Goal: Ask a question: Seek information or help from site administrators or community

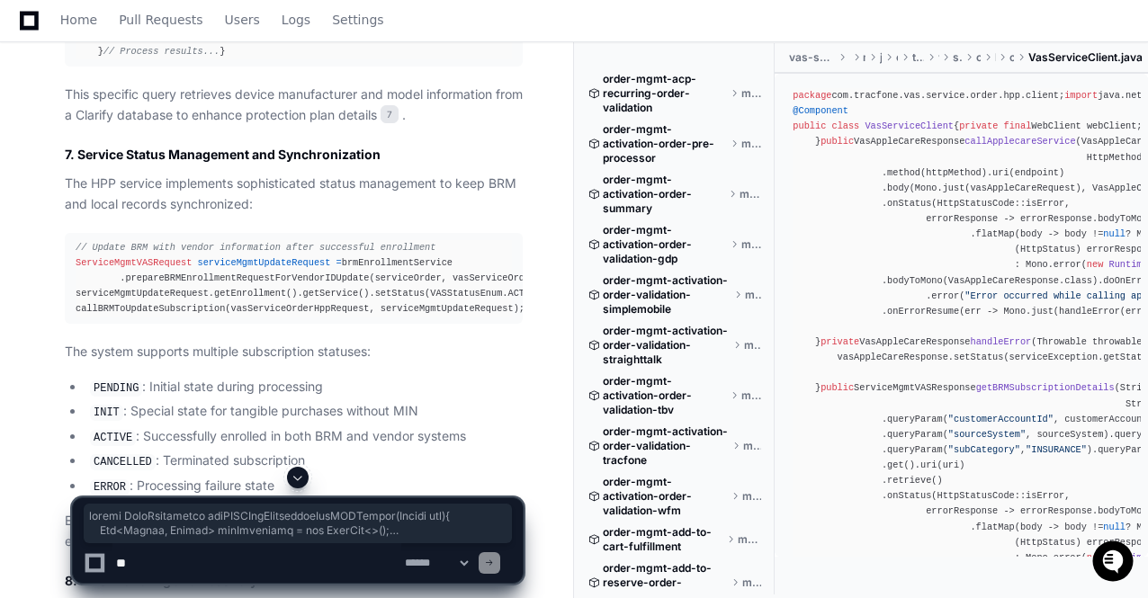
scroll to position [7212, 0]
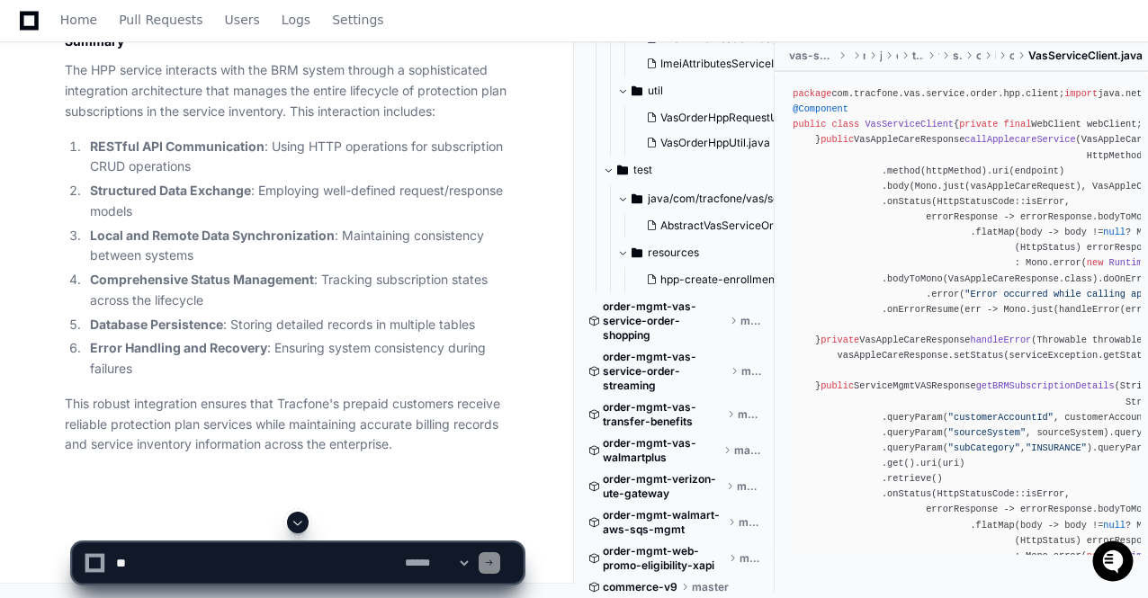
scroll to position [8117, 0]
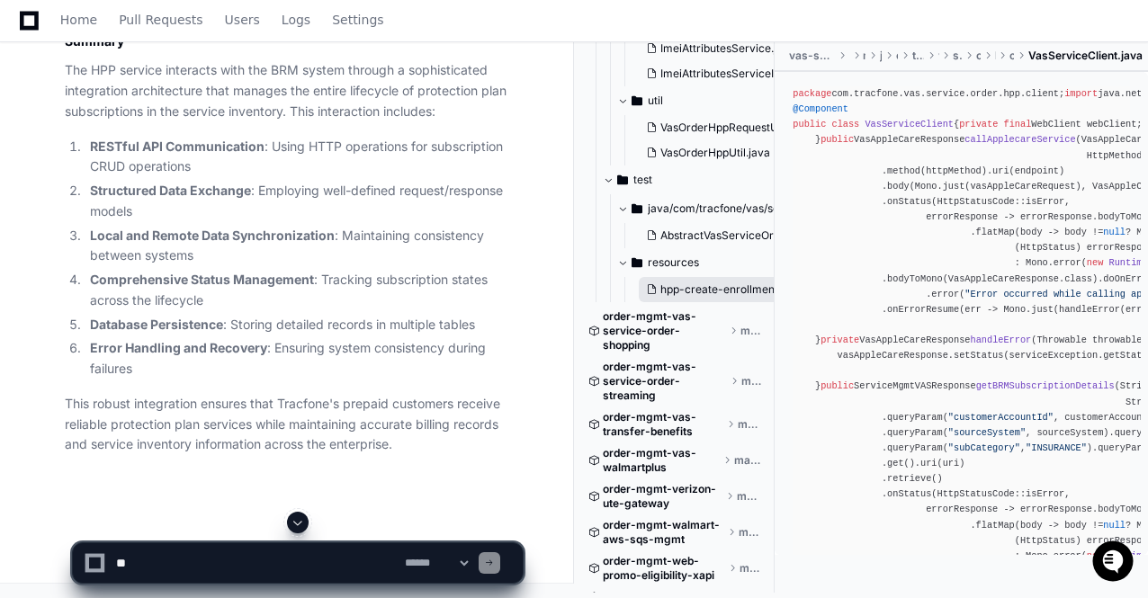
click at [695, 297] on span "hpp-create-enrollment-request-tangible-bundled.json" at bounding box center [798, 290] width 277 height 14
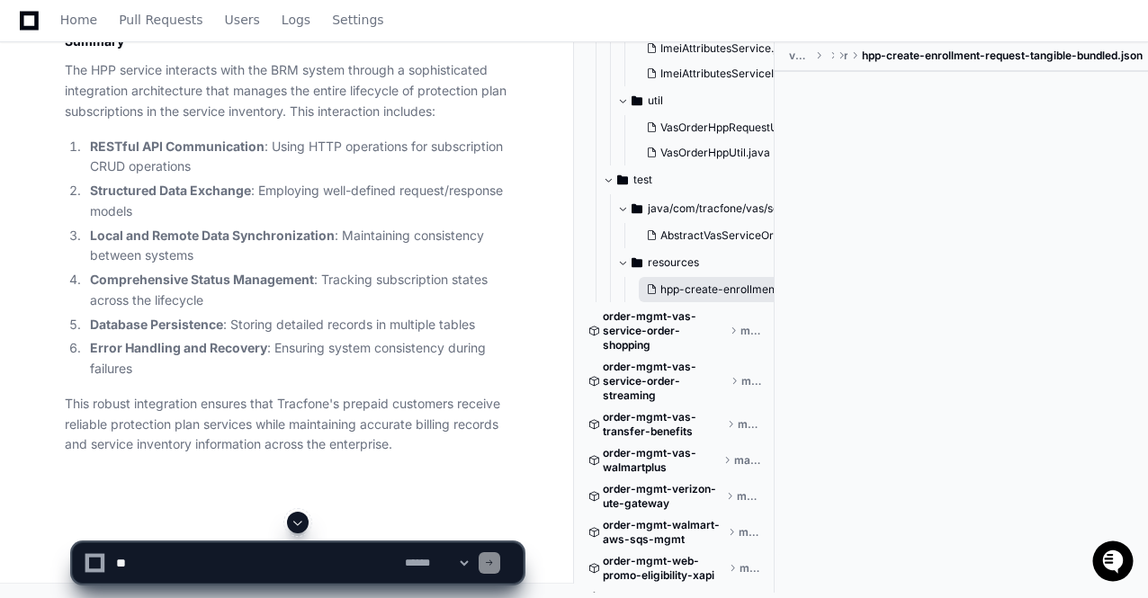
click at [695, 297] on span "hpp-create-enrollment-request-tangible-bundled.json" at bounding box center [798, 290] width 277 height 14
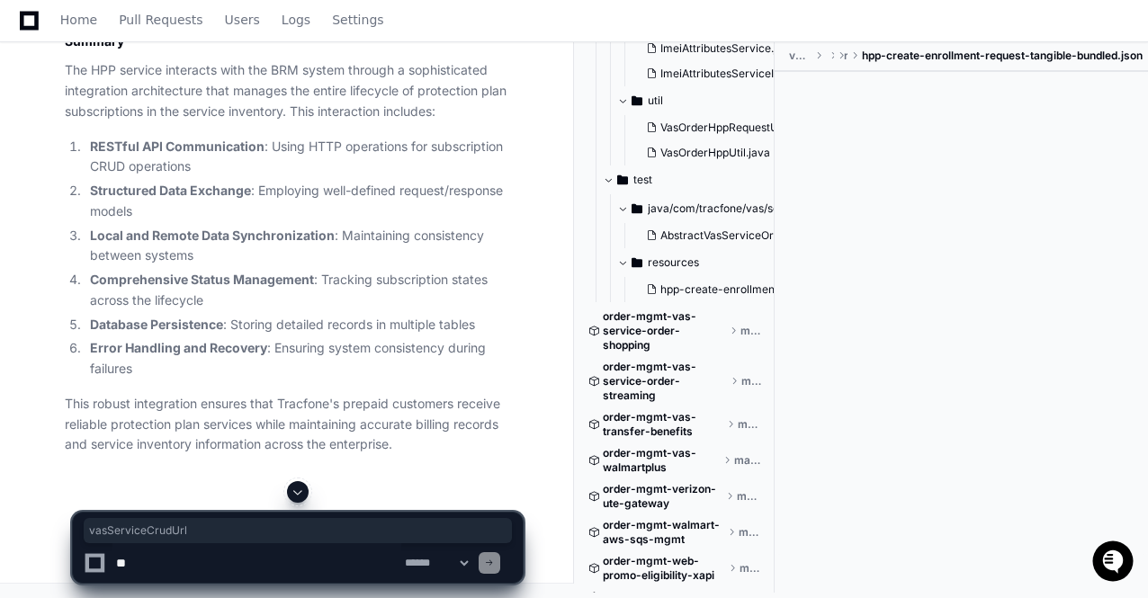
drag, startPoint x: 316, startPoint y: 217, endPoint x: 399, endPoint y: 222, distance: 83.8
copy div "vasServiceCrudUrl"
click at [126, 575] on textarea at bounding box center [256, 563] width 289 height 40
paste textarea "**********"
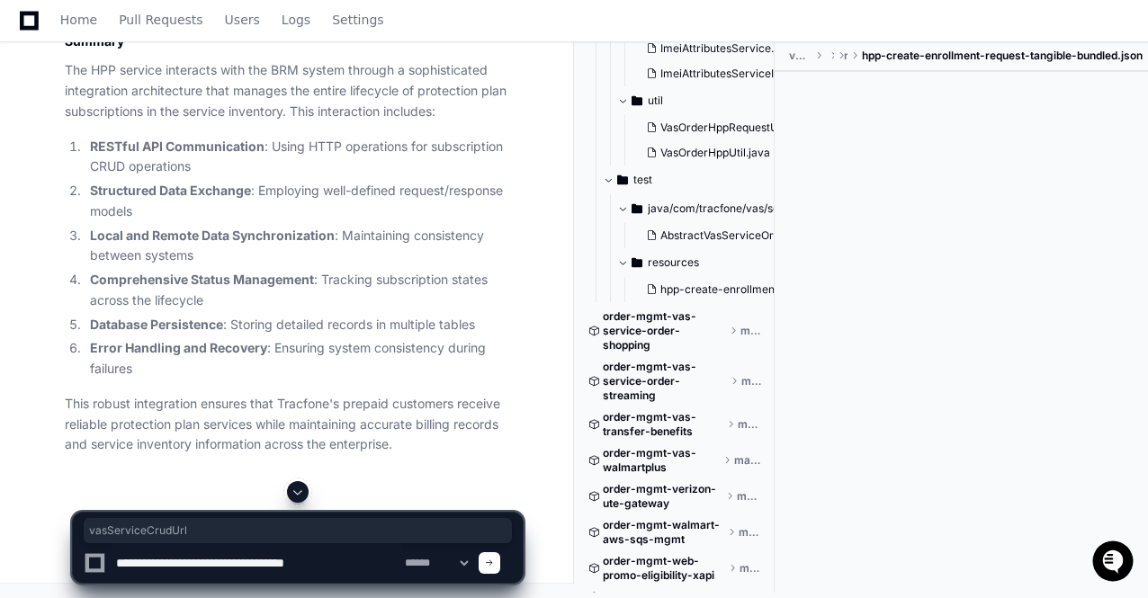
type textarea "**********"
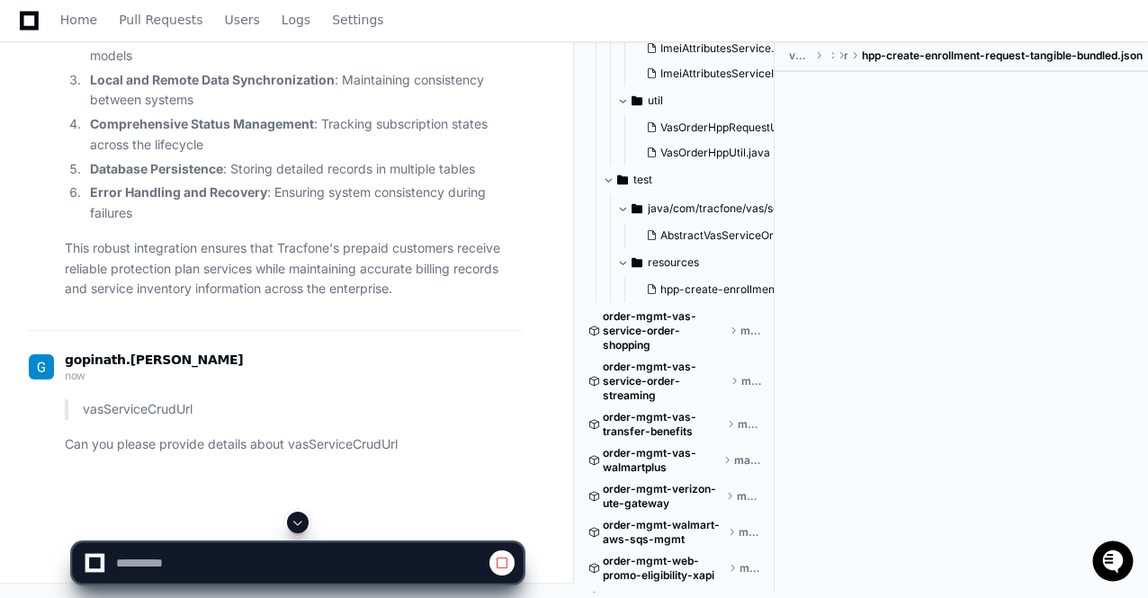
scroll to position [25732, 0]
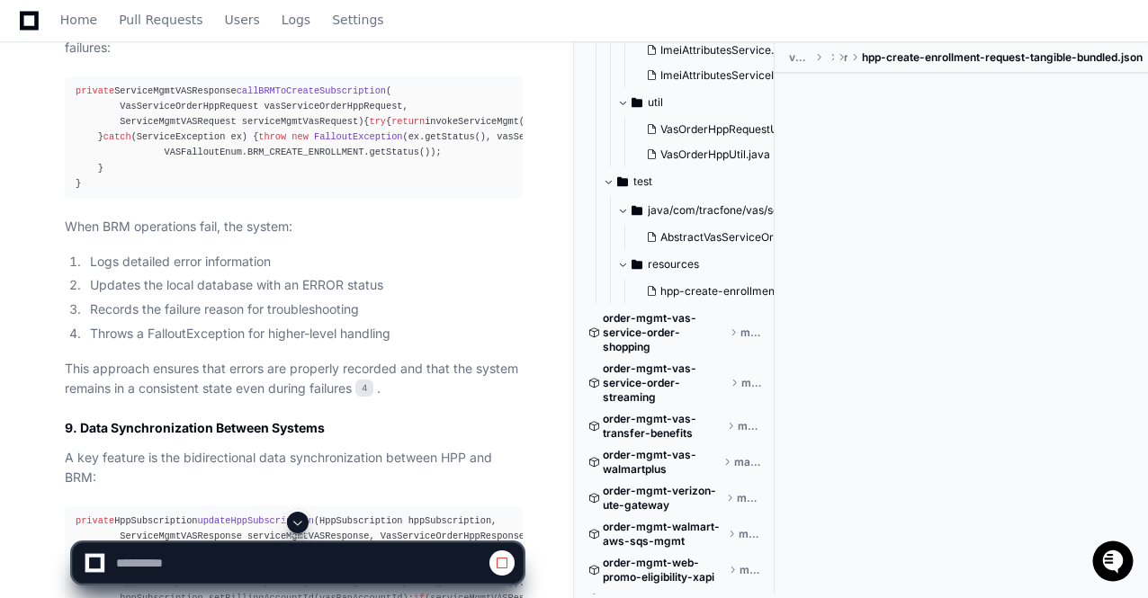
click at [298, 524] on span at bounding box center [298, 523] width 14 height 14
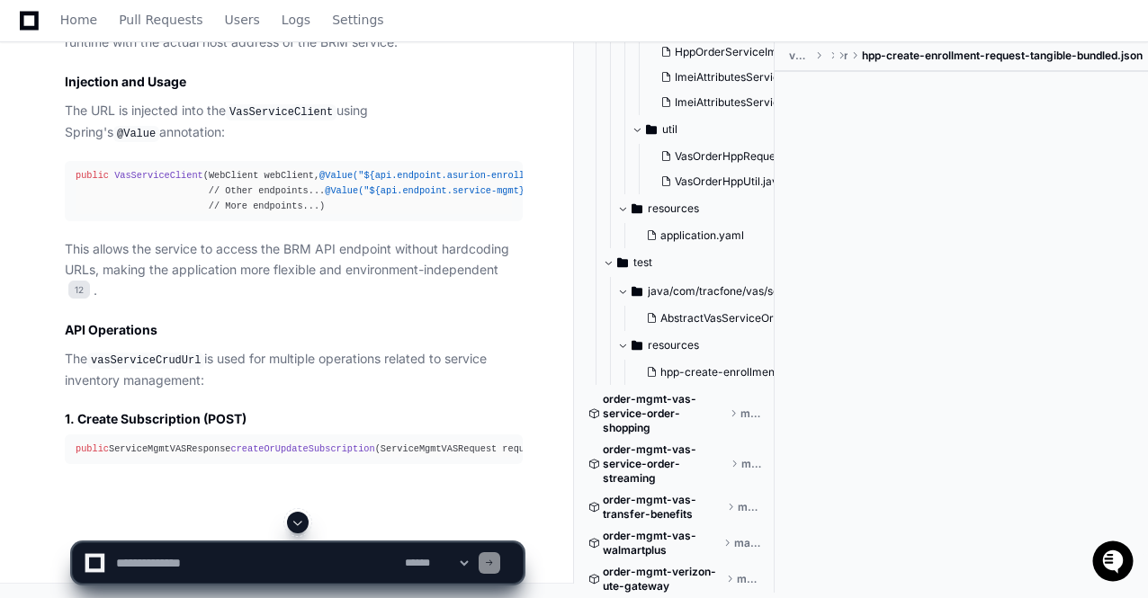
click at [295, 525] on span at bounding box center [298, 523] width 14 height 14
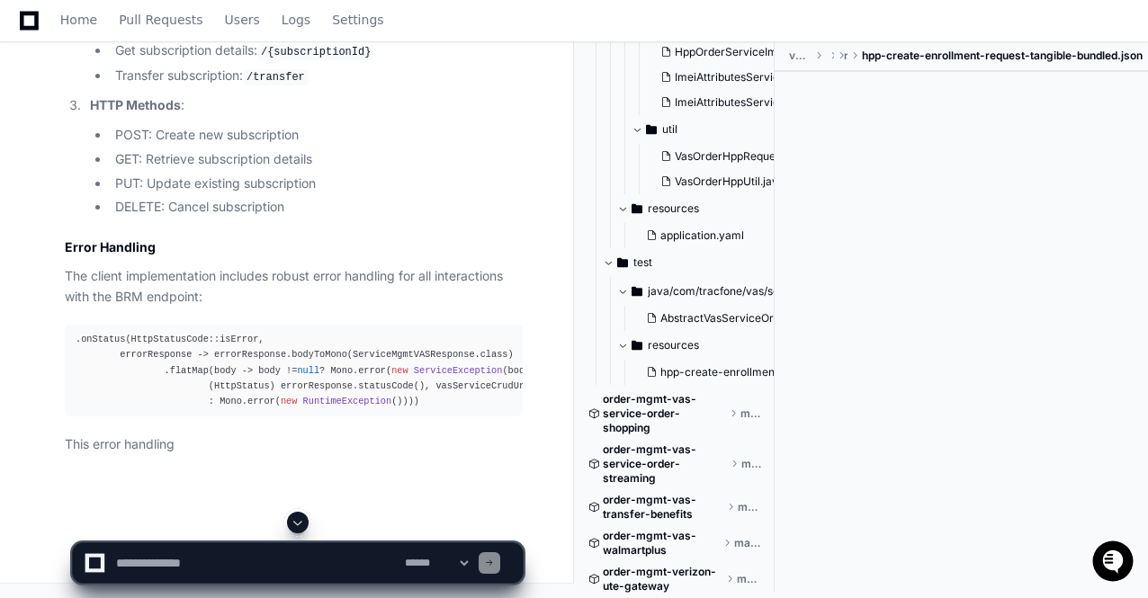
click at [295, 525] on span at bounding box center [298, 523] width 14 height 14
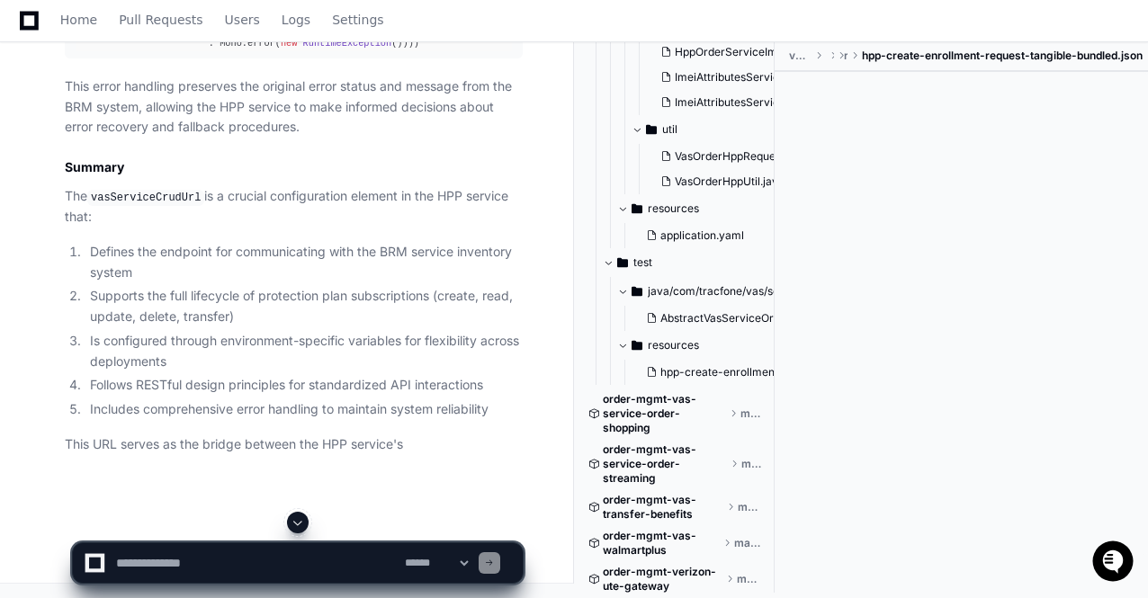
click at [295, 525] on span at bounding box center [298, 523] width 14 height 14
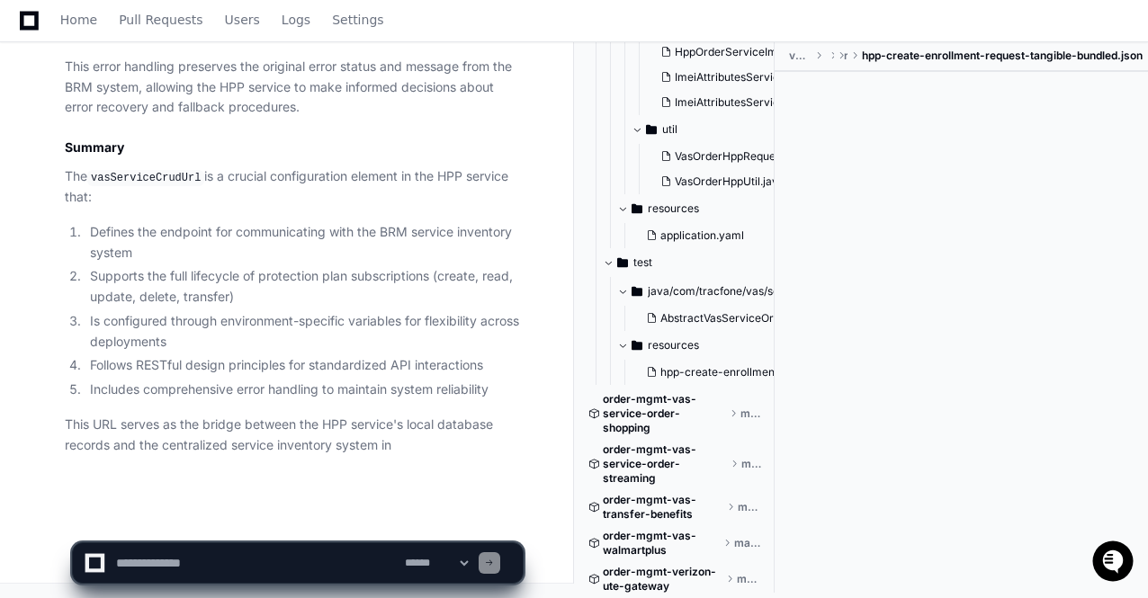
scroll to position [35635, 0]
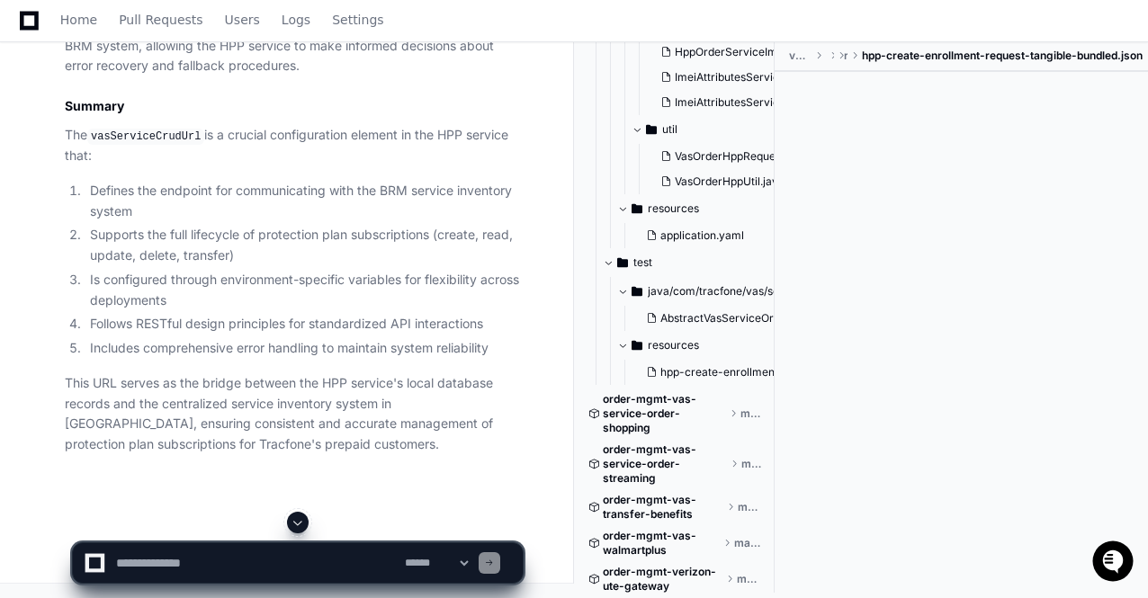
click at [353, 447] on p "This URL serves as the bridge between the HPP service's local database records …" at bounding box center [294, 414] width 458 height 82
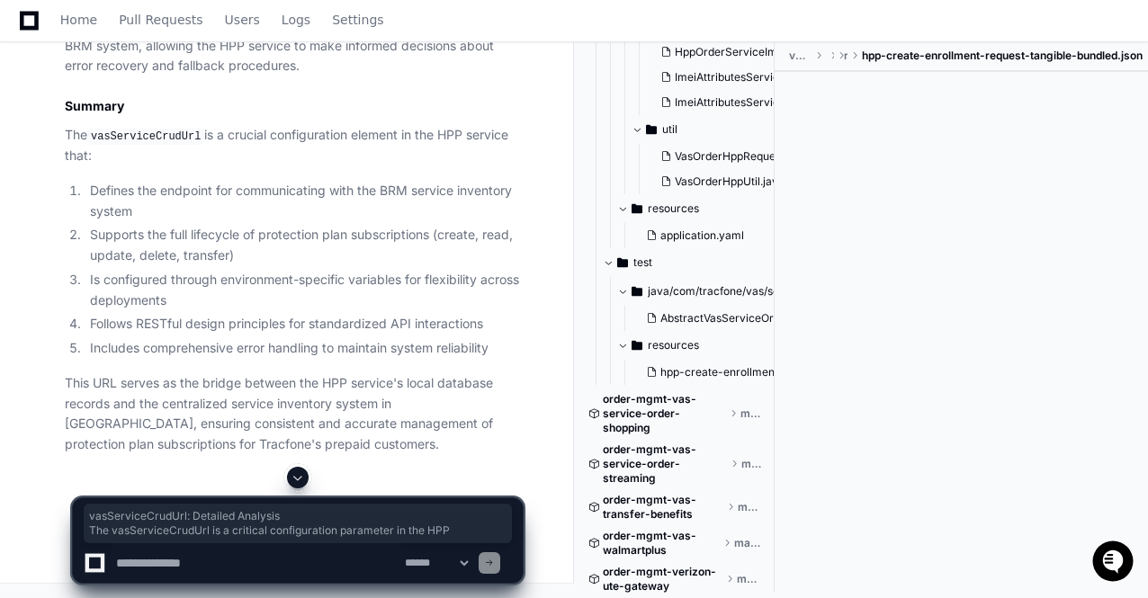
drag, startPoint x: 66, startPoint y: 96, endPoint x: 479, endPoint y: 138, distance: 415.0
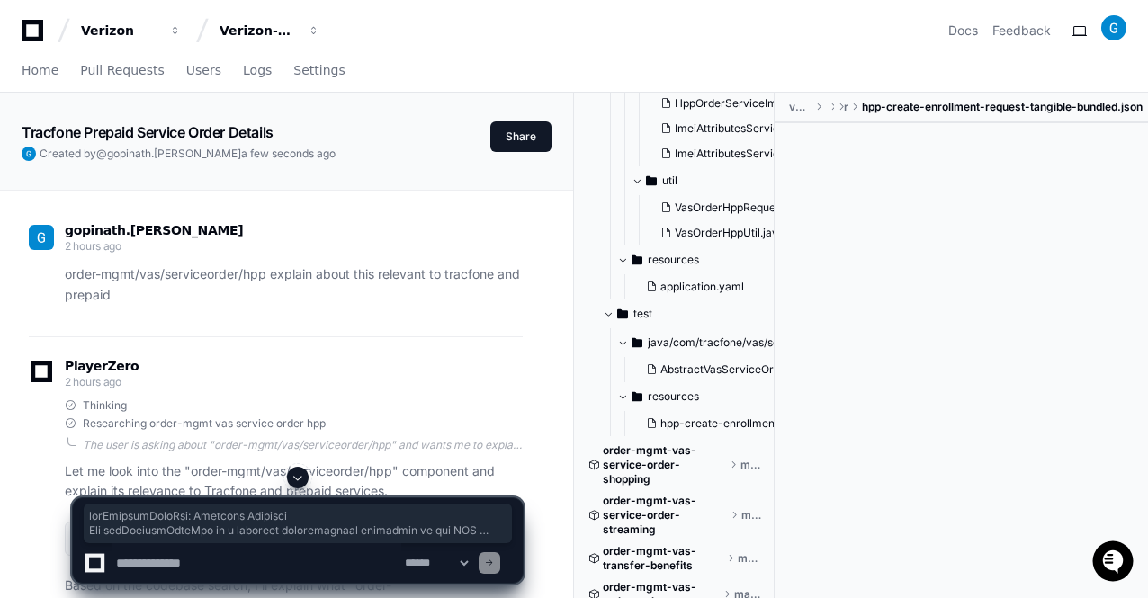
scroll to position [35529, 0]
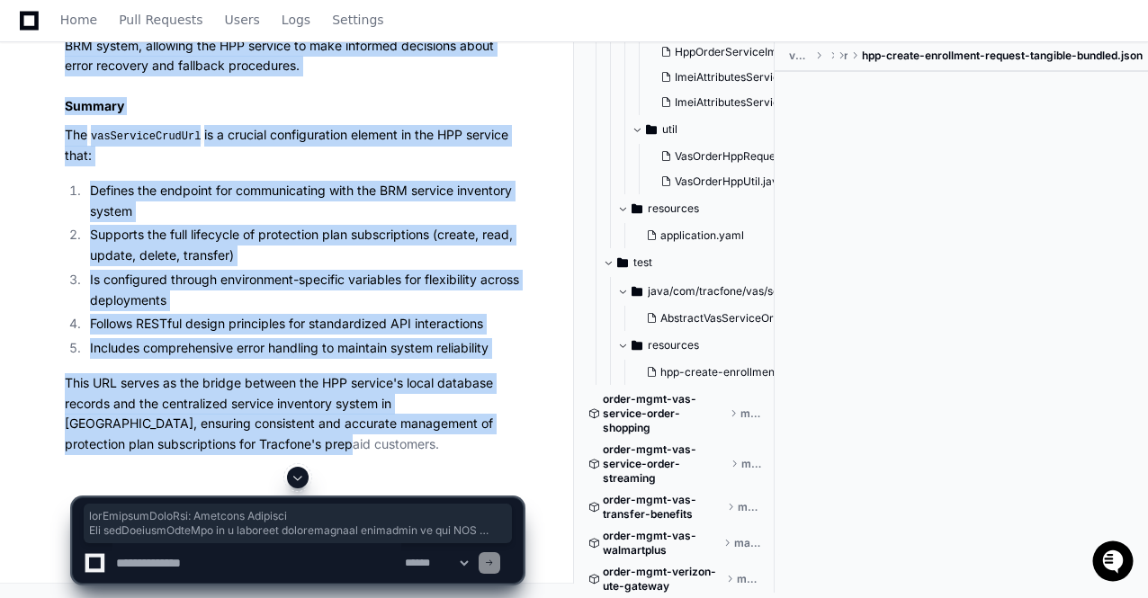
copy div "vasServiceCrudUrl: Detailed Analysis The vasServiceCrudUrl is a critical config…"
click at [624, 351] on span at bounding box center [622, 345] width 11 height 11
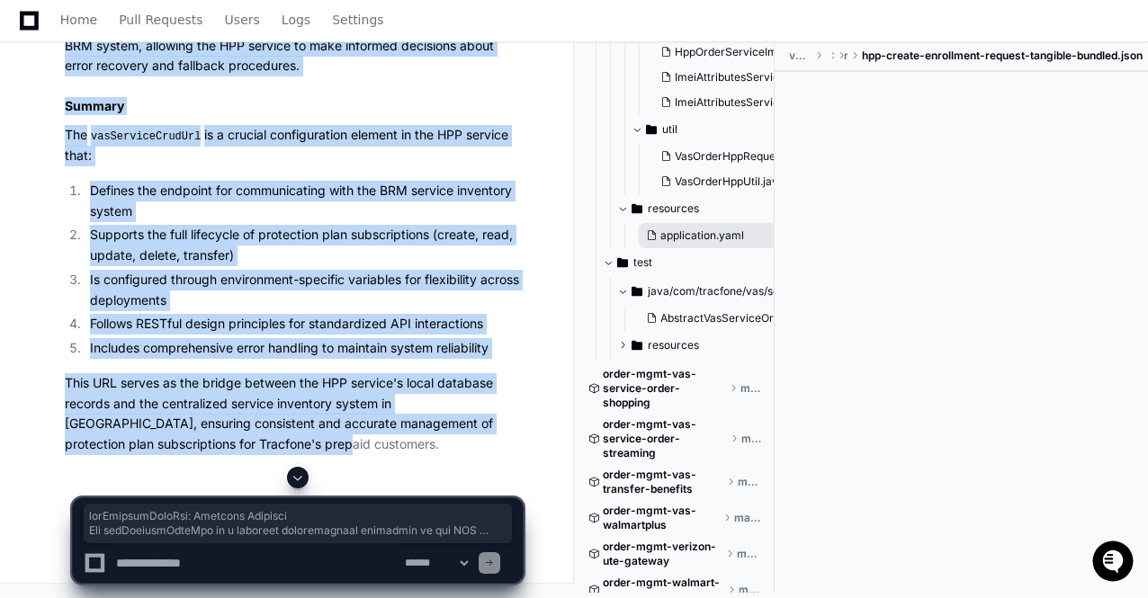
click at [698, 243] on span "application.yaml" at bounding box center [702, 236] width 84 height 14
click at [682, 243] on span "application.yaml" at bounding box center [702, 236] width 84 height 14
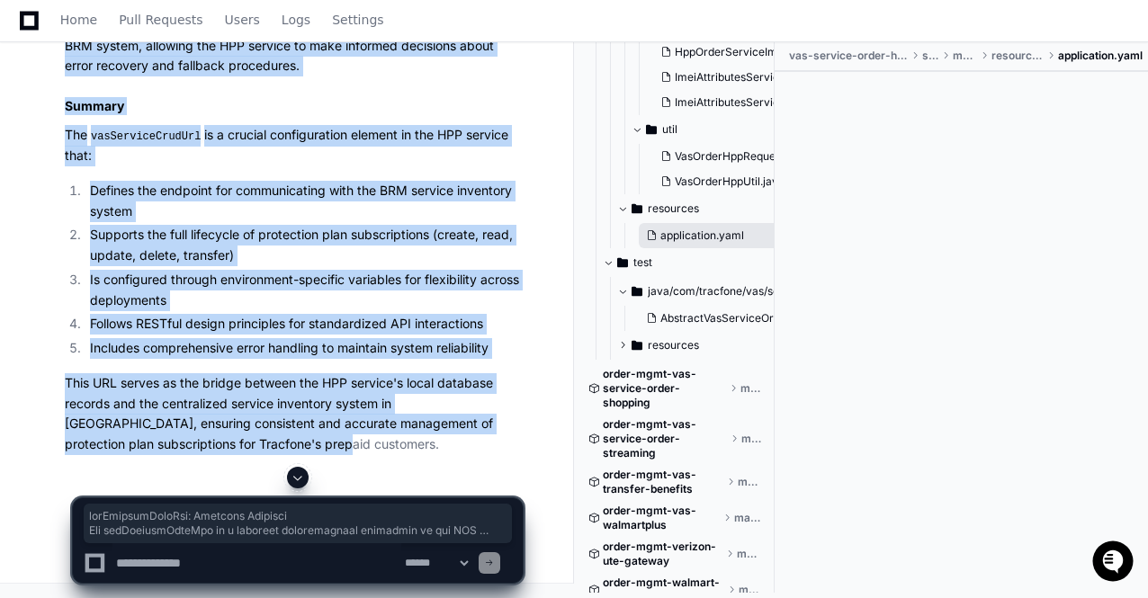
click at [682, 243] on span "application.yaml" at bounding box center [702, 236] width 84 height 14
click at [703, 243] on span "application.yaml" at bounding box center [702, 236] width 84 height 14
click at [696, 243] on span "application.yaml" at bounding box center [702, 236] width 84 height 14
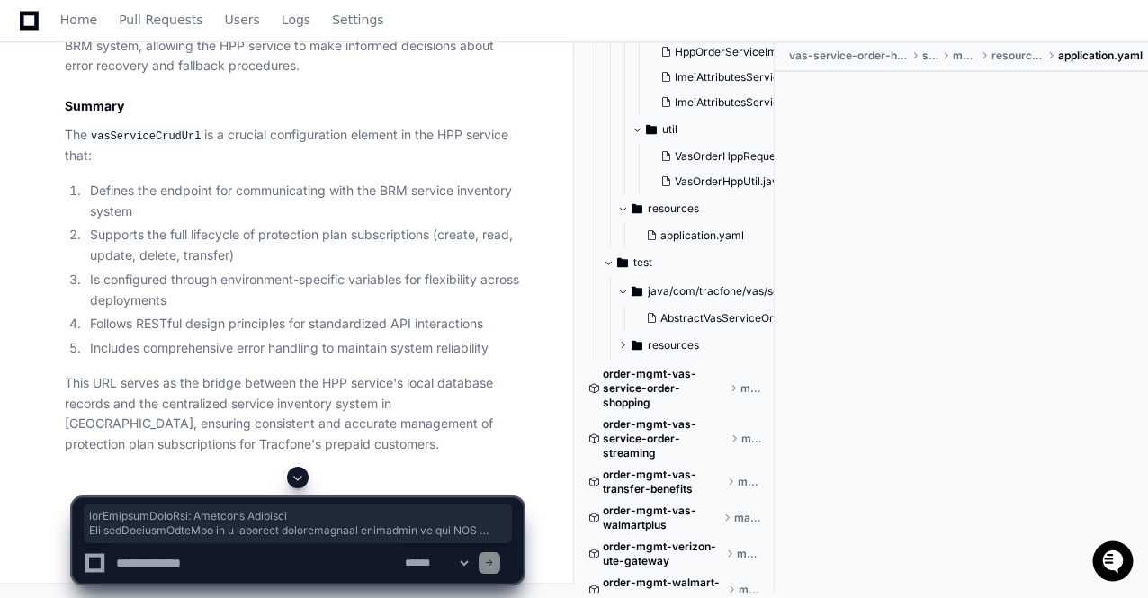
click at [193, 567] on textarea at bounding box center [256, 563] width 289 height 40
paste textarea "**********"
drag, startPoint x: 184, startPoint y: 564, endPoint x: 283, endPoint y: 629, distance: 118.3
click at [185, 564] on textarea at bounding box center [256, 563] width 289 height 40
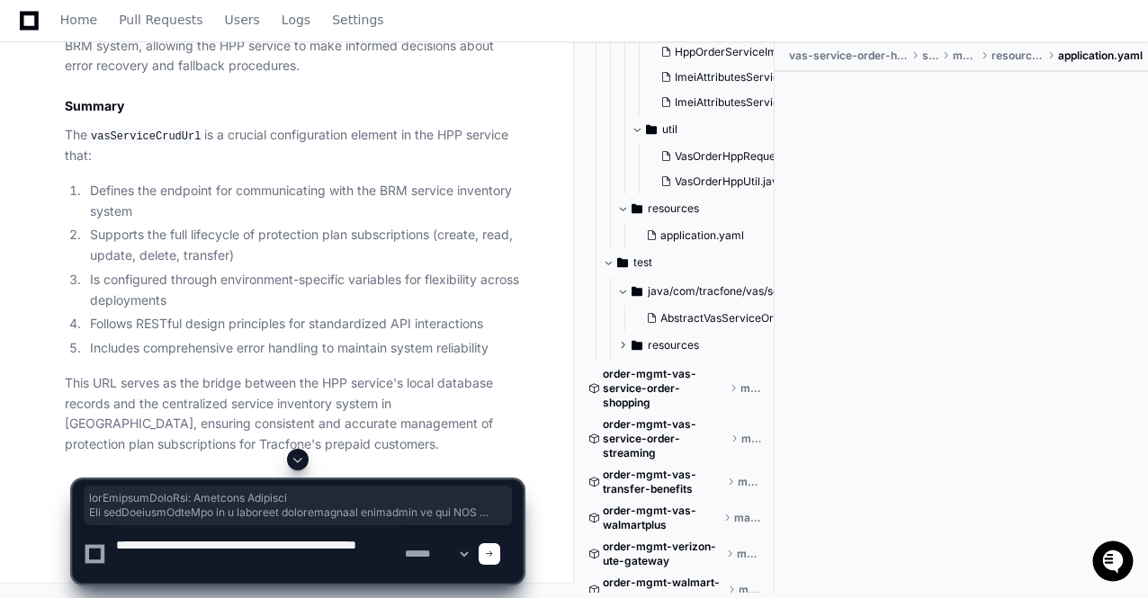
click at [209, 563] on textarea at bounding box center [256, 554] width 289 height 58
drag, startPoint x: 209, startPoint y: 563, endPoint x: 185, endPoint y: 565, distance: 23.5
click at [185, 565] on textarea at bounding box center [256, 554] width 289 height 58
paste textarea "**********"
type textarea "**********"
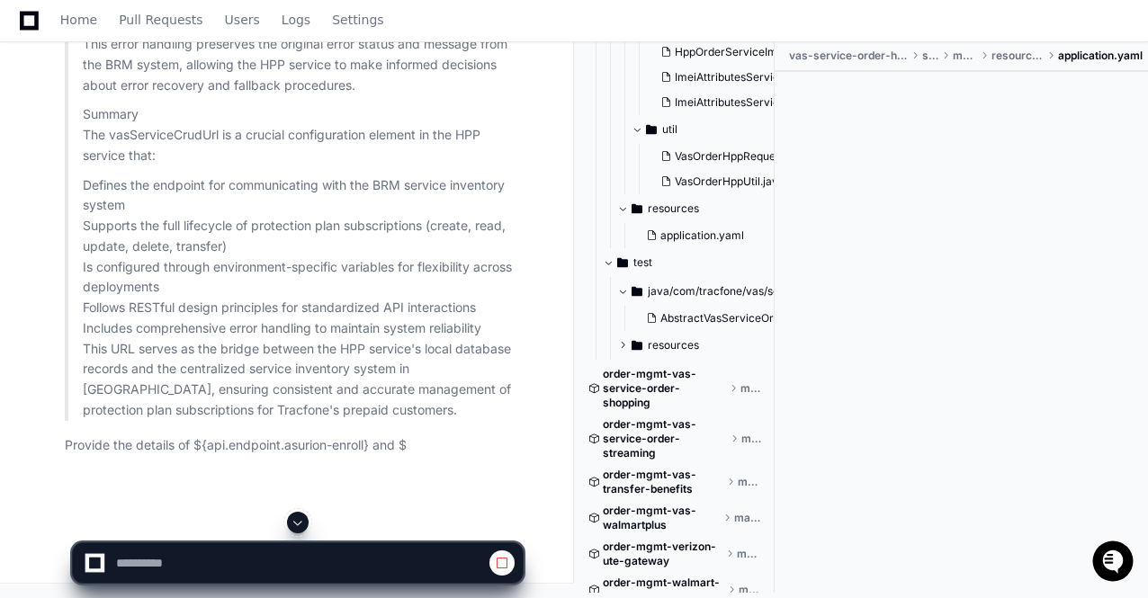
scroll to position [34313, 0]
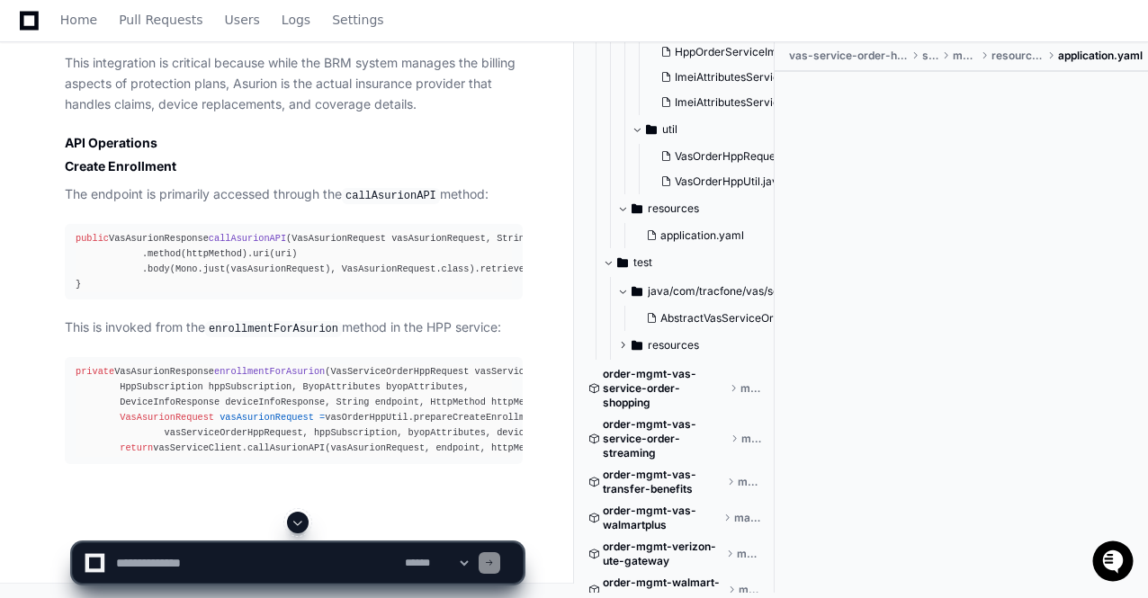
click at [303, 525] on span at bounding box center [298, 523] width 14 height 14
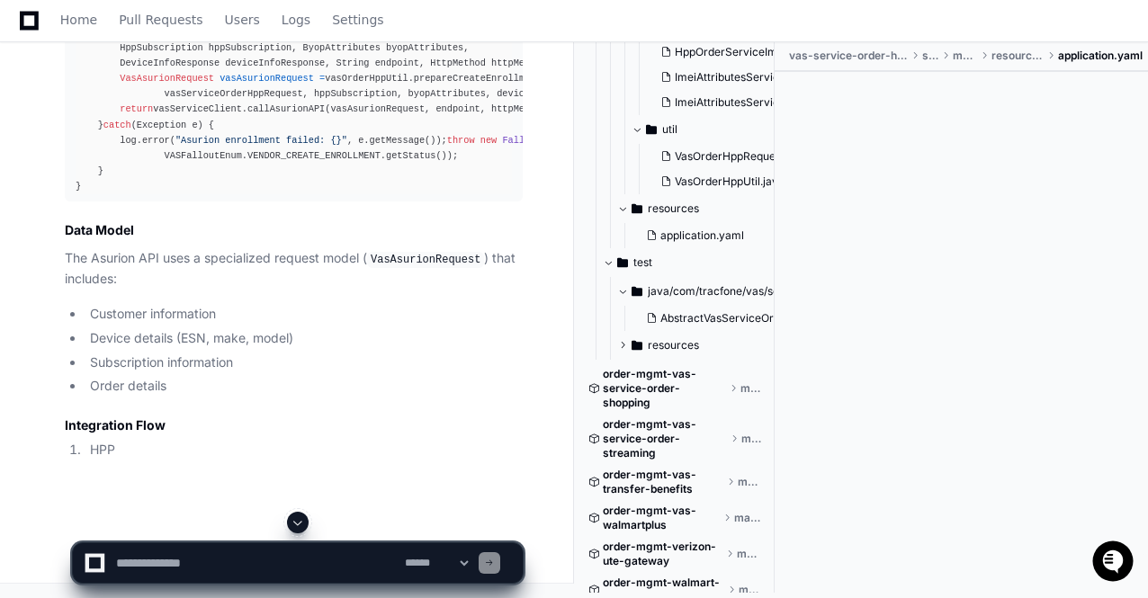
click at [303, 525] on span at bounding box center [298, 523] width 14 height 14
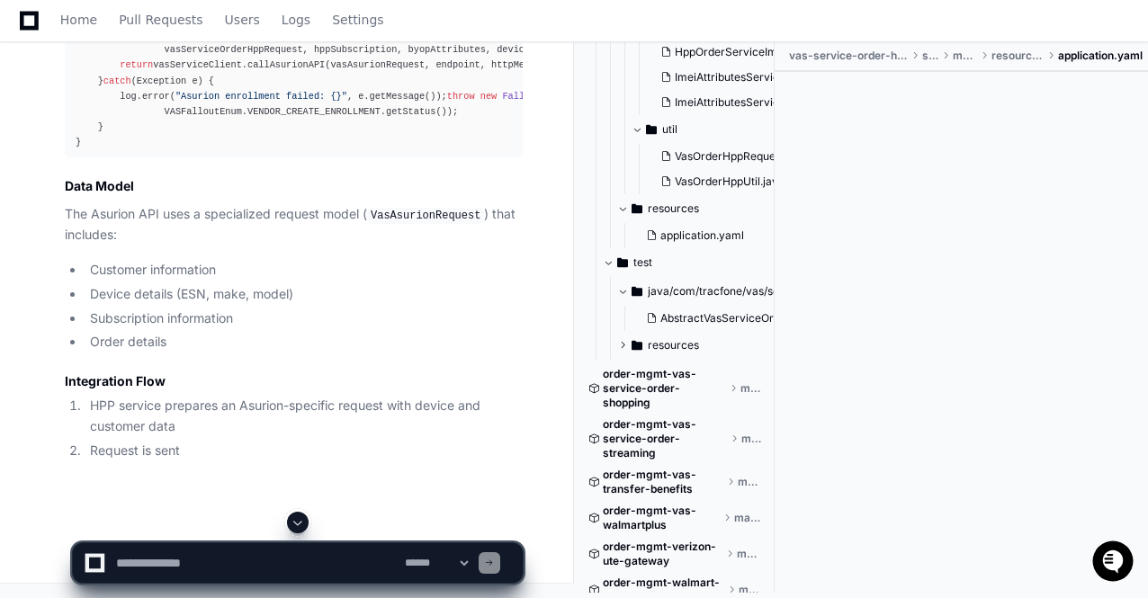
scroll to position [40728, 0]
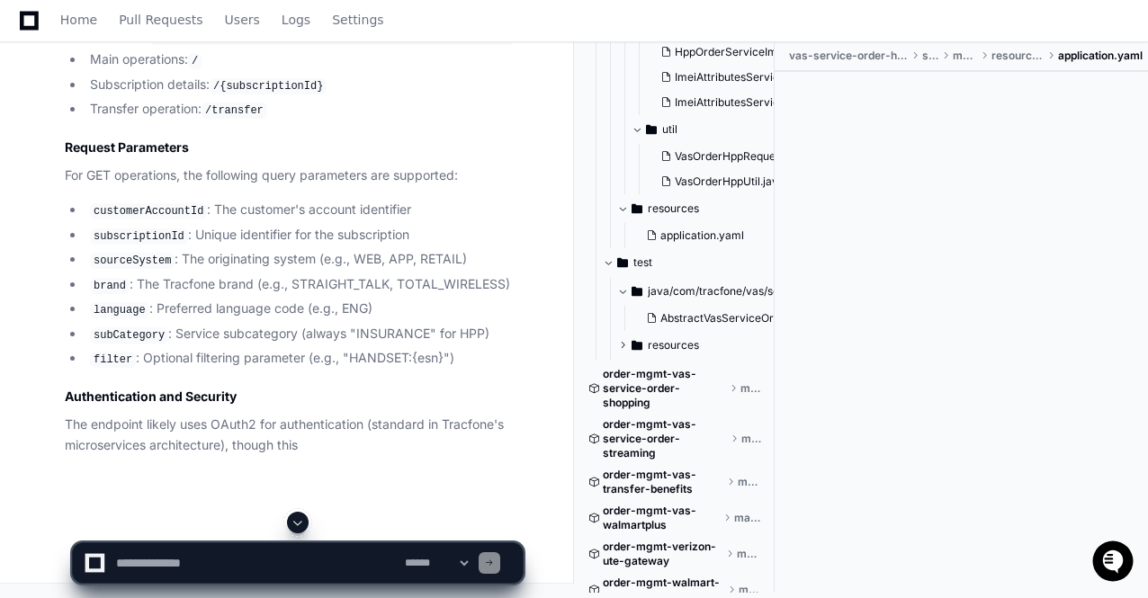
click at [303, 525] on span at bounding box center [298, 523] width 14 height 14
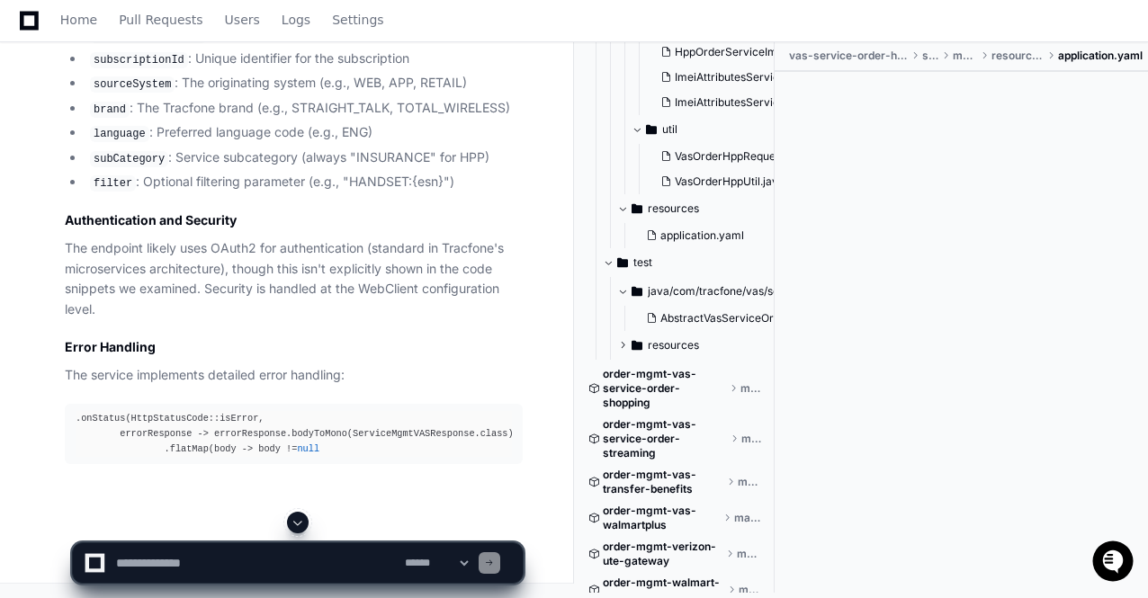
click at [303, 525] on span at bounding box center [298, 523] width 14 height 14
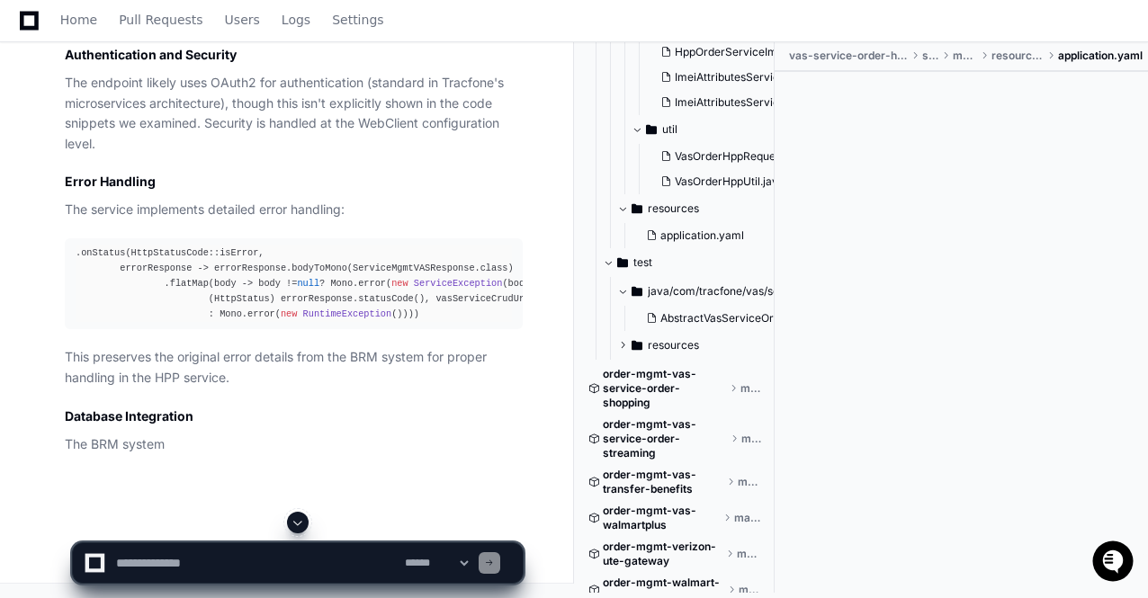
click at [303, 525] on span at bounding box center [298, 523] width 14 height 14
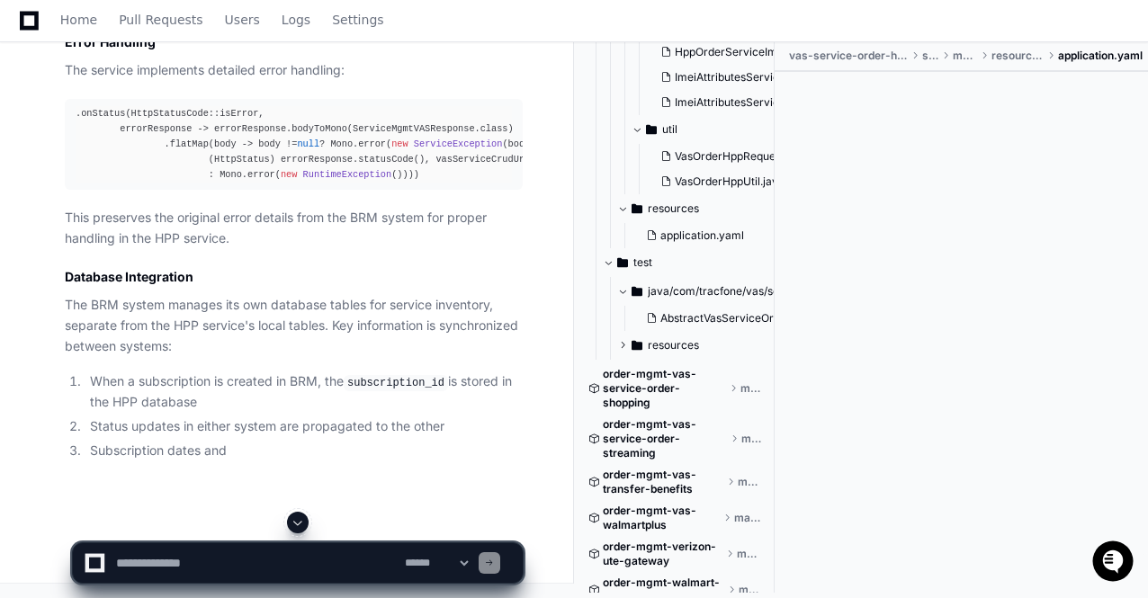
click at [303, 525] on span at bounding box center [298, 523] width 14 height 14
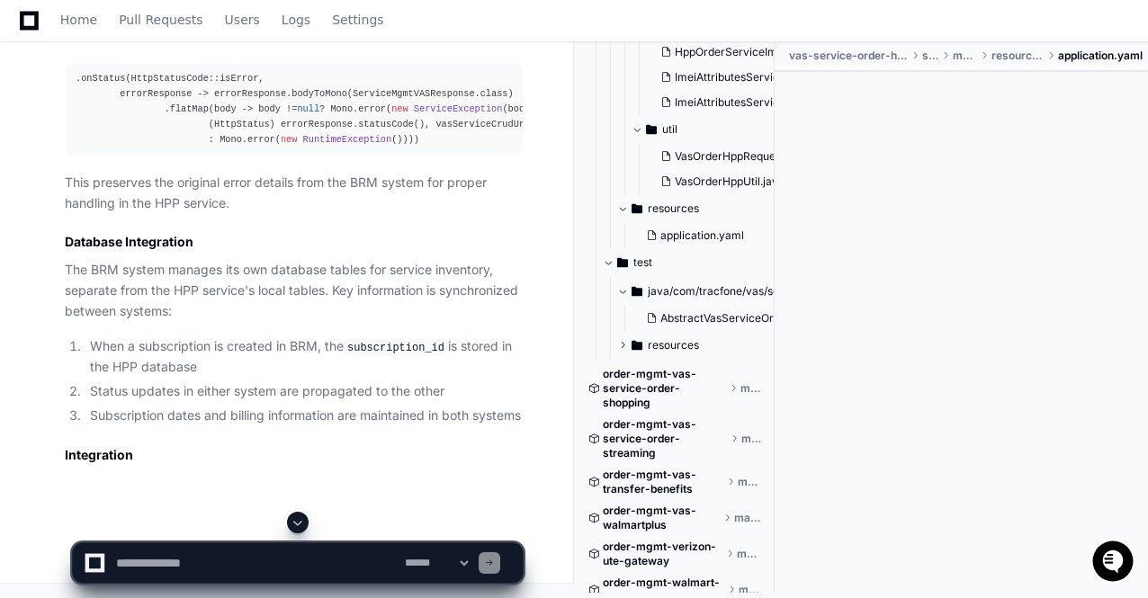
scroll to position [42436, 0]
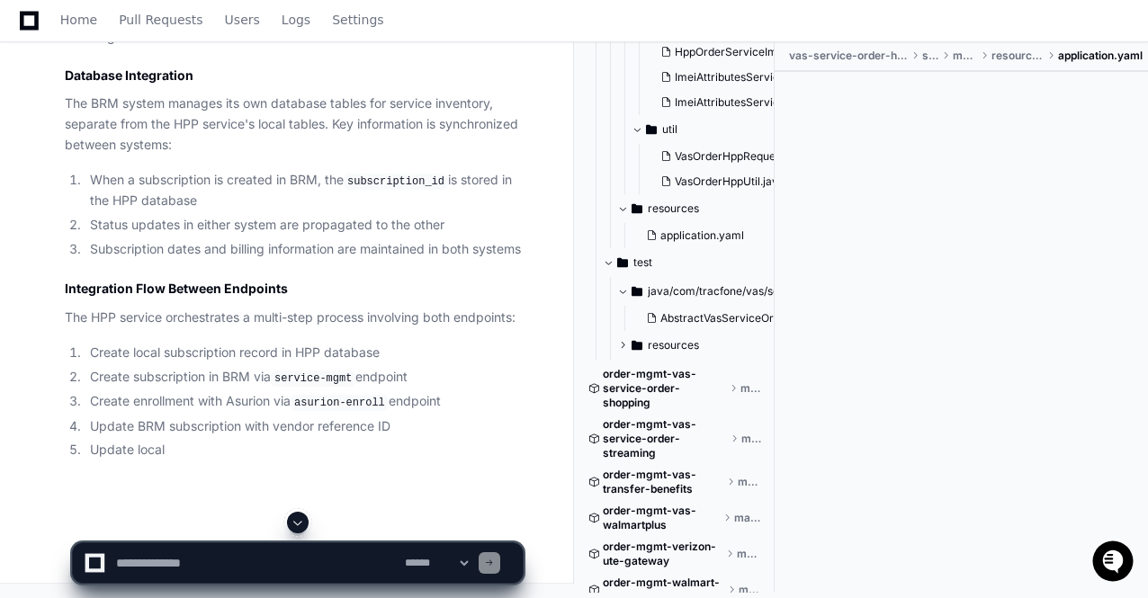
click at [303, 525] on span at bounding box center [298, 523] width 14 height 14
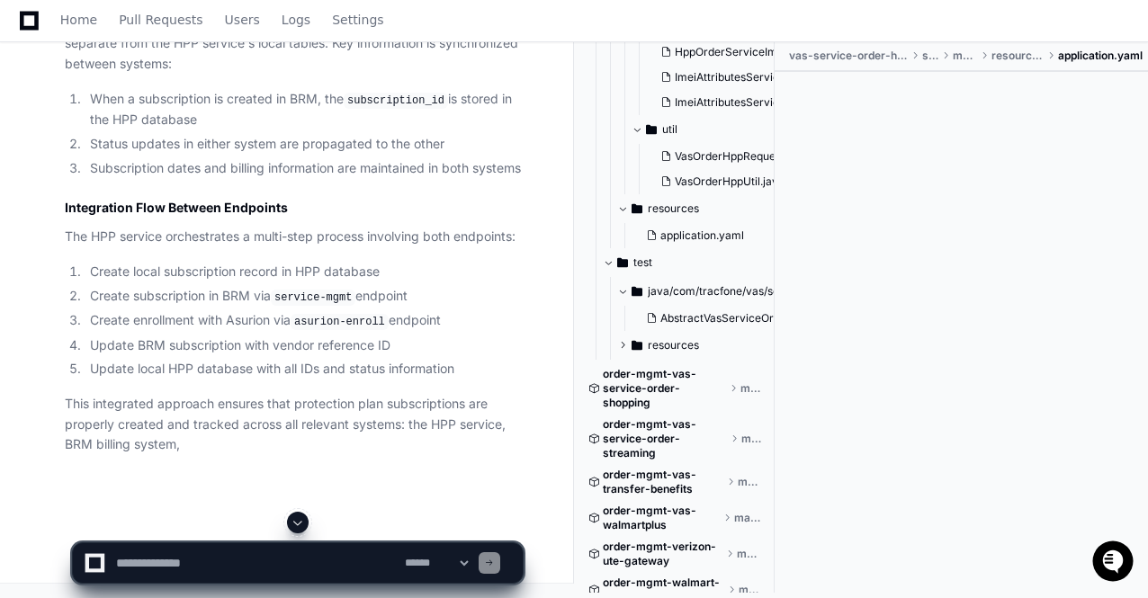
click at [303, 525] on span at bounding box center [298, 523] width 14 height 14
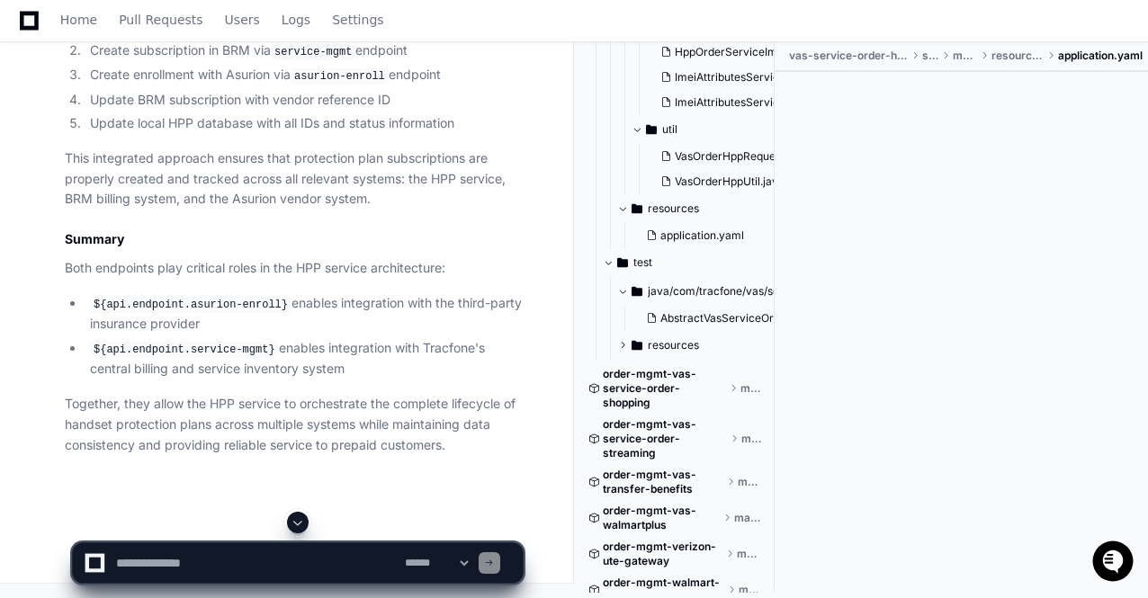
click at [303, 525] on span at bounding box center [298, 523] width 14 height 14
click at [321, 425] on p "Together, they allow the HPP service to orchestrate the complete lifecycle of h…" at bounding box center [294, 424] width 458 height 61
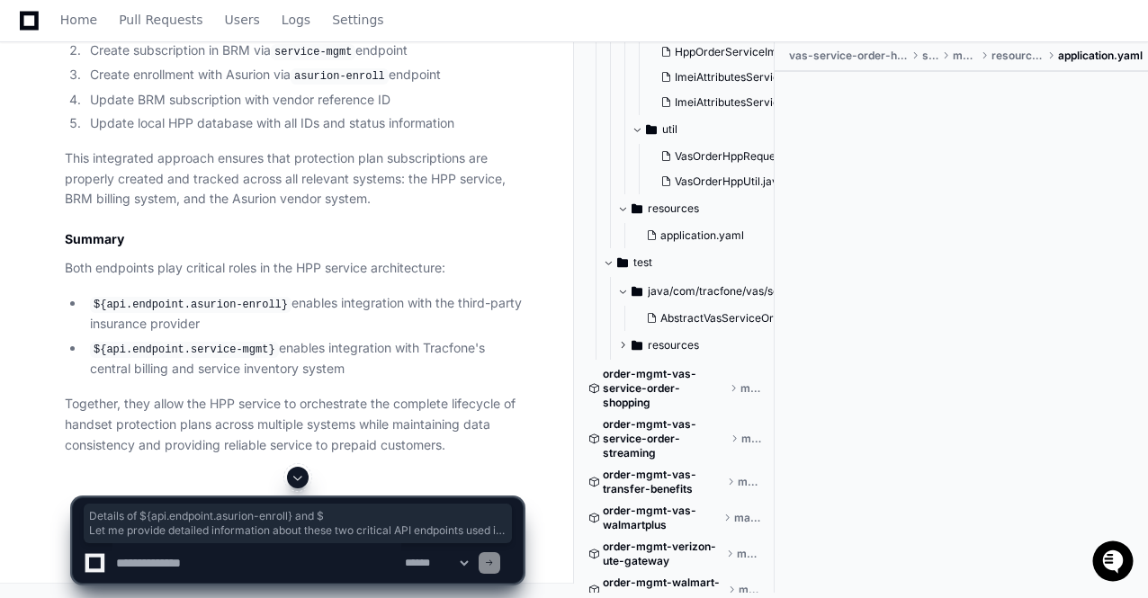
drag, startPoint x: 65, startPoint y: 224, endPoint x: 410, endPoint y: 278, distance: 349.7
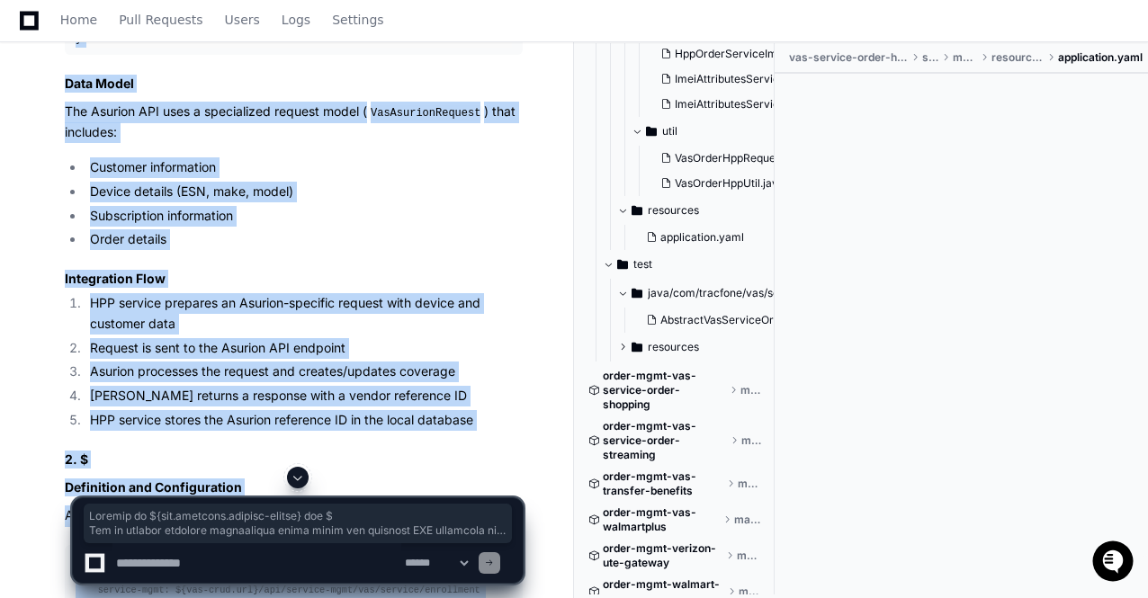
scroll to position [42799, 0]
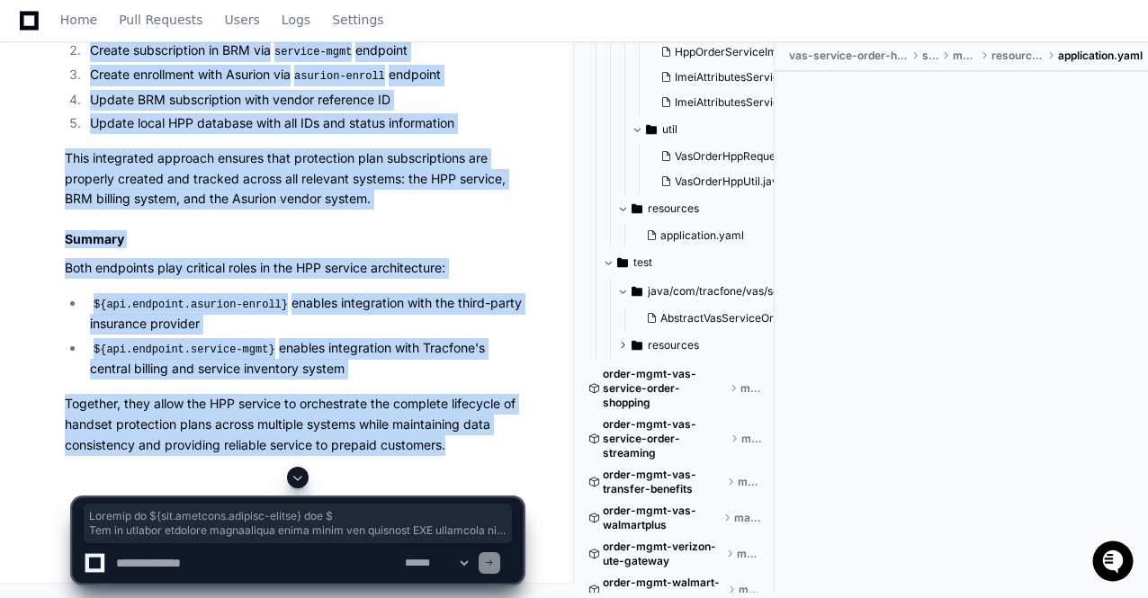
copy article "Details of ${api.endpoint.asurion-enroll} and $ Let me provide detailed informa…"
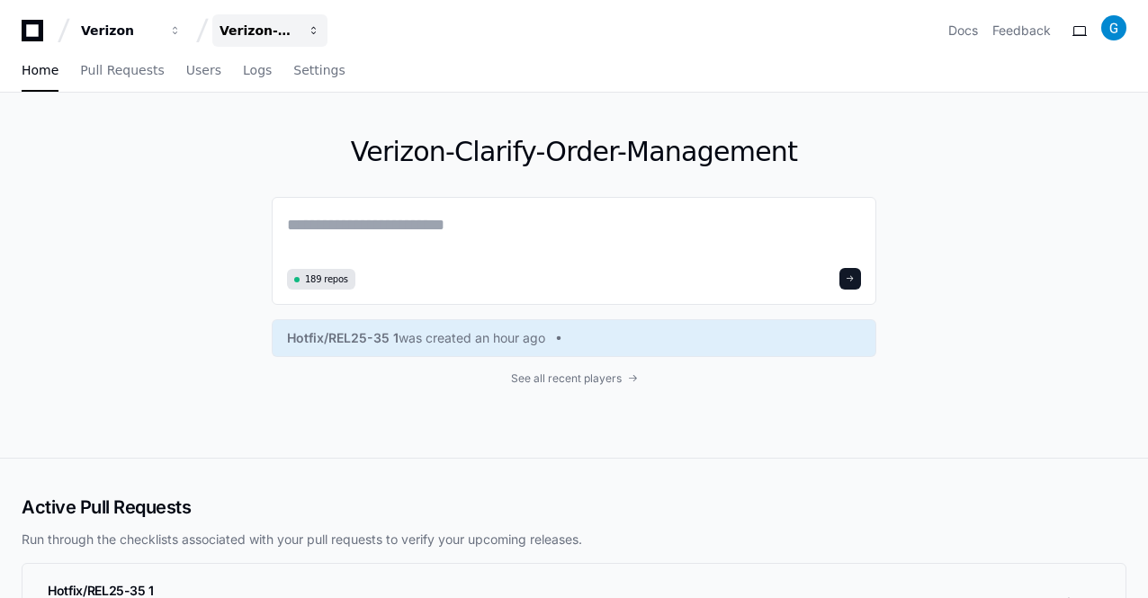
click at [314, 28] on span "button" at bounding box center [314, 30] width 13 height 13
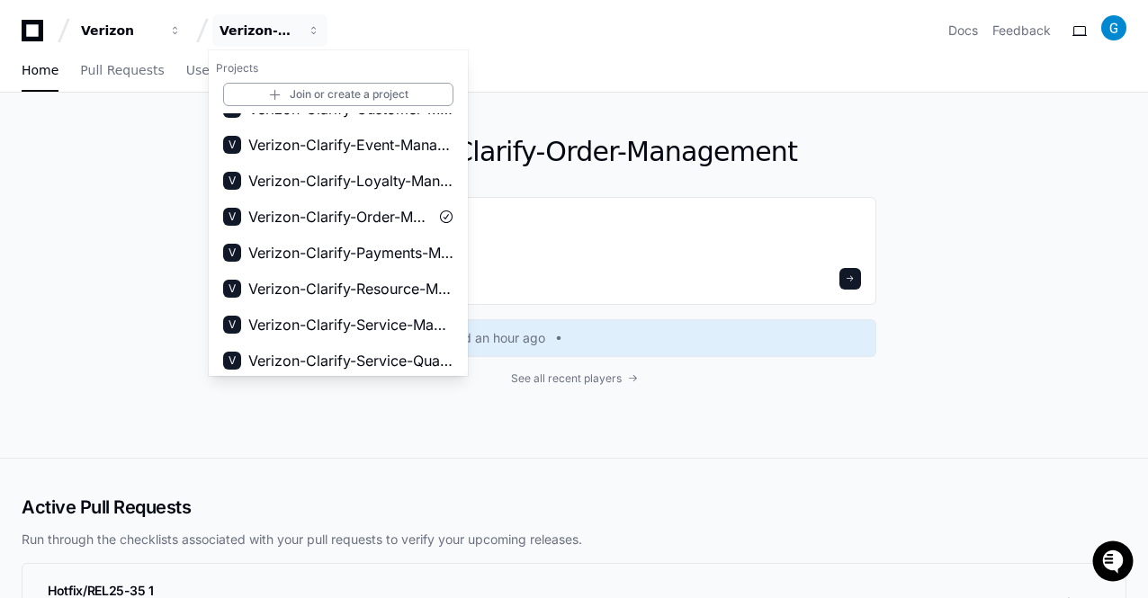
scroll to position [281, 0]
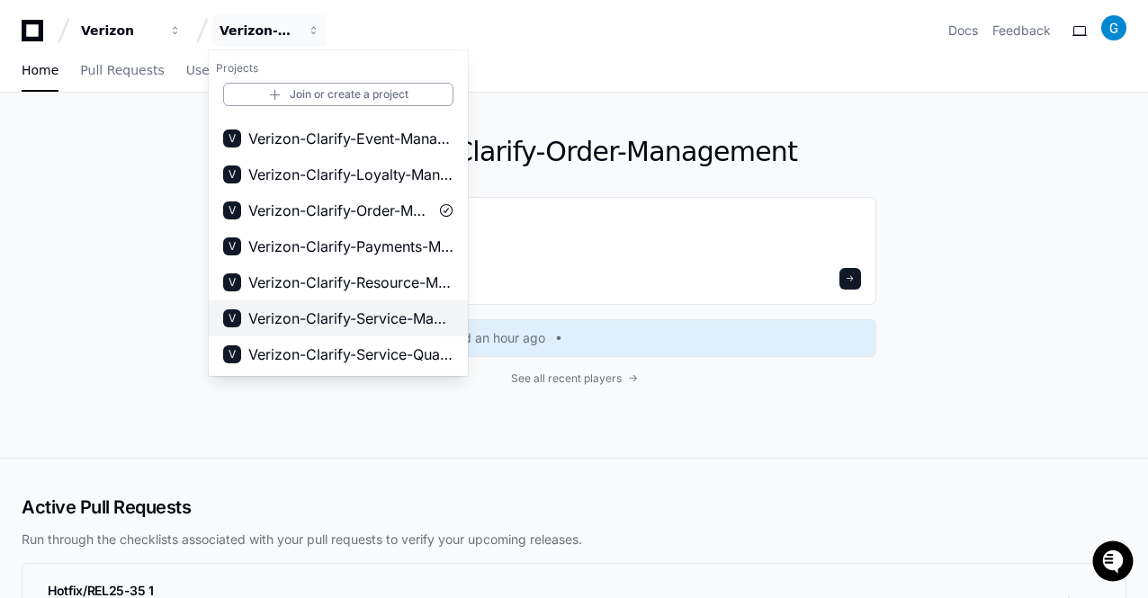
click at [389, 328] on span "Verizon-Clarify-Service-Management" at bounding box center [350, 319] width 205 height 22
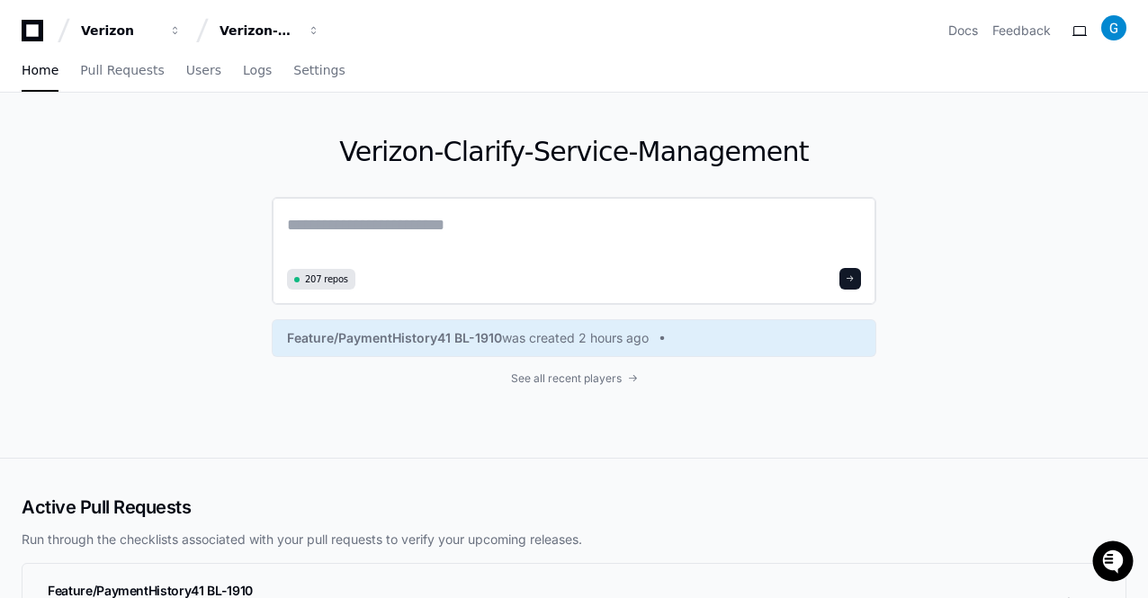
click at [446, 221] on textarea at bounding box center [574, 237] width 574 height 50
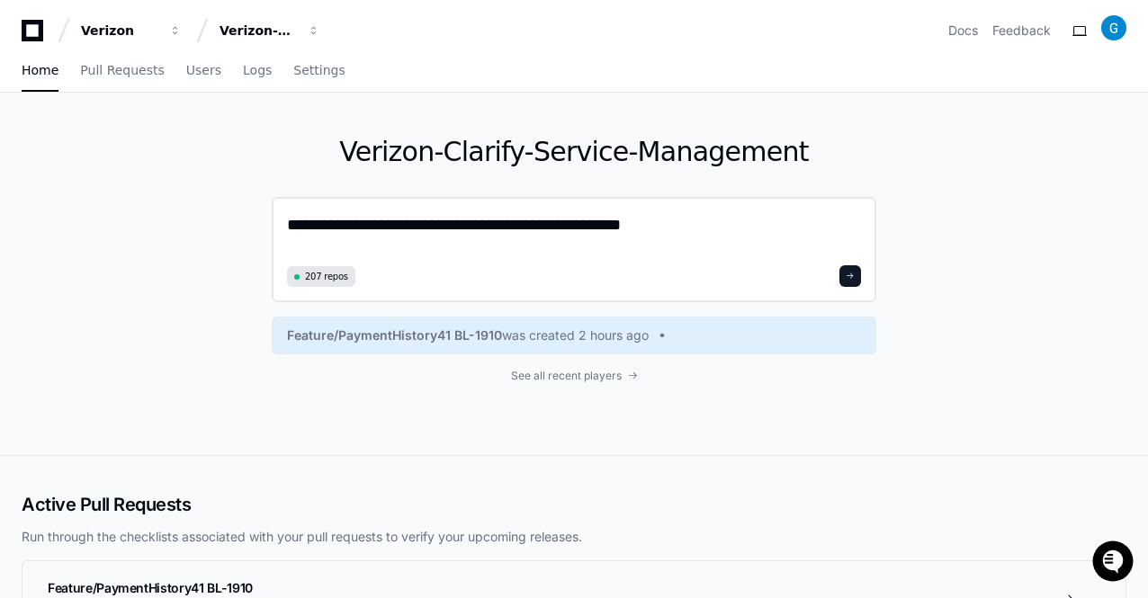
paste textarea "**********"
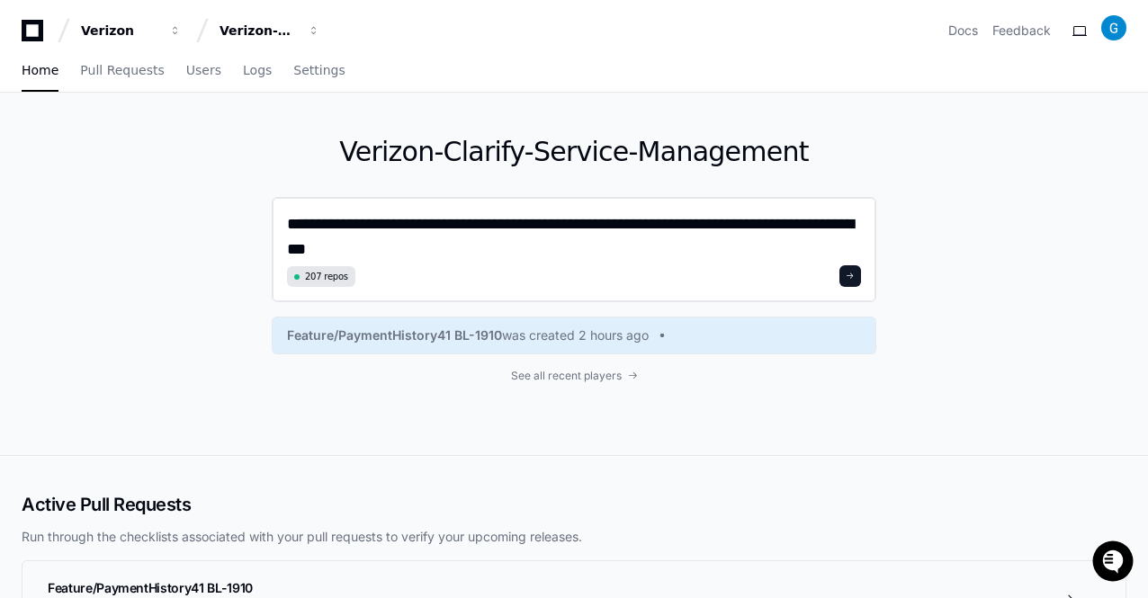
scroll to position [0, 0]
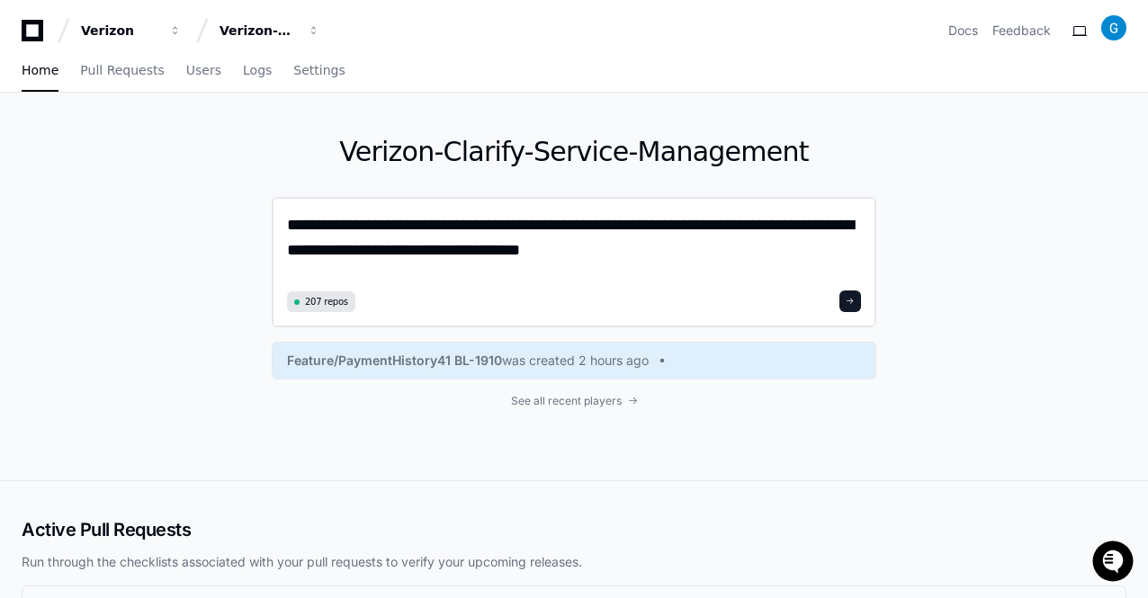
click at [502, 253] on textarea "**********" at bounding box center [574, 248] width 575 height 73
click at [743, 253] on textarea "**********" at bounding box center [574, 248] width 575 height 73
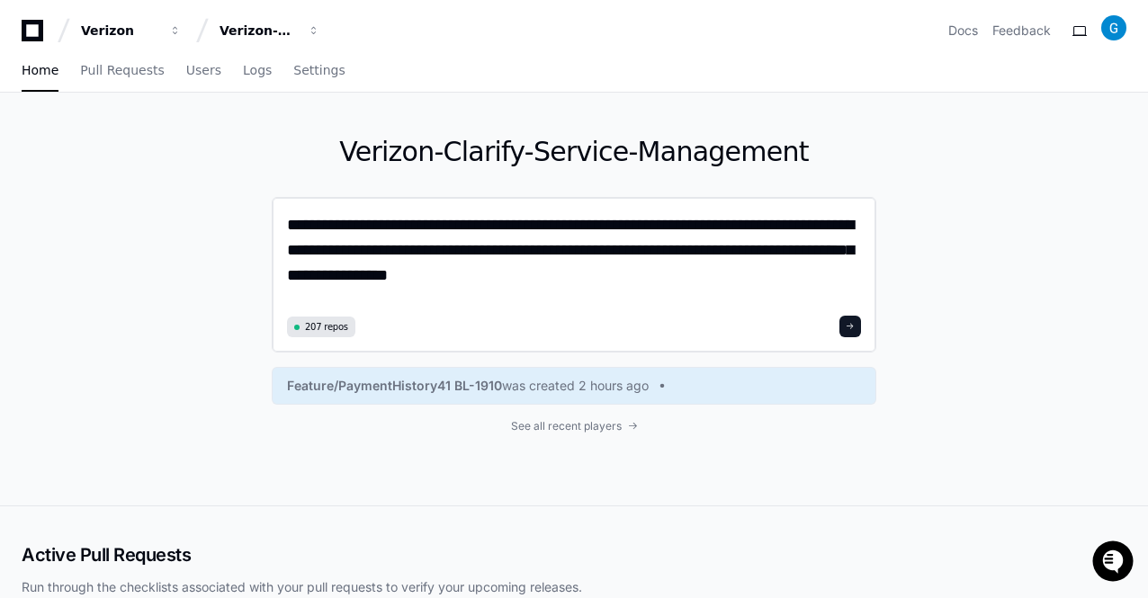
type textarea "**********"
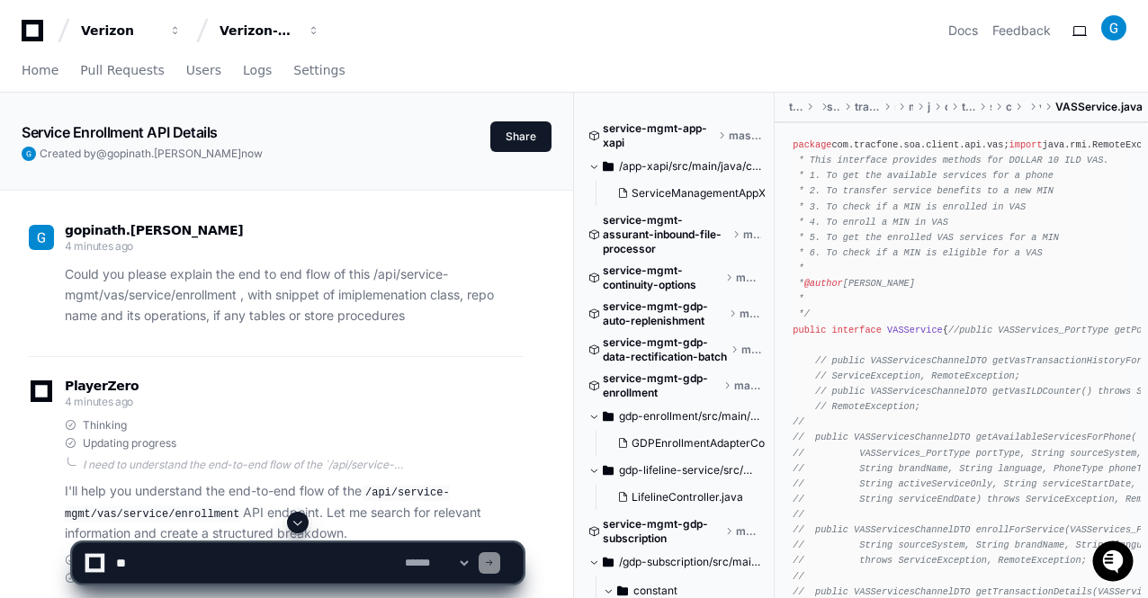
click at [297, 517] on span at bounding box center [298, 523] width 14 height 14
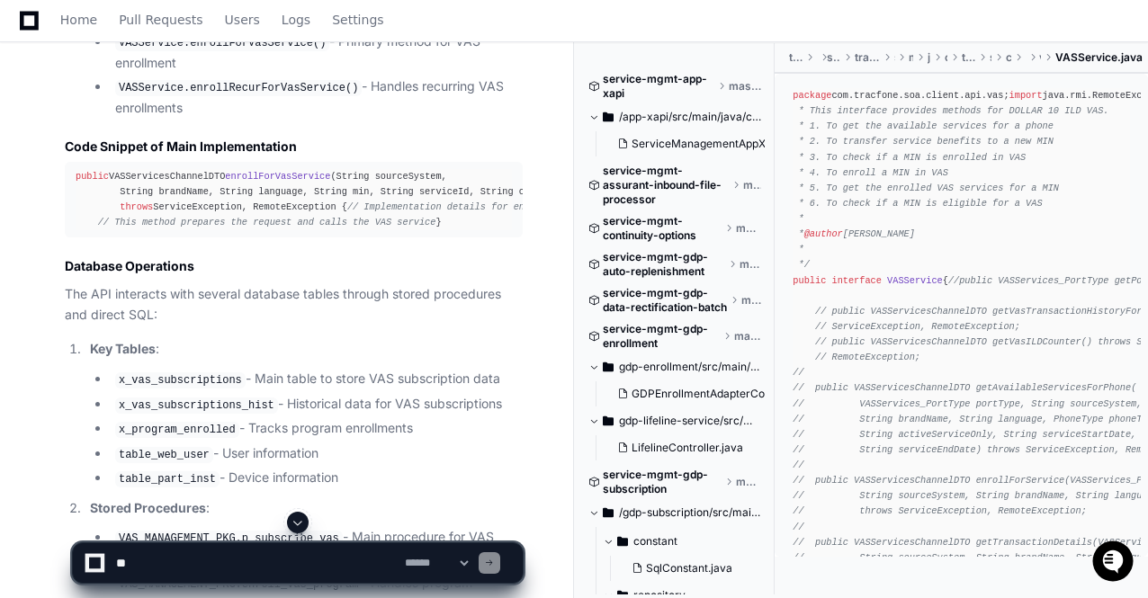
click at [297, 516] on span at bounding box center [298, 523] width 14 height 14
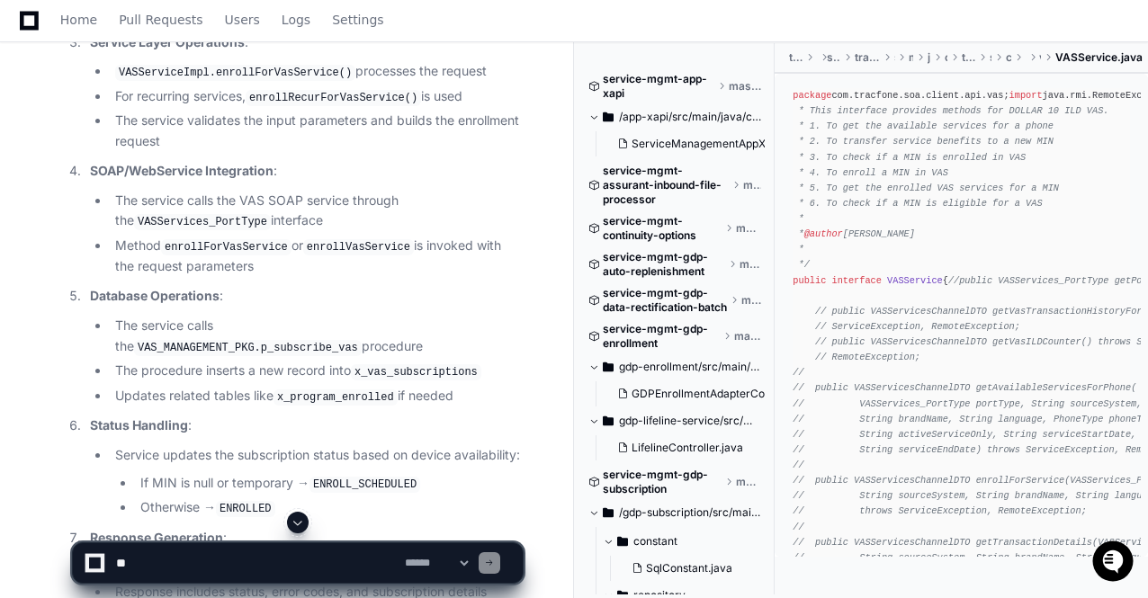
click at [297, 516] on span at bounding box center [298, 523] width 14 height 14
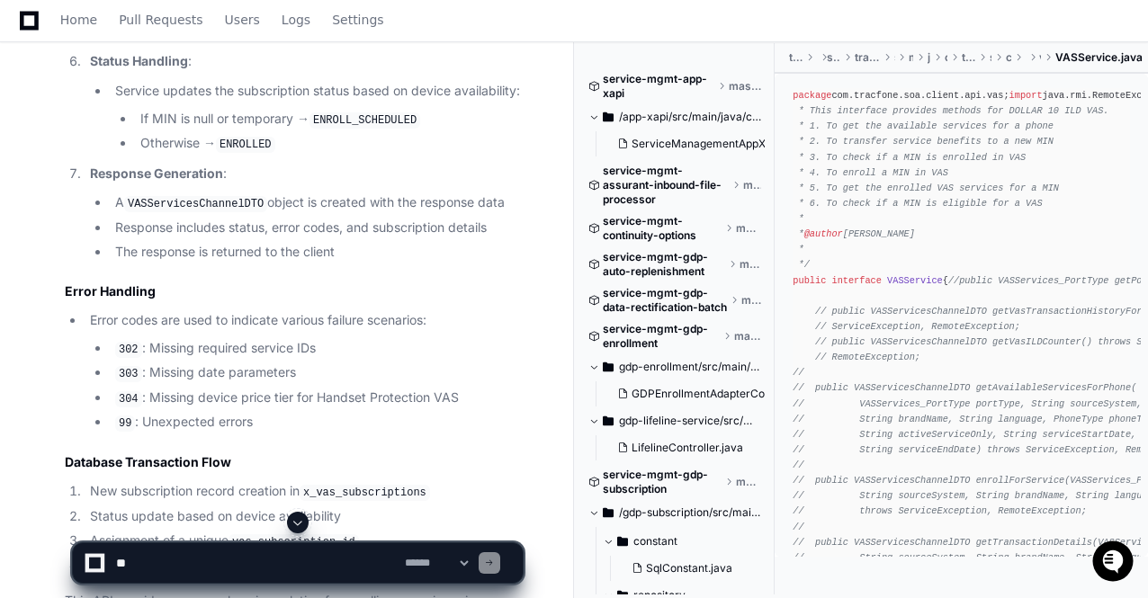
click at [297, 516] on span at bounding box center [298, 523] width 14 height 14
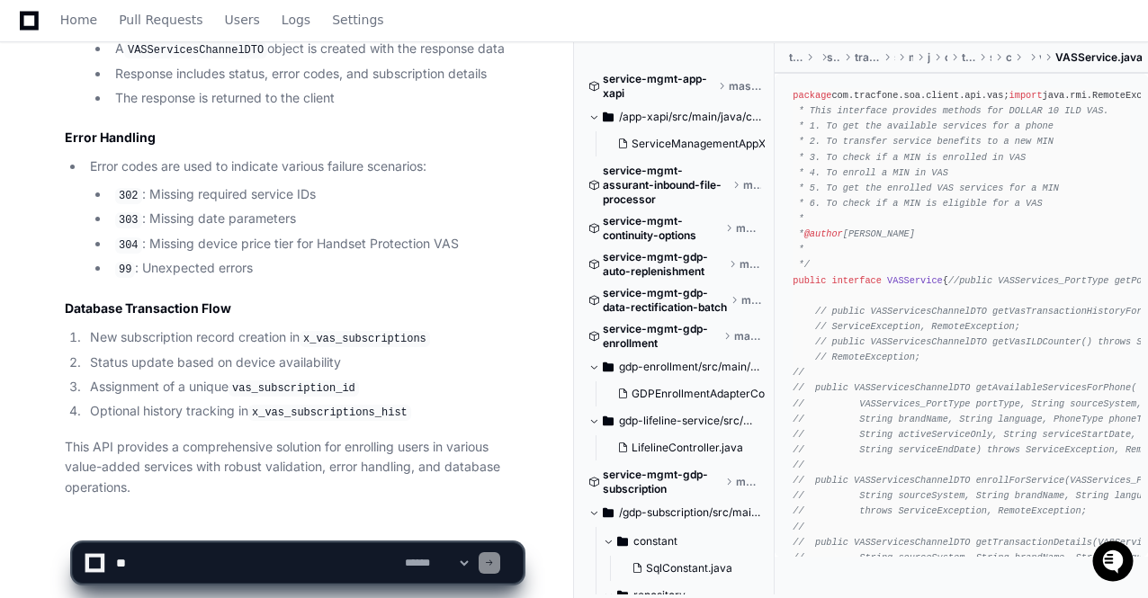
click at [297, 516] on app-app-chat-input "**********" at bounding box center [298, 548] width 452 height 72
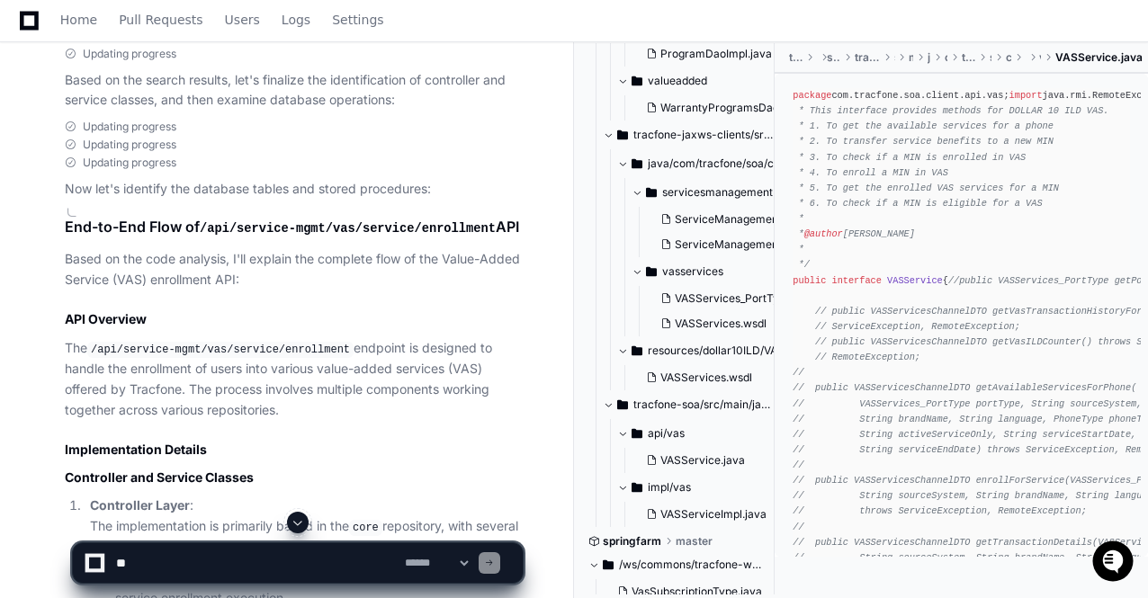
scroll to position [2112, 0]
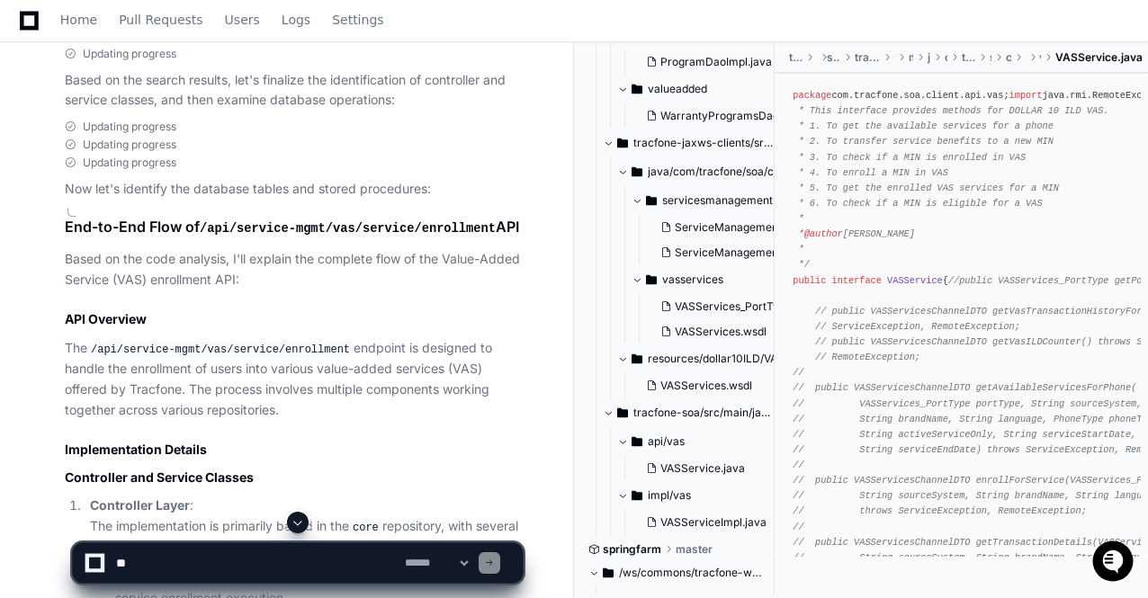
drag, startPoint x: 772, startPoint y: 505, endPoint x: 775, endPoint y: 573, distance: 68.4
drag, startPoint x: 635, startPoint y: 423, endPoint x: 780, endPoint y: 417, distance: 145.0
click at [780, 417] on div "service-mgmt-app-xapi master /app-xapi/src/main/java/com/tracfone/app/xapi/cont…" at bounding box center [868, 321] width 560 height 557
drag, startPoint x: 765, startPoint y: 426, endPoint x: 635, endPoint y: 424, distance: 129.6
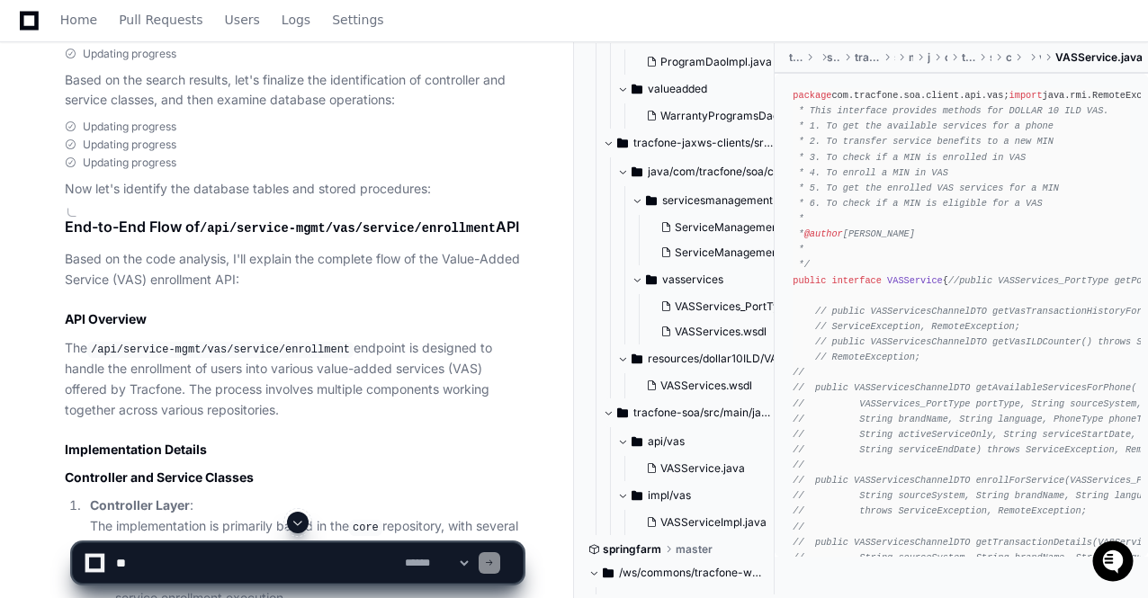
click at [635, 420] on span "tracfone-soa/src/main/java/com/tracfone/soa/client" at bounding box center [704, 413] width 142 height 14
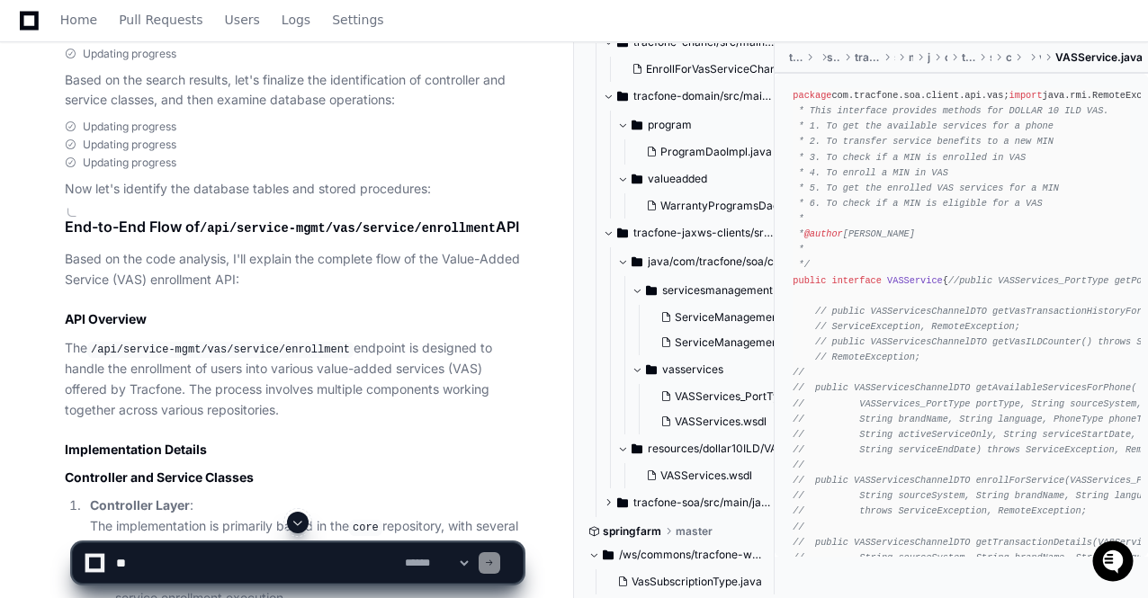
drag, startPoint x: 605, startPoint y: 501, endPoint x: 763, endPoint y: 499, distance: 158.4
click at [763, 499] on button "tracfone-soa/src/main/java/com/tracfone/soa/client" at bounding box center [689, 503] width 173 height 29
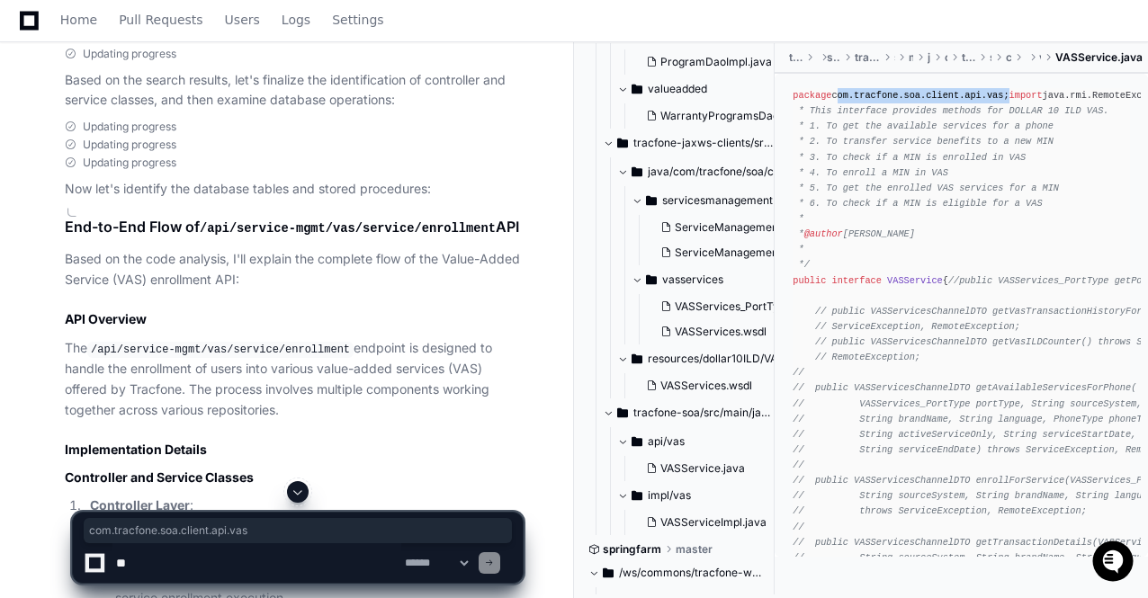
drag, startPoint x: 835, startPoint y: 94, endPoint x: 993, endPoint y: 99, distance: 158.4
copy div "com.tracfone.soa.client.api.vas"
click at [609, 148] on span at bounding box center [608, 143] width 11 height 11
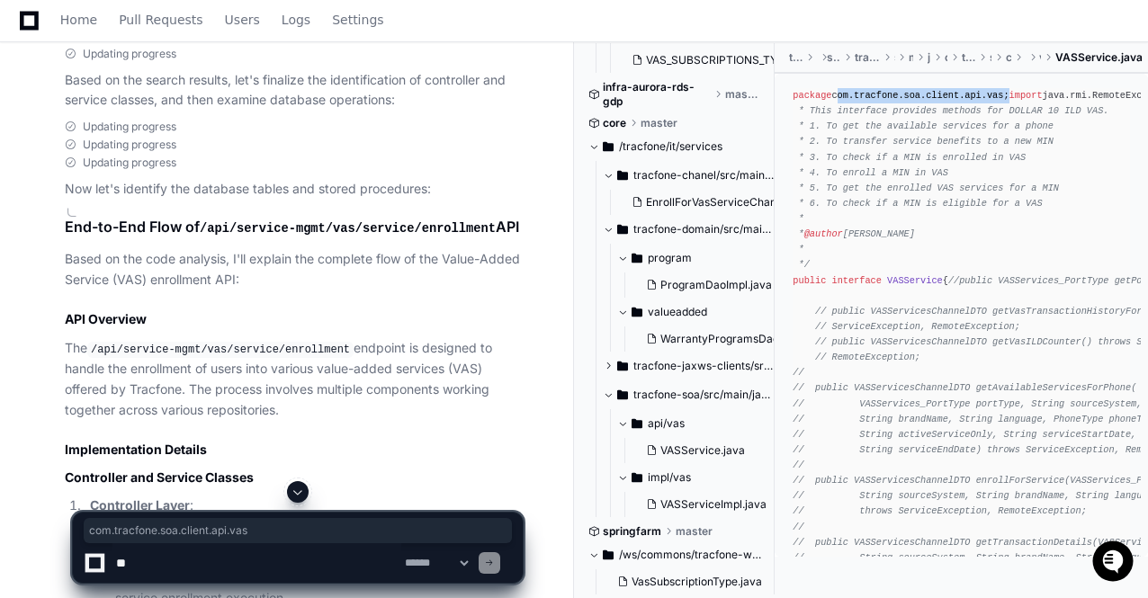
click at [300, 492] on span at bounding box center [298, 492] width 14 height 14
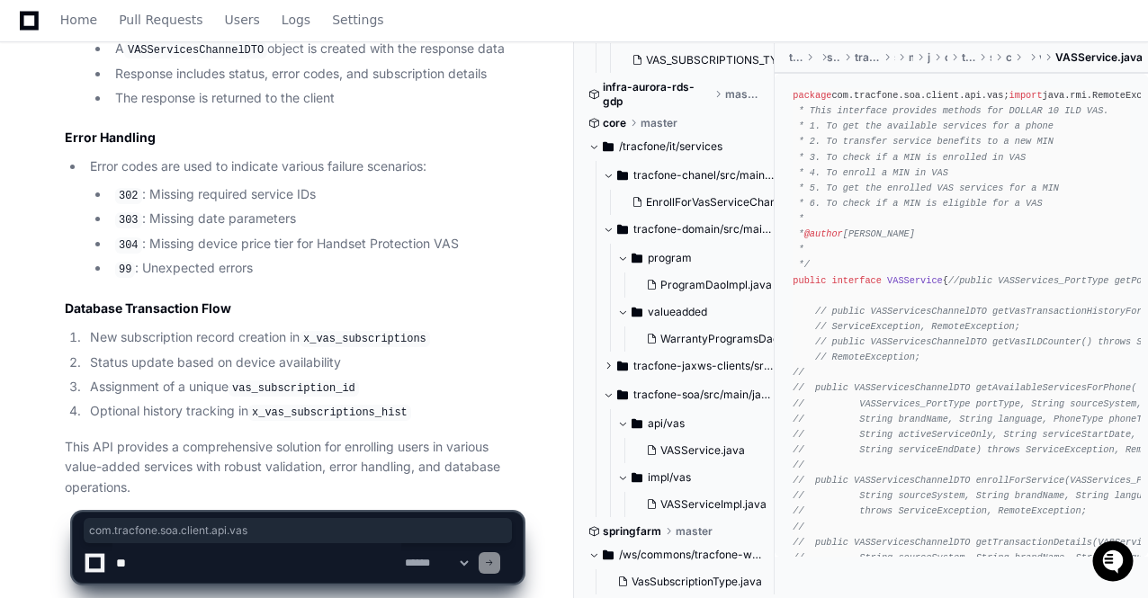
click at [312, 437] on p "This API provides a comprehensive solution for enrolling users in various value…" at bounding box center [294, 467] width 458 height 61
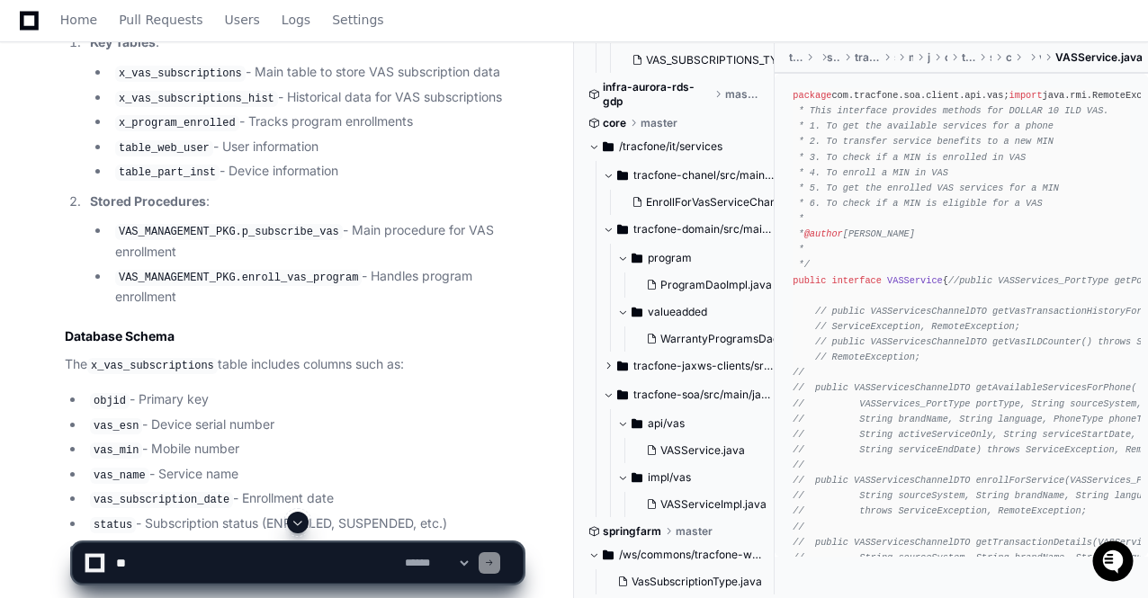
scroll to position [2121, 0]
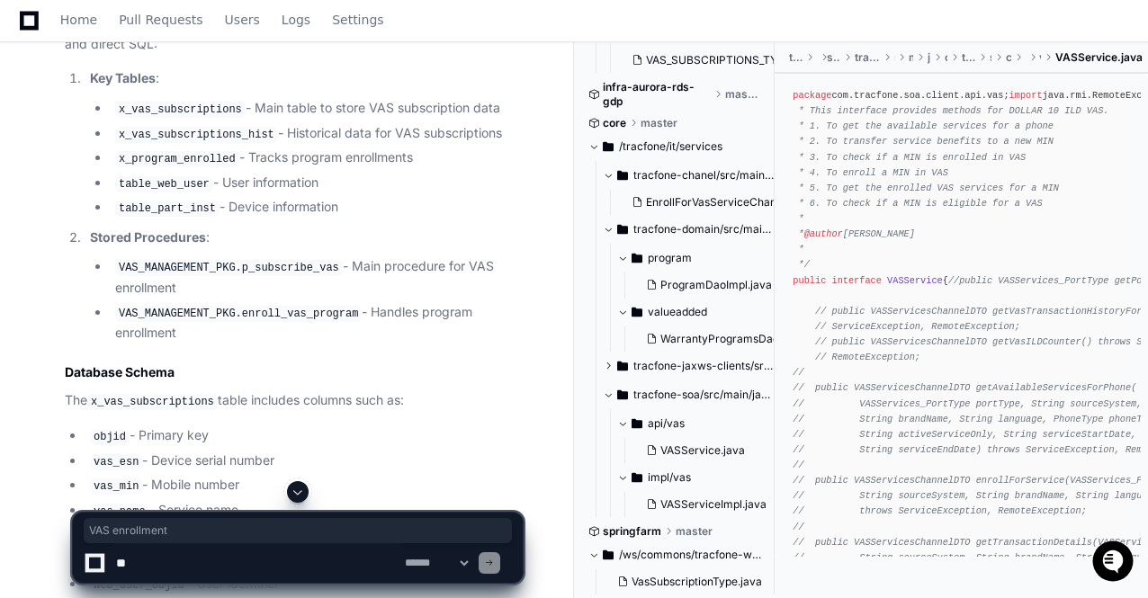
drag, startPoint x: 455, startPoint y: 280, endPoint x: 485, endPoint y: 310, distance: 42.6
click at [485, 298] on li "VAS_MANAGEMENT_PKG.p_subscribe_vas - Main procedure for VAS enrollment" at bounding box center [316, 276] width 413 height 41
copy li "VAS enrollment"
click at [170, 564] on textarea at bounding box center [256, 563] width 289 height 40
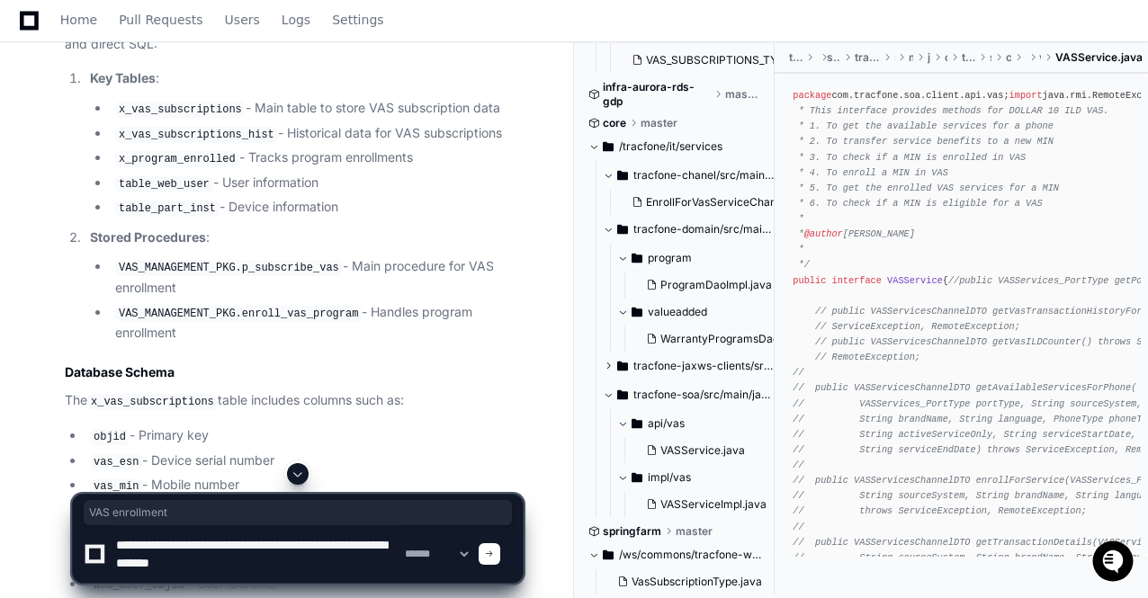
type textarea "**********"
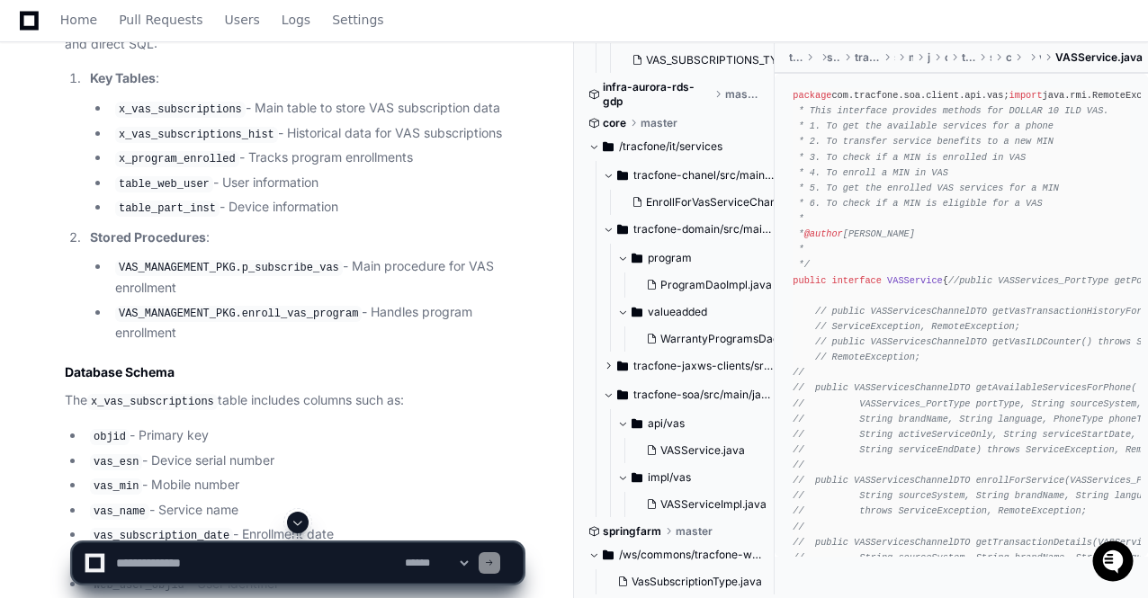
scroll to position [0, 0]
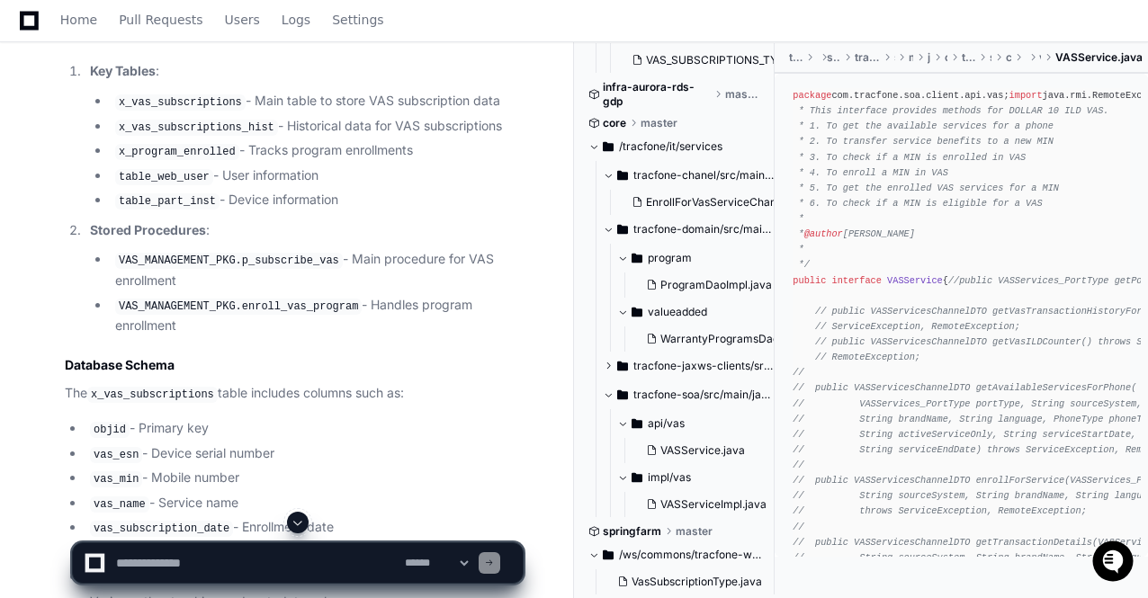
click at [299, 521] on span at bounding box center [298, 523] width 14 height 14
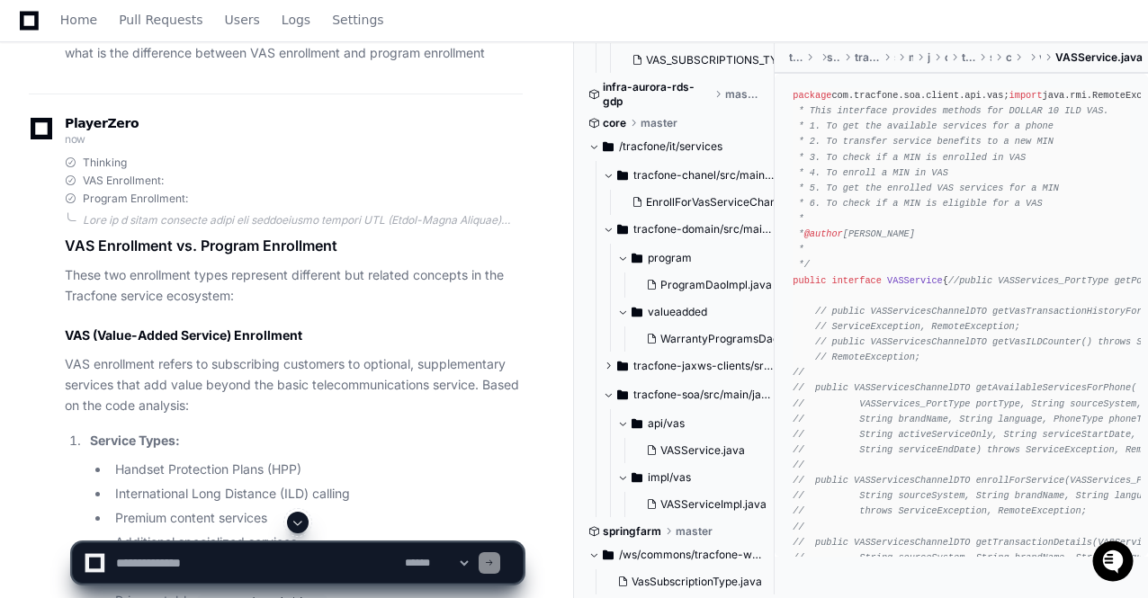
scroll to position [4072, 0]
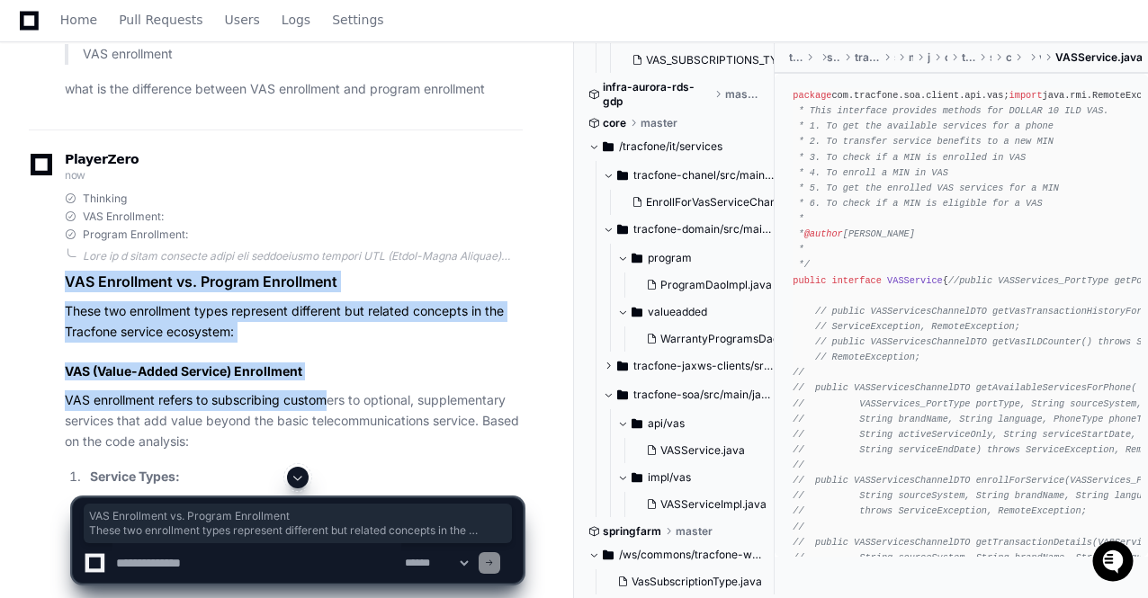
drag, startPoint x: 67, startPoint y: 235, endPoint x: 331, endPoint y: 342, distance: 285.4
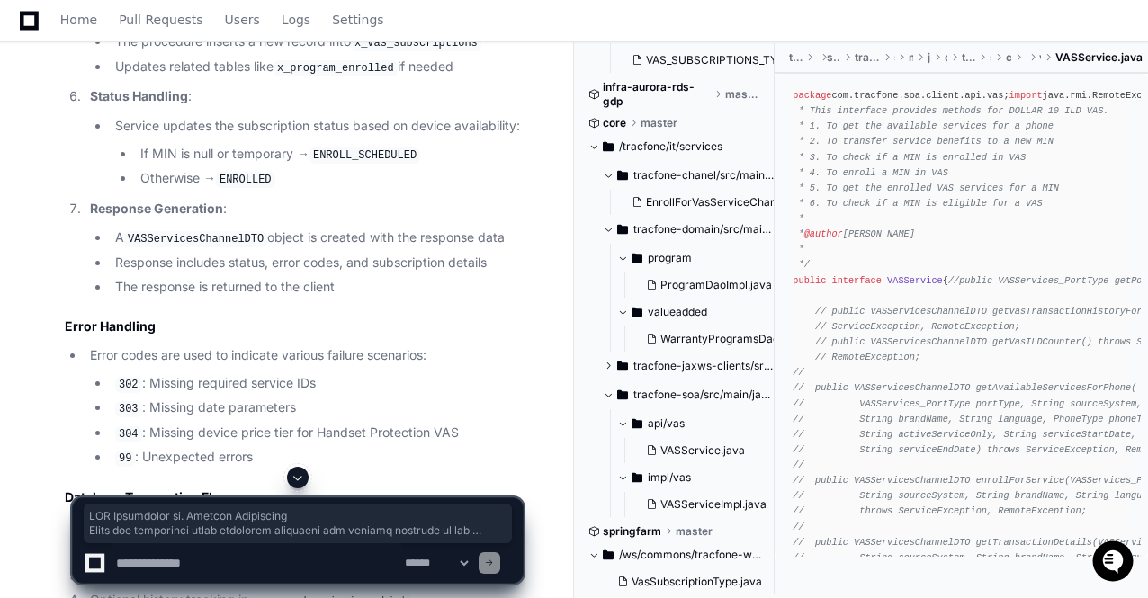
scroll to position [5151, 0]
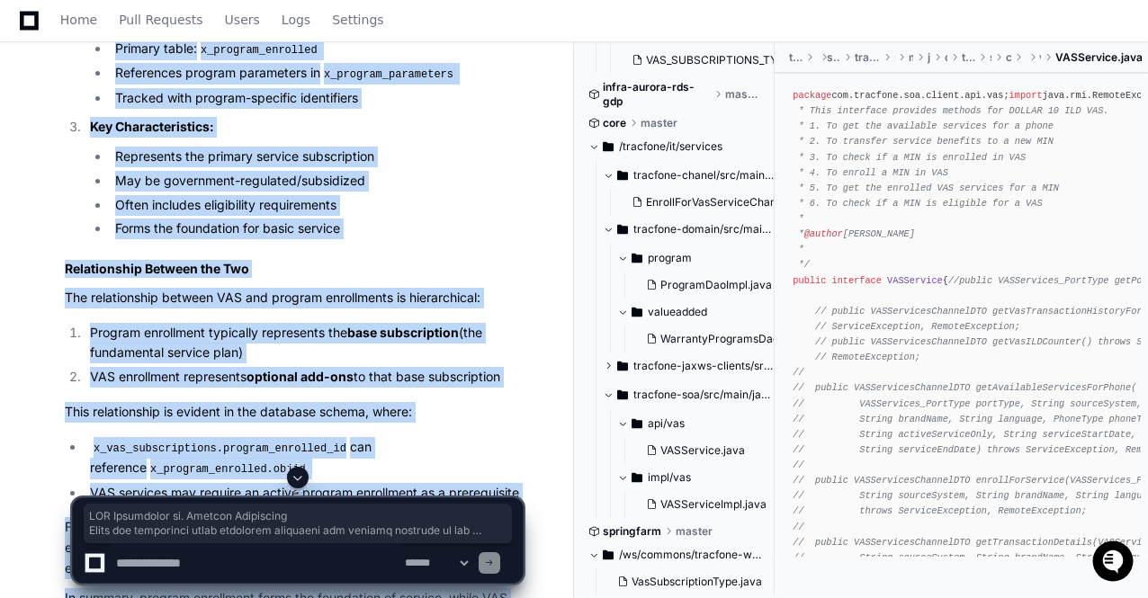
copy article "VAS Enrollment vs. Program Enrollment These two enrollment types represent diff…"
click at [458, 437] on li "x_vas_subscriptions.program_enrolled_id can reference x_program_enrolled.objid" at bounding box center [304, 458] width 438 height 42
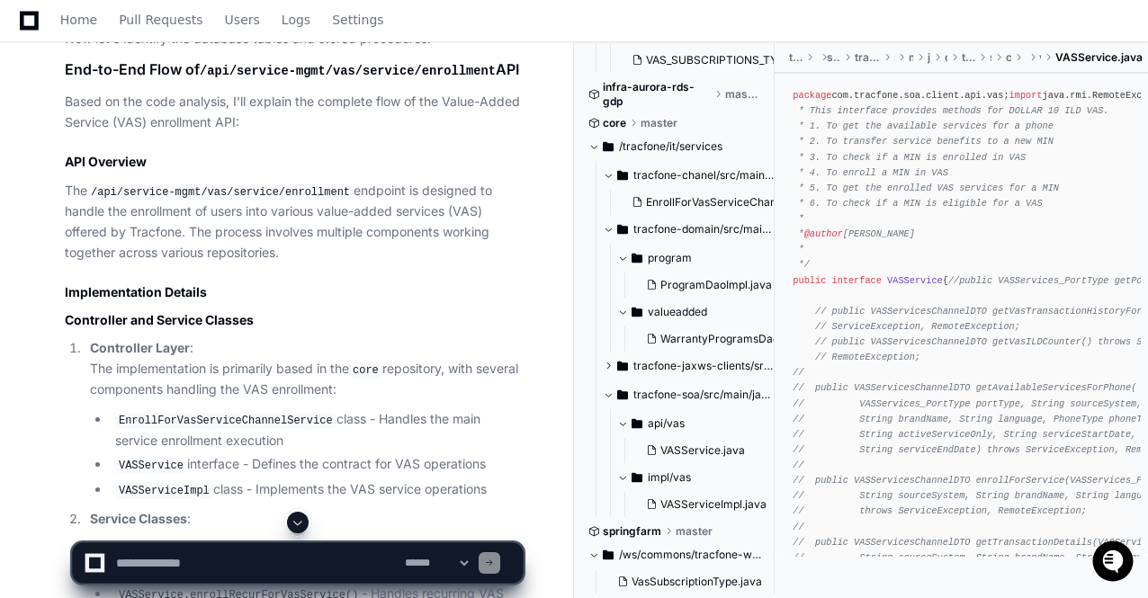
scroll to position [1300, 0]
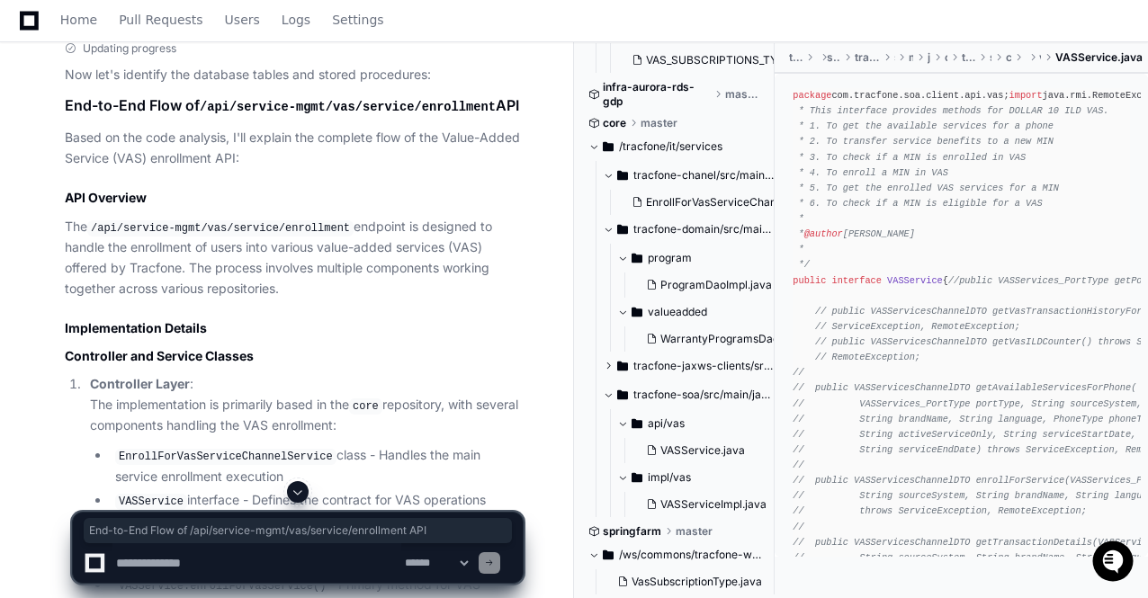
drag, startPoint x: 67, startPoint y: 102, endPoint x: 507, endPoint y: 100, distance: 440.8
click at [507, 100] on h1 "End-to-End Flow of /api/service-mgmt/vas/service/enrollment API" at bounding box center [294, 106] width 458 height 24
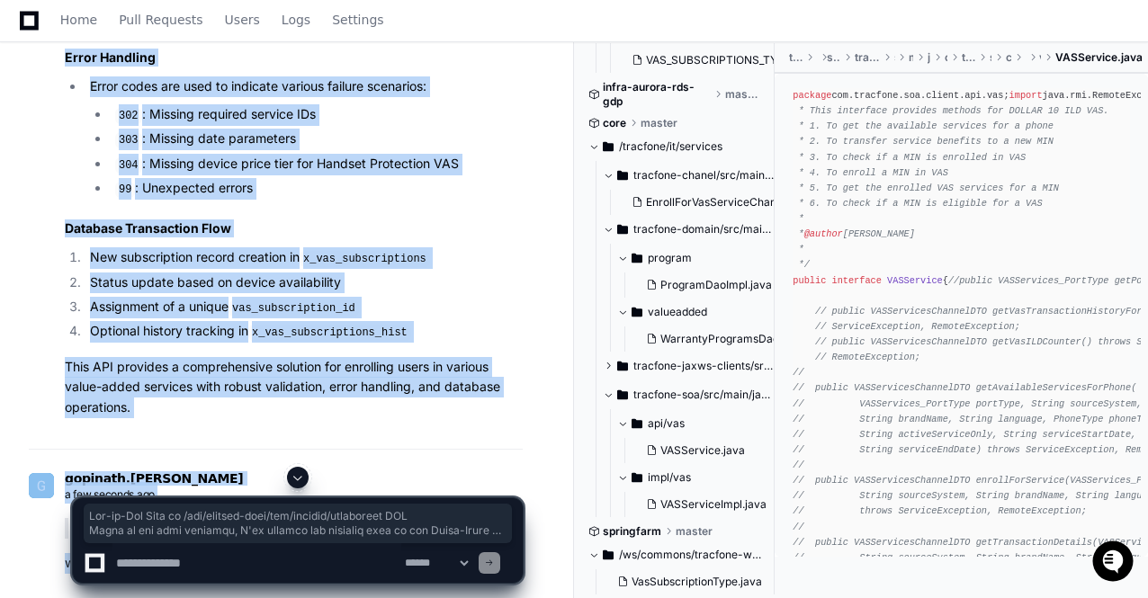
scroll to position [3653, 0]
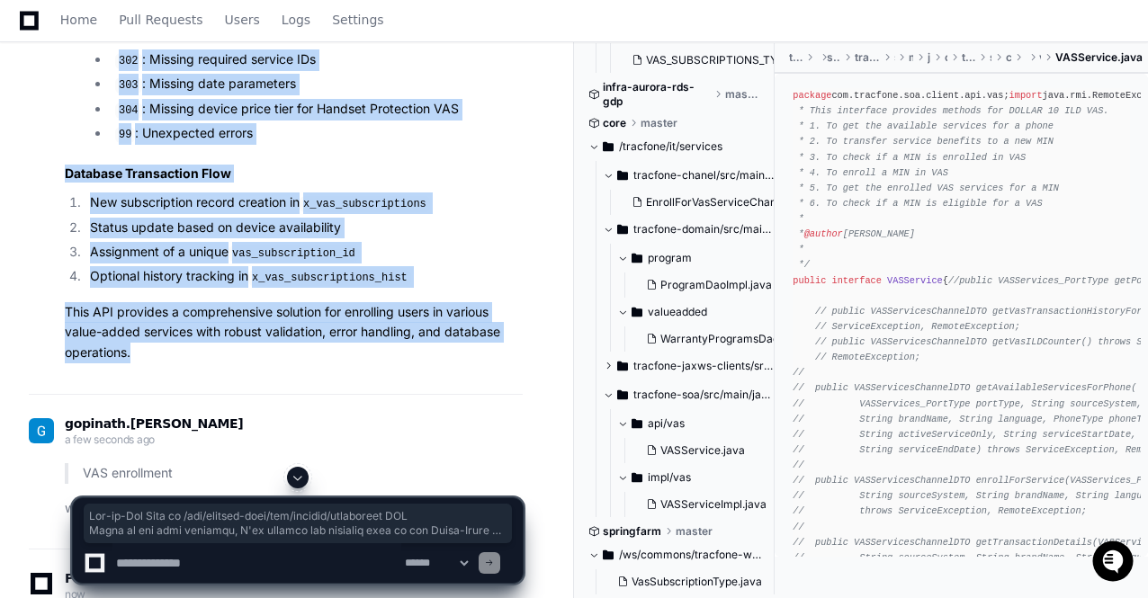
copy article "End-to-End Flow of /api/service-mgmt/vas/service/enrollment API Based on the co…"
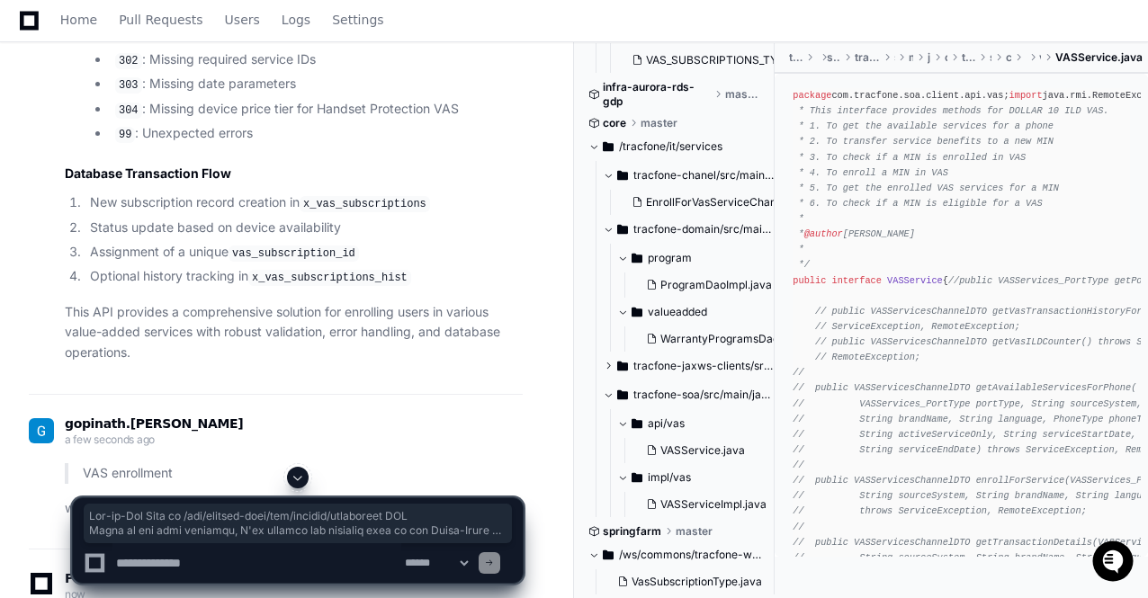
click at [169, 558] on textarea at bounding box center [256, 563] width 289 height 40
paste textarea "**********"
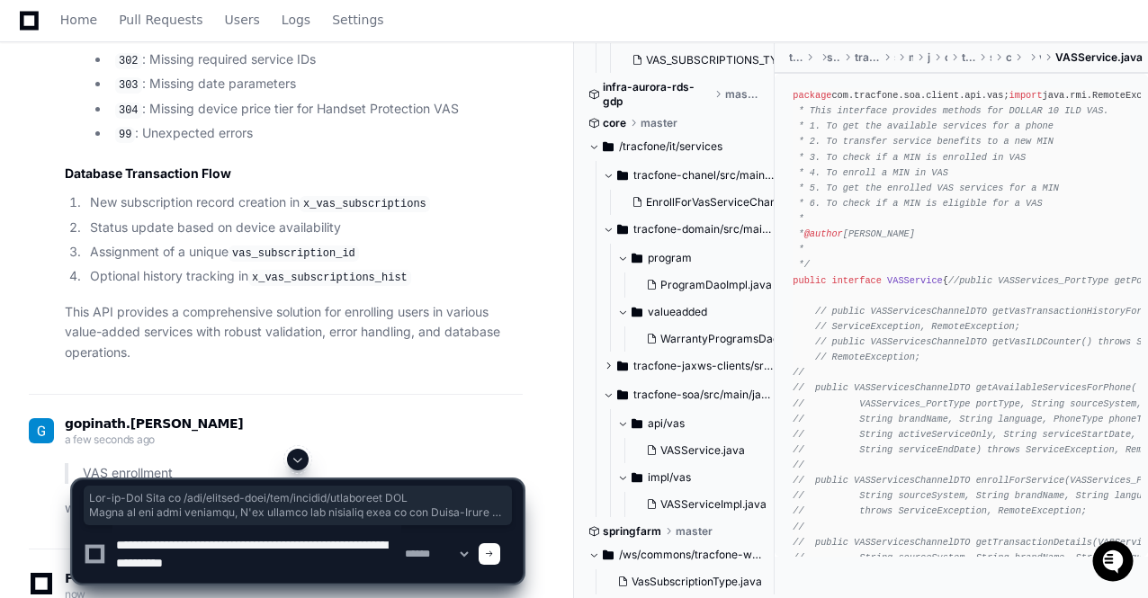
click at [255, 568] on textarea at bounding box center [256, 554] width 289 height 58
click at [382, 568] on textarea at bounding box center [256, 554] width 289 height 58
type textarea "**********"
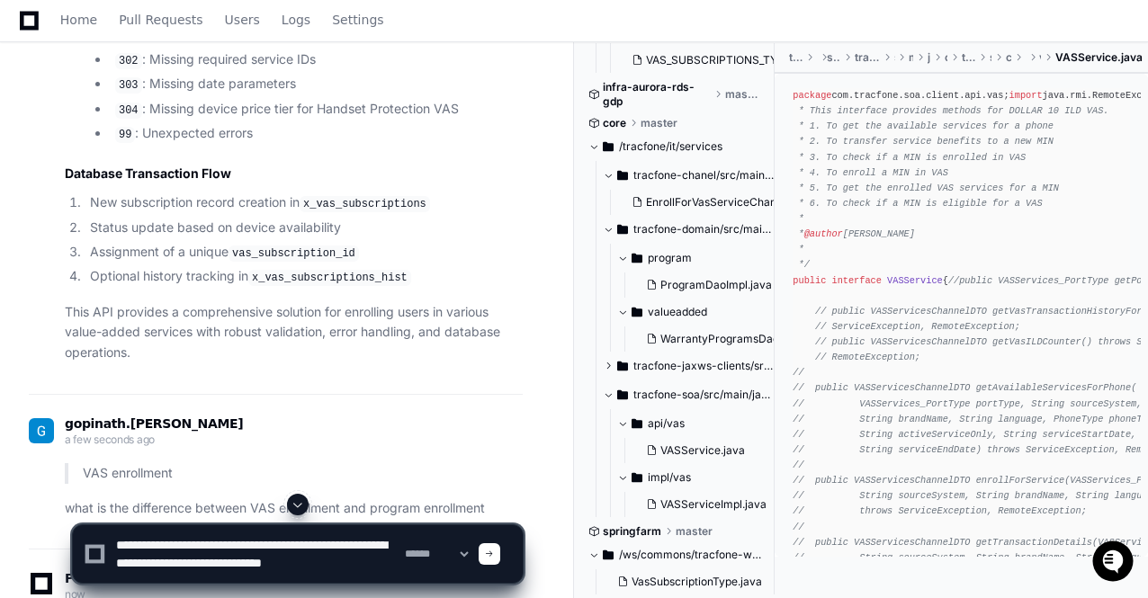
click at [500, 561] on div at bounding box center [490, 554] width 22 height 22
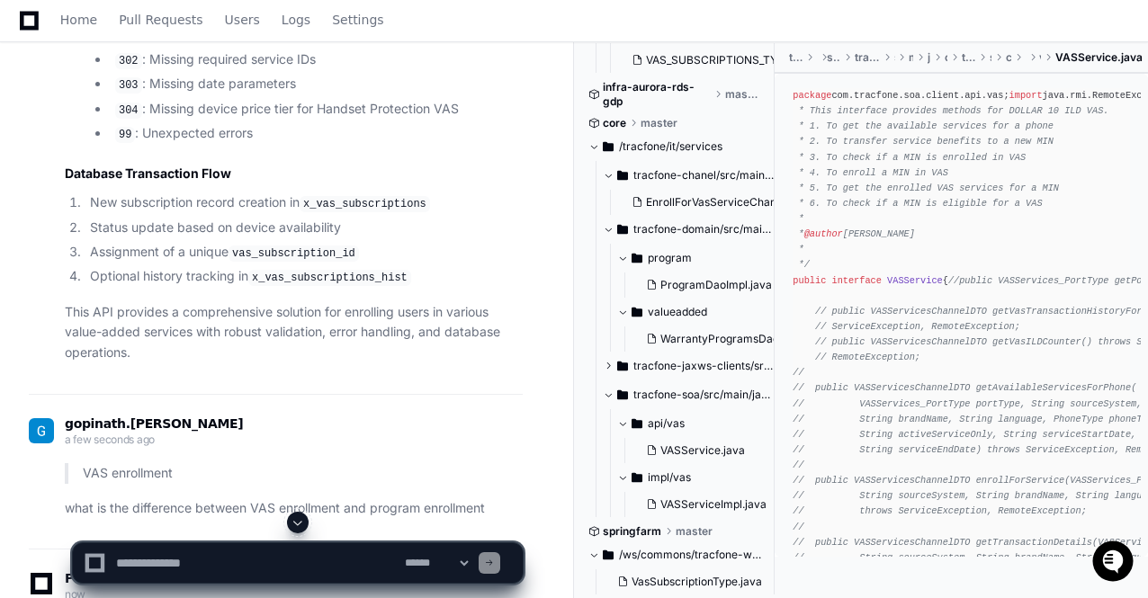
scroll to position [0, 0]
click at [443, 242] on li "Assignment of a unique vas_subscription_id" at bounding box center [304, 253] width 438 height 22
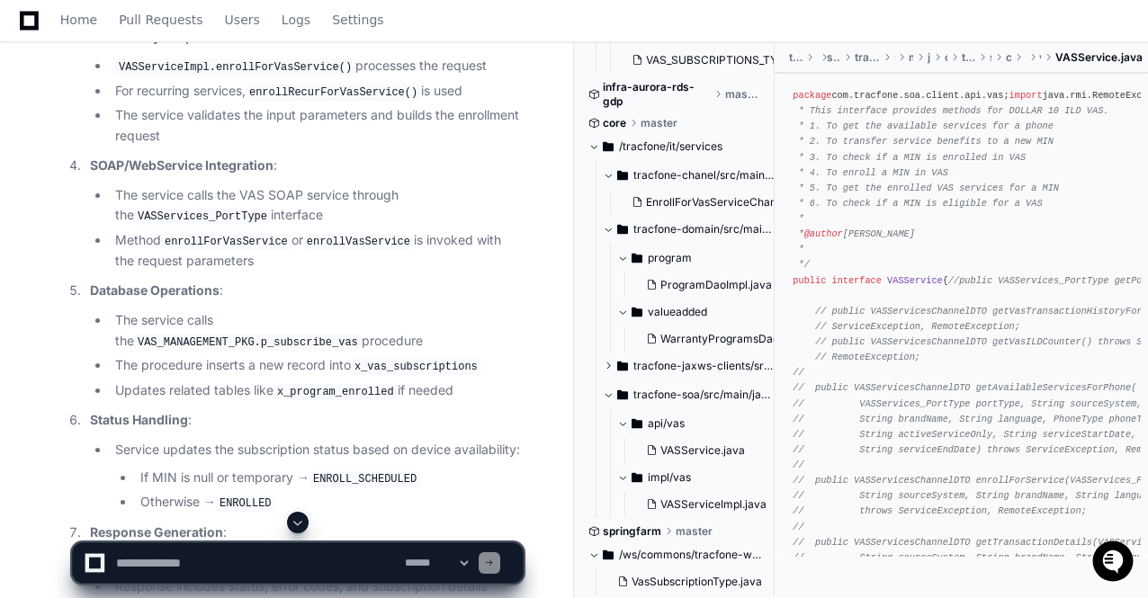
scroll to position [2969, 0]
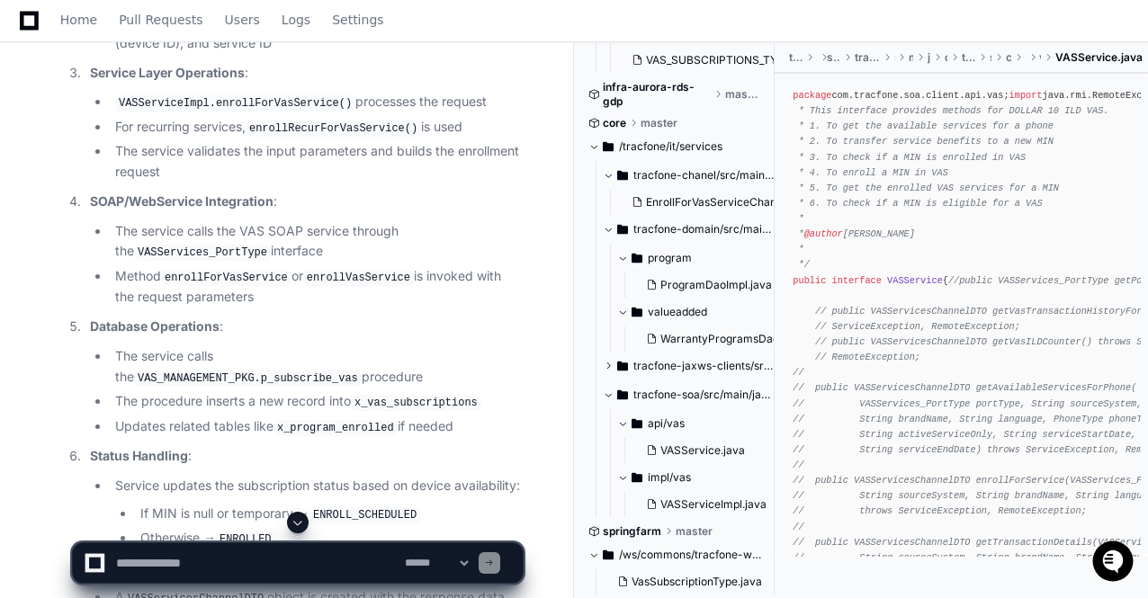
click at [302, 525] on span at bounding box center [298, 523] width 14 height 14
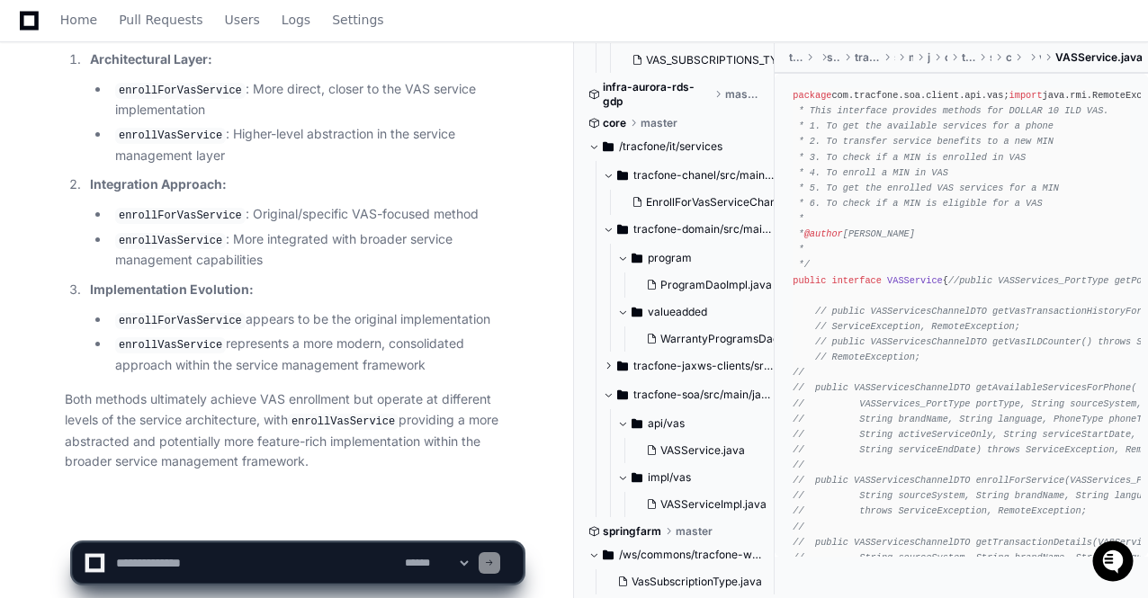
click at [353, 438] on p "Both methods ultimately achieve VAS enrollment but operate at different levels …" at bounding box center [294, 431] width 458 height 83
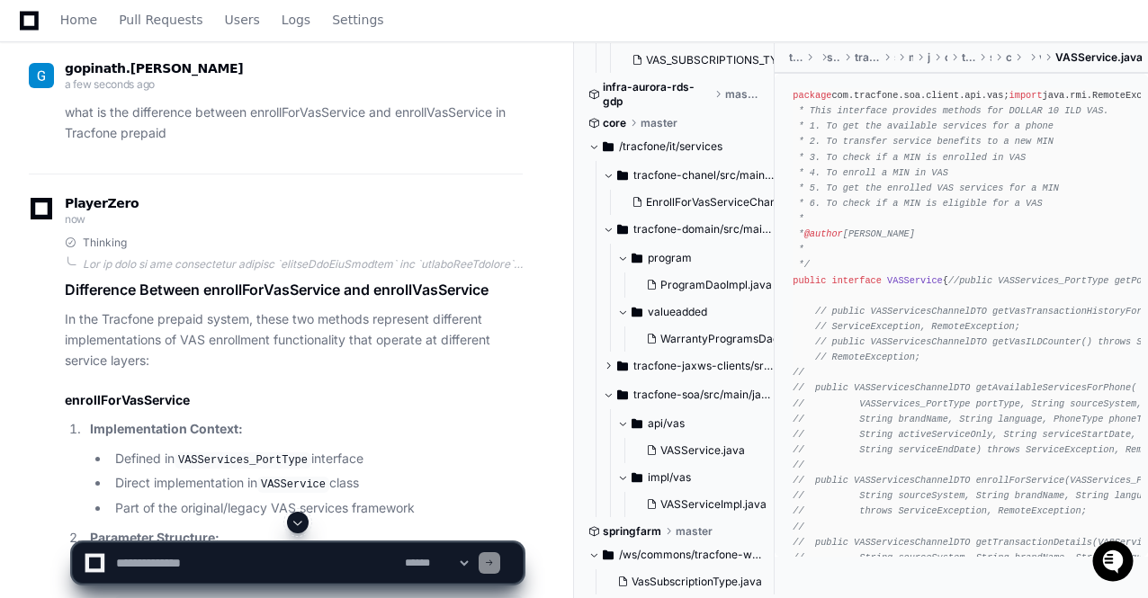
scroll to position [5972, 0]
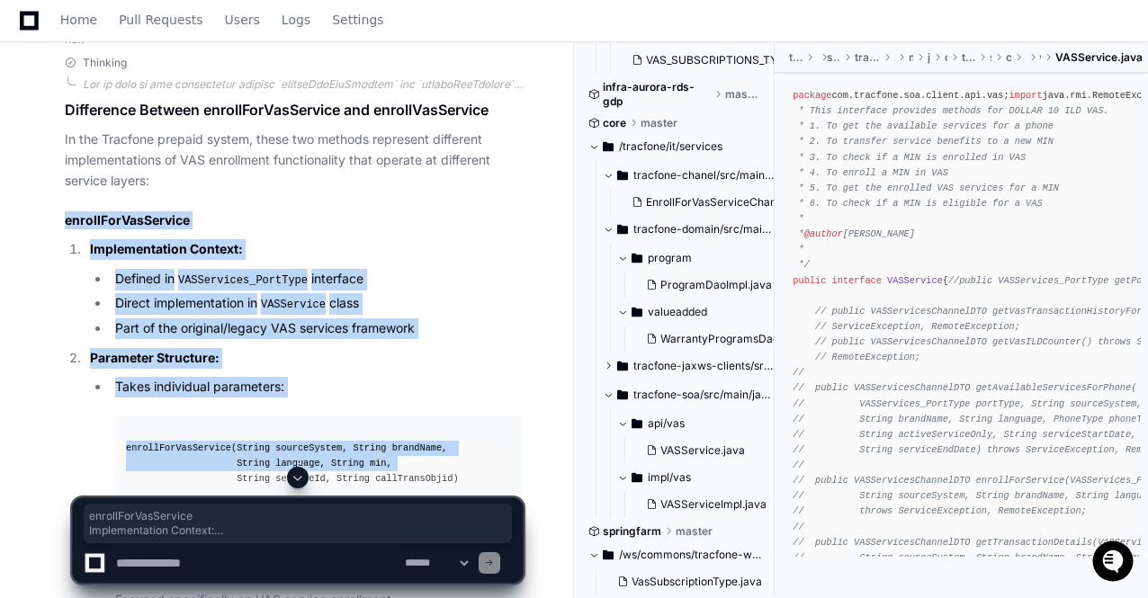
drag, startPoint x: 65, startPoint y: 166, endPoint x: 381, endPoint y: 420, distance: 405.8
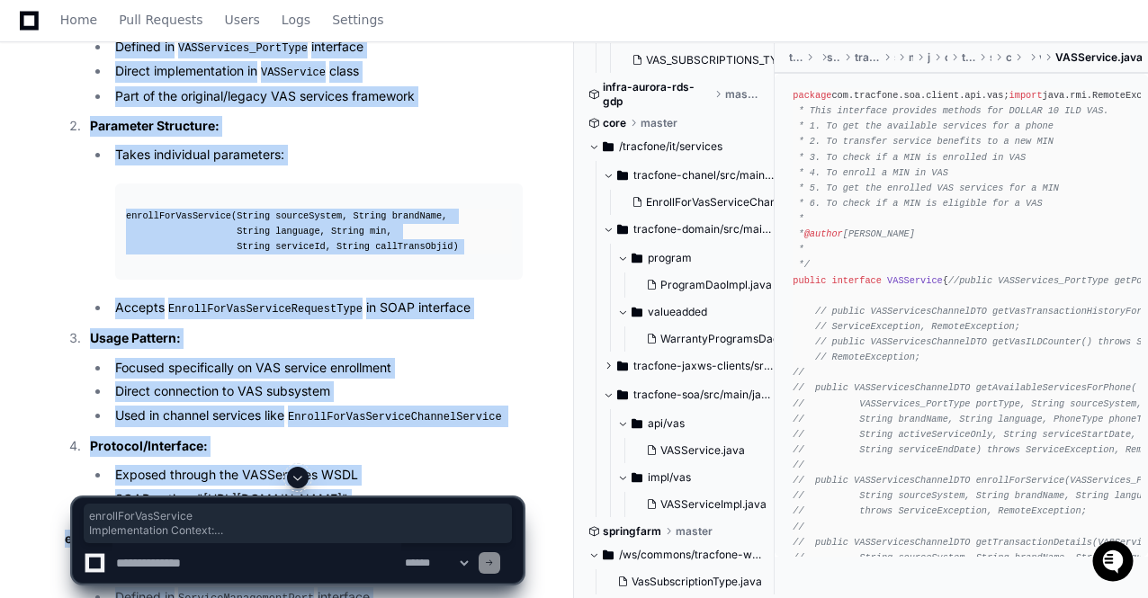
scroll to position [6229, 0]
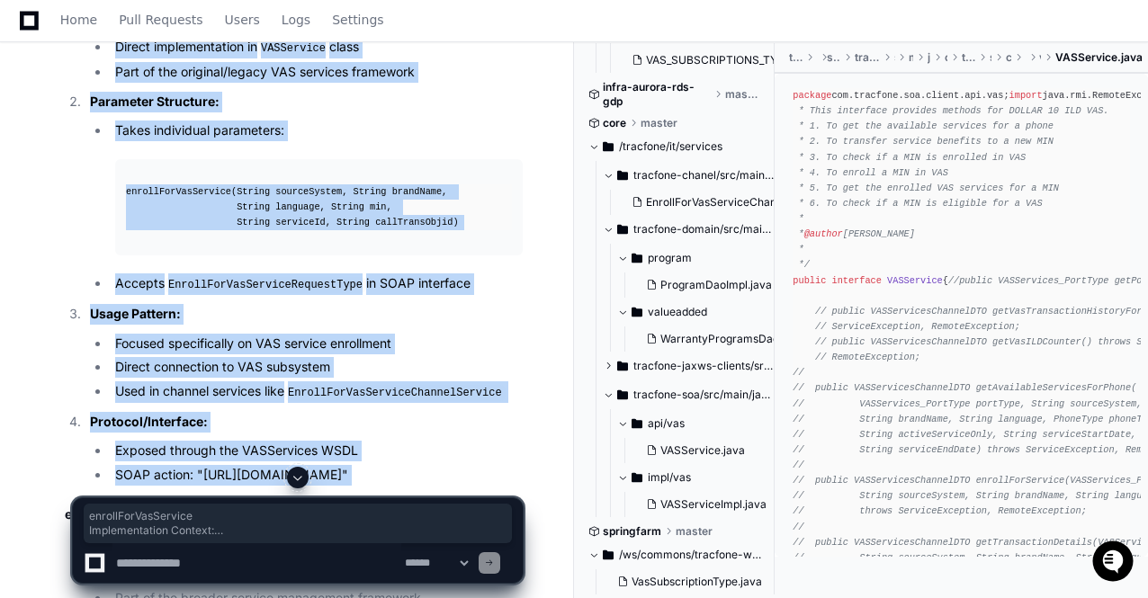
copy article "enrollForVasService Implementation Context: Defined in VASServices_PortType int…"
click at [297, 470] on button at bounding box center [298, 478] width 22 height 22
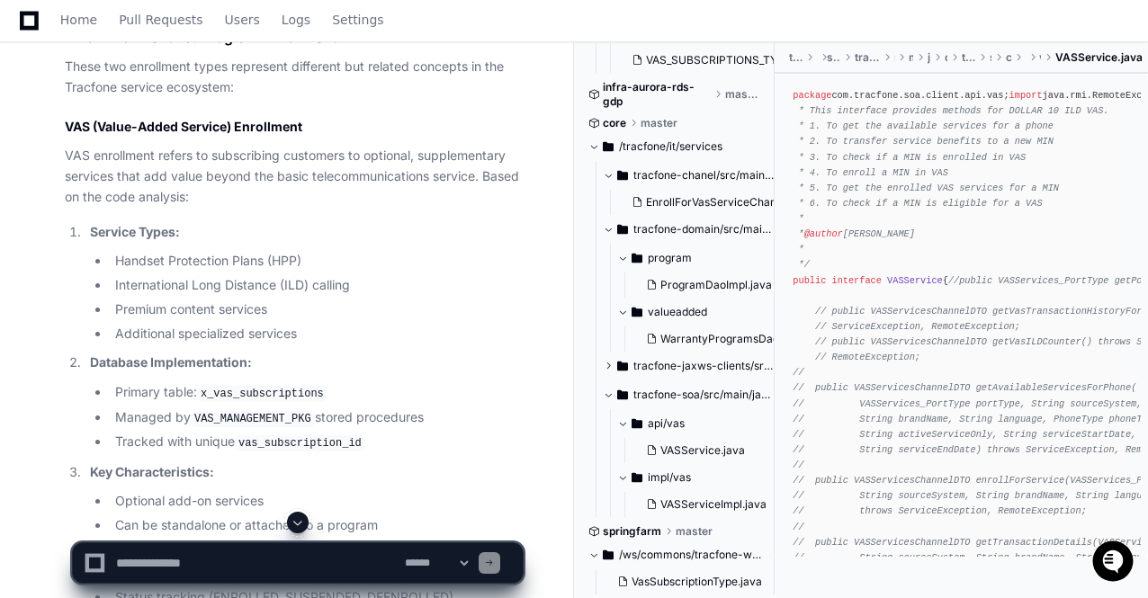
scroll to position [4281, 0]
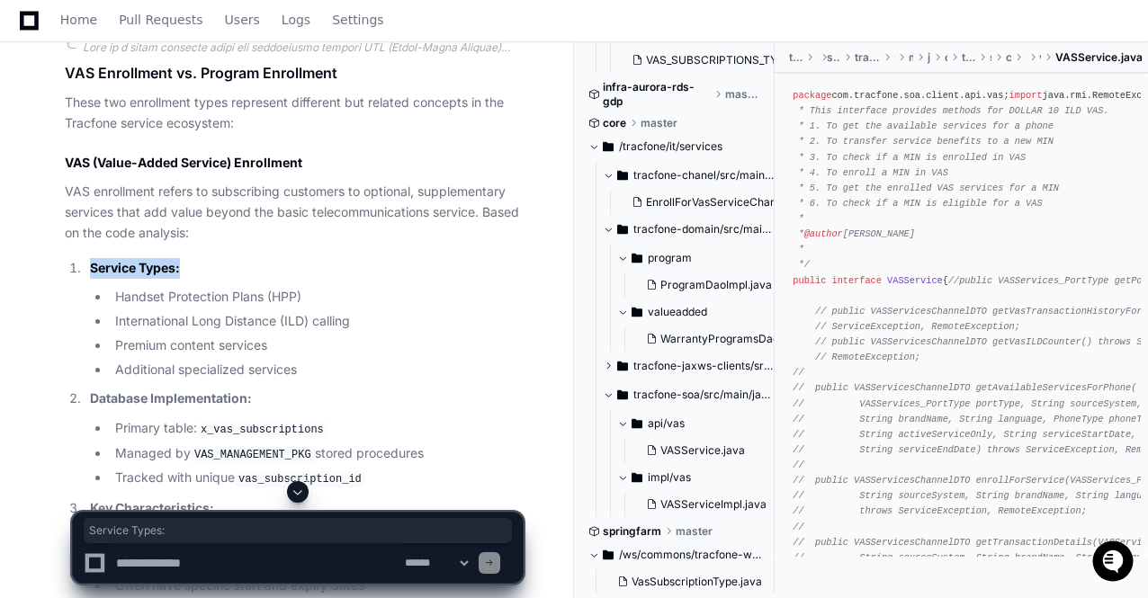
drag, startPoint x: 89, startPoint y: 224, endPoint x: 198, endPoint y: 228, distance: 108.9
click at [198, 258] on p "Service Types:" at bounding box center [306, 268] width 433 height 21
copy strong "Service Types:"
click at [155, 559] on textarea at bounding box center [256, 563] width 289 height 40
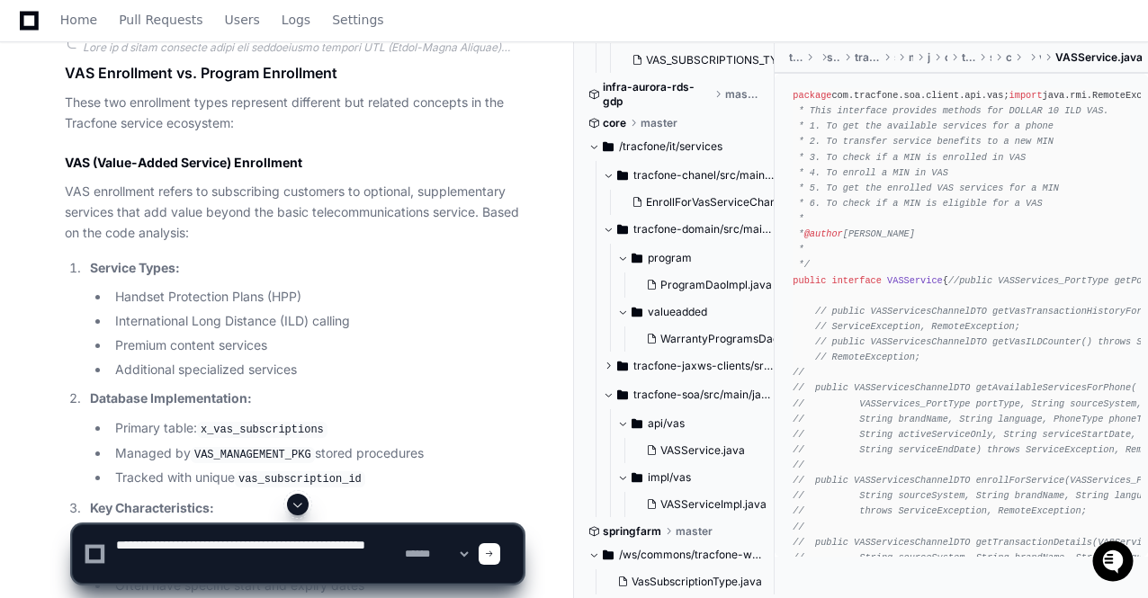
click at [358, 450] on ol "Service Types: Handset Protection Plans (HPP) International Long Distance (ILD)…" at bounding box center [294, 451] width 458 height 387
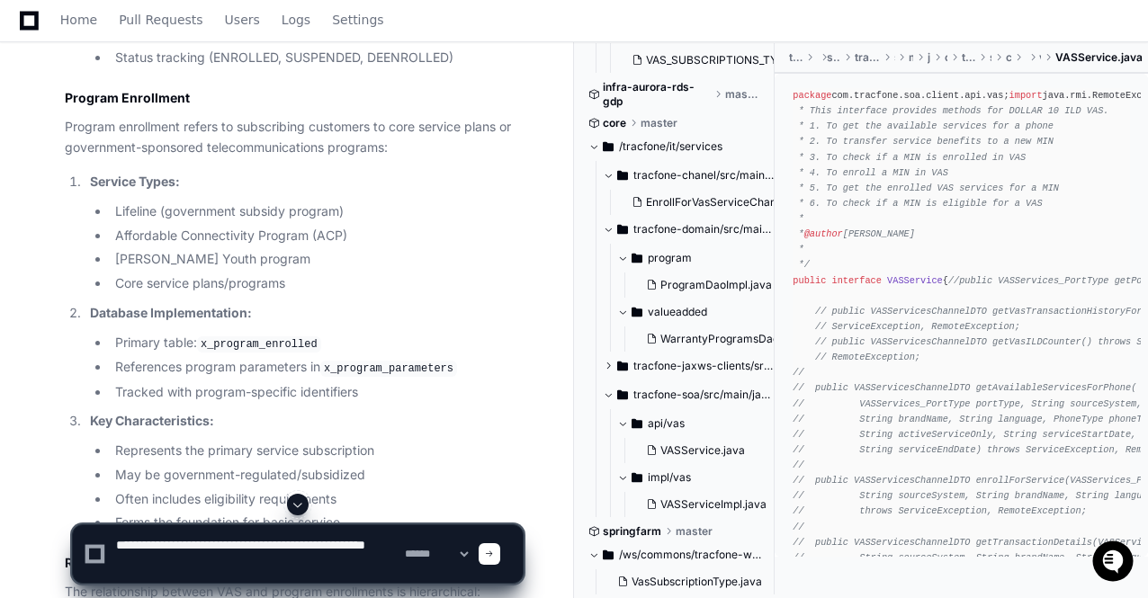
scroll to position [4892, 0]
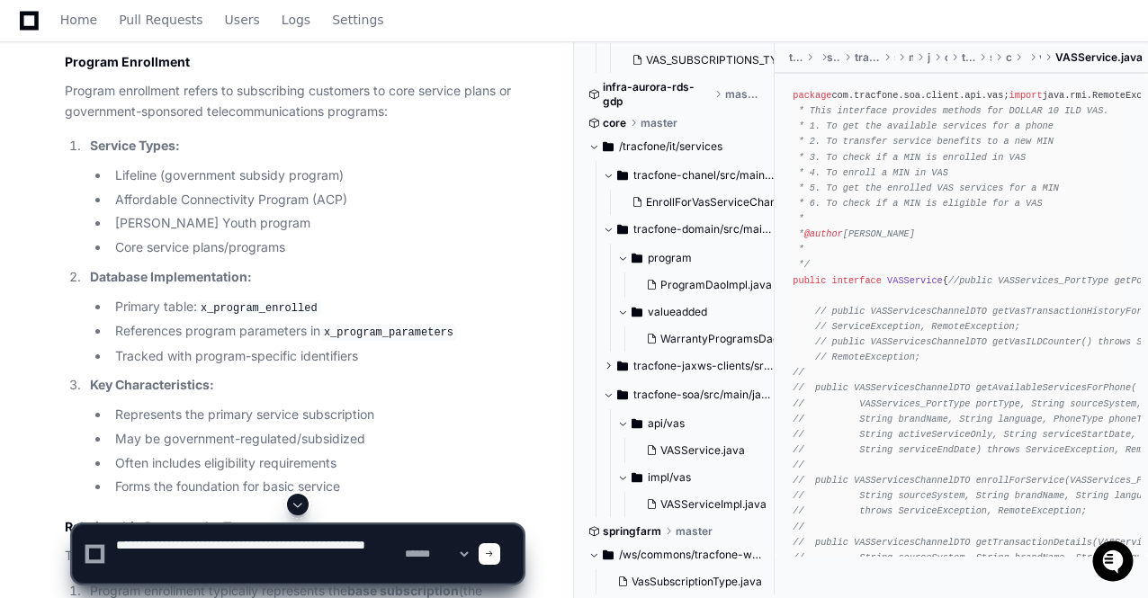
click at [247, 555] on textarea at bounding box center [256, 554] width 289 height 58
type textarea "**********"
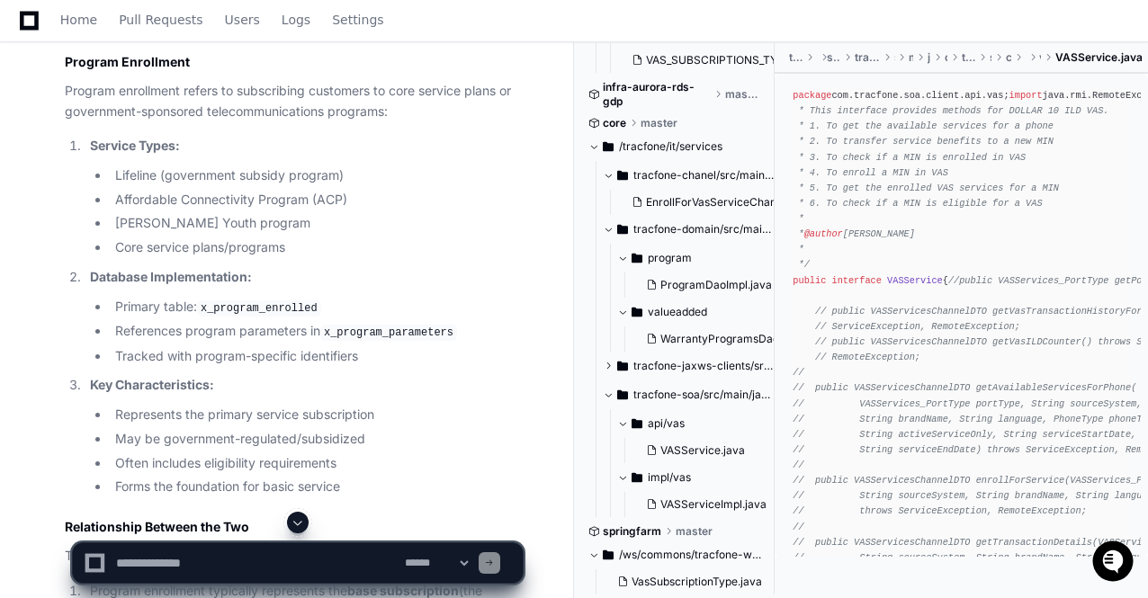
scroll to position [0, 0]
click at [305, 526] on span at bounding box center [298, 523] width 14 height 14
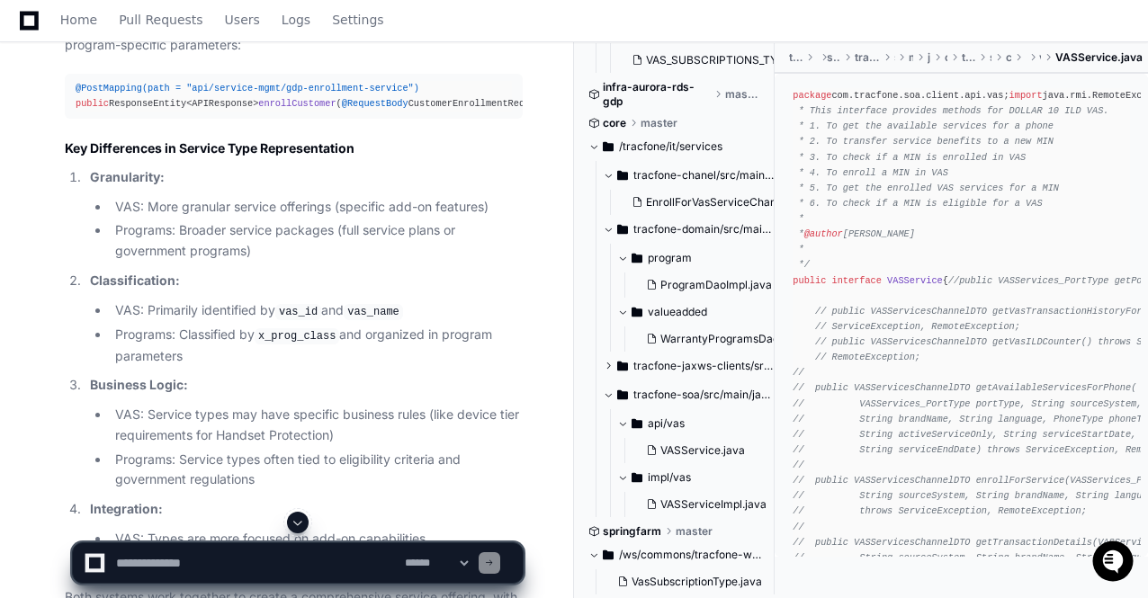
click at [305, 526] on span at bounding box center [298, 523] width 14 height 14
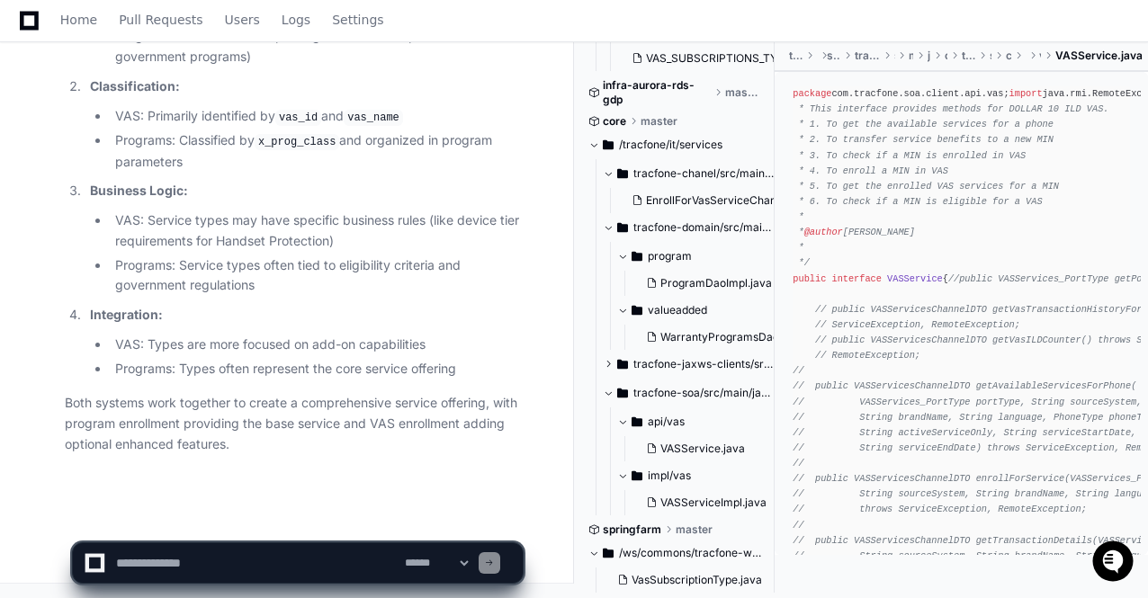
click at [308, 444] on p "Both systems work together to create a comprehensive service offering, with pro…" at bounding box center [294, 423] width 458 height 61
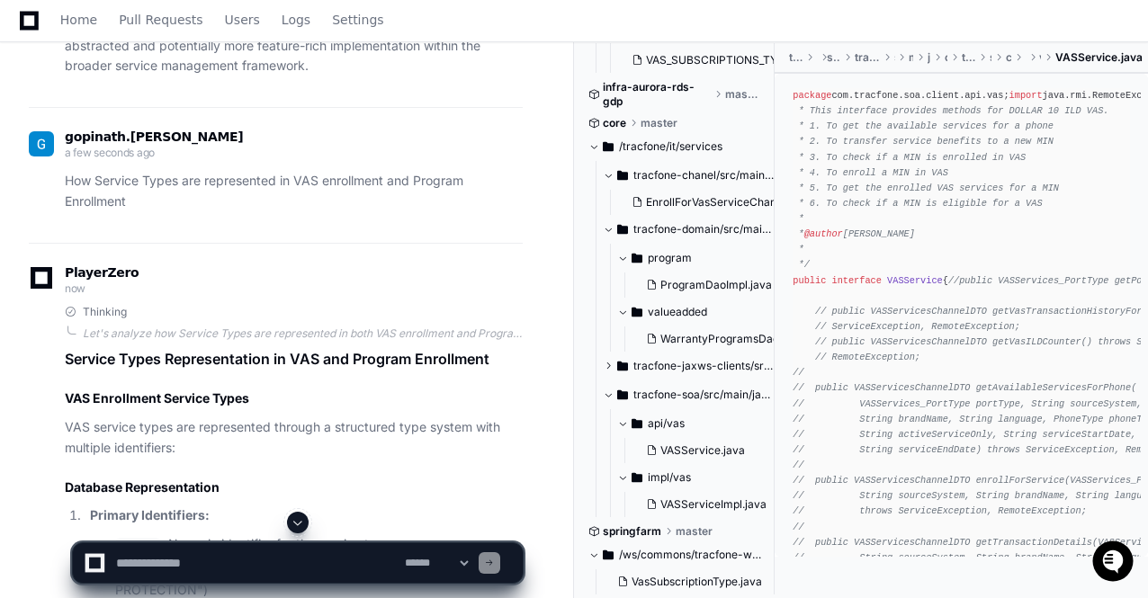
scroll to position [7592, 0]
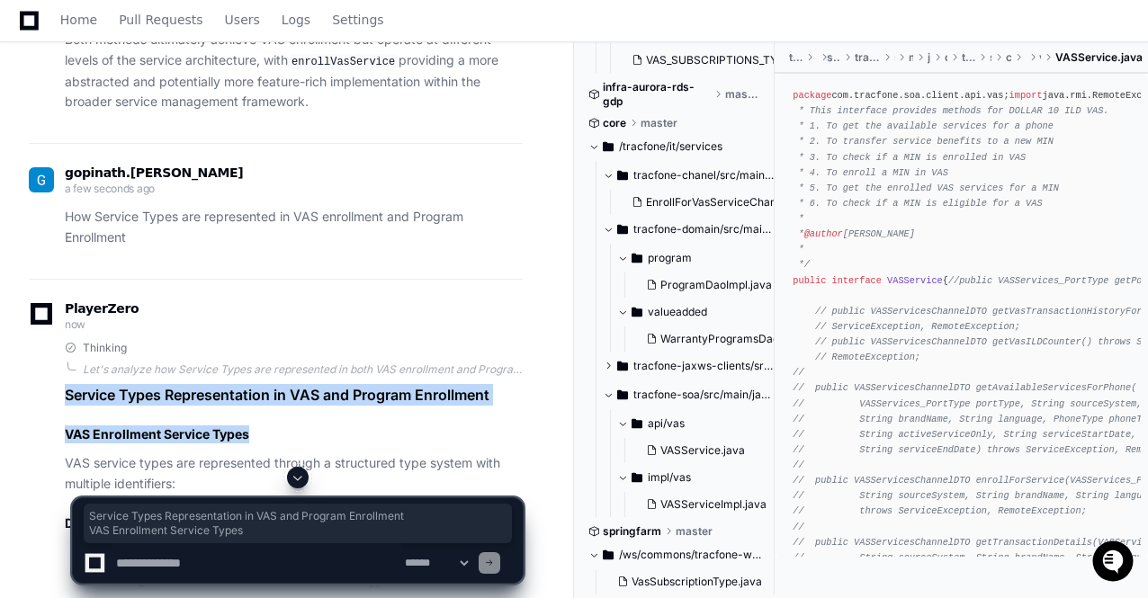
drag, startPoint x: 67, startPoint y: 381, endPoint x: 384, endPoint y: 405, distance: 317.6
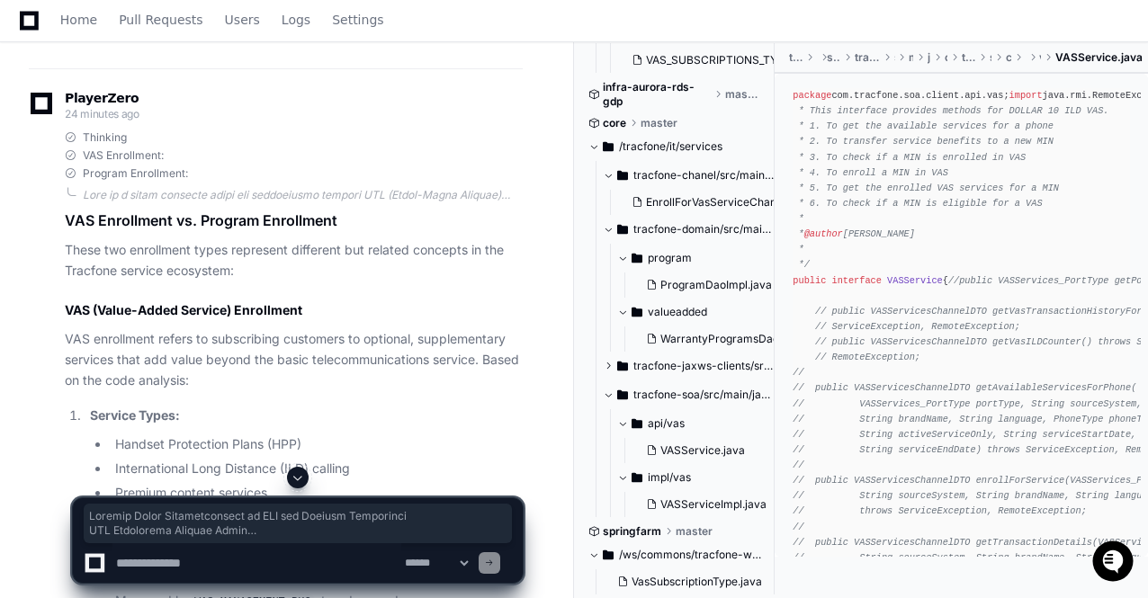
scroll to position [9606, 0]
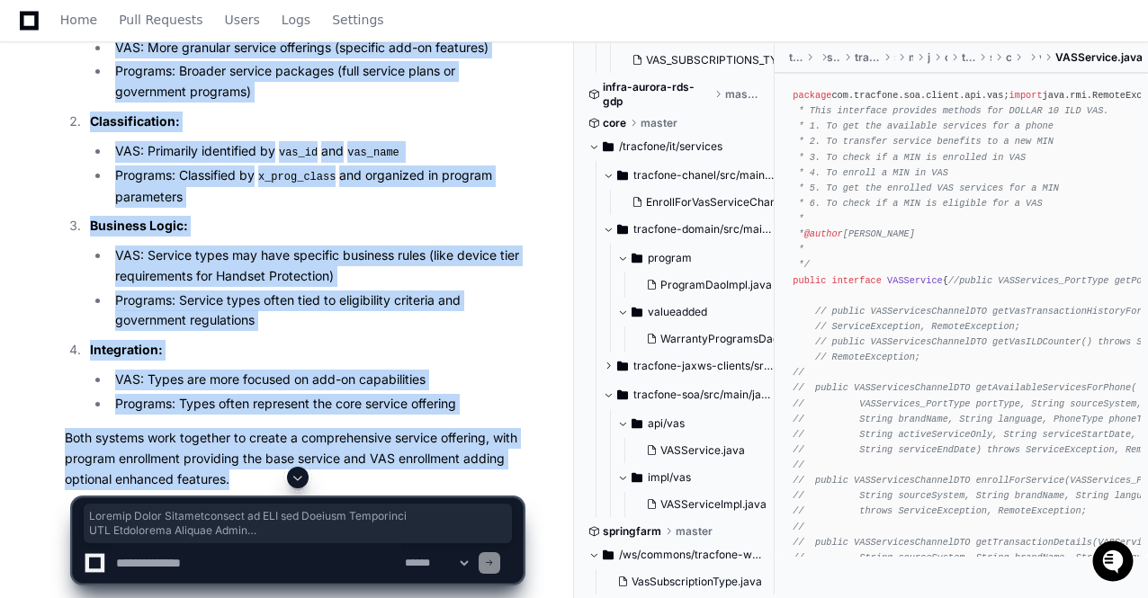
copy article "Service Types Representation in VAS and Program Enrollment VAS Enrollment Servi…"
click at [291, 287] on li "VAS: Service types may have specific business rules (like device tier requireme…" at bounding box center [316, 266] width 413 height 41
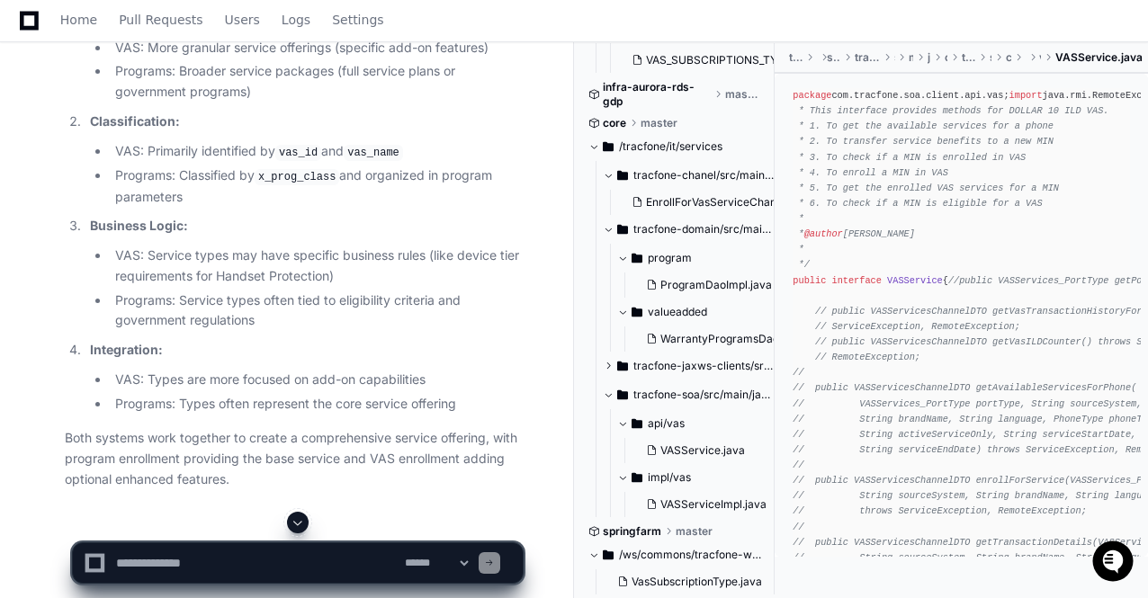
click at [180, 287] on li "VAS: Service types may have specific business rules (like device tier requireme…" at bounding box center [316, 266] width 413 height 41
click at [139, 551] on textarea at bounding box center [256, 563] width 289 height 40
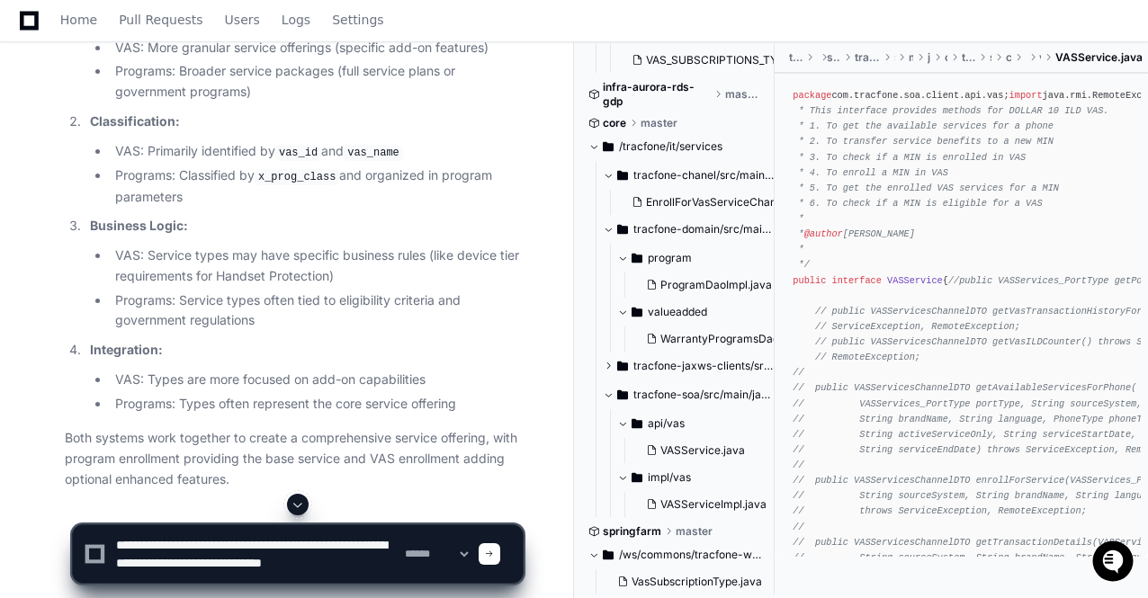
scroll to position [5, 0]
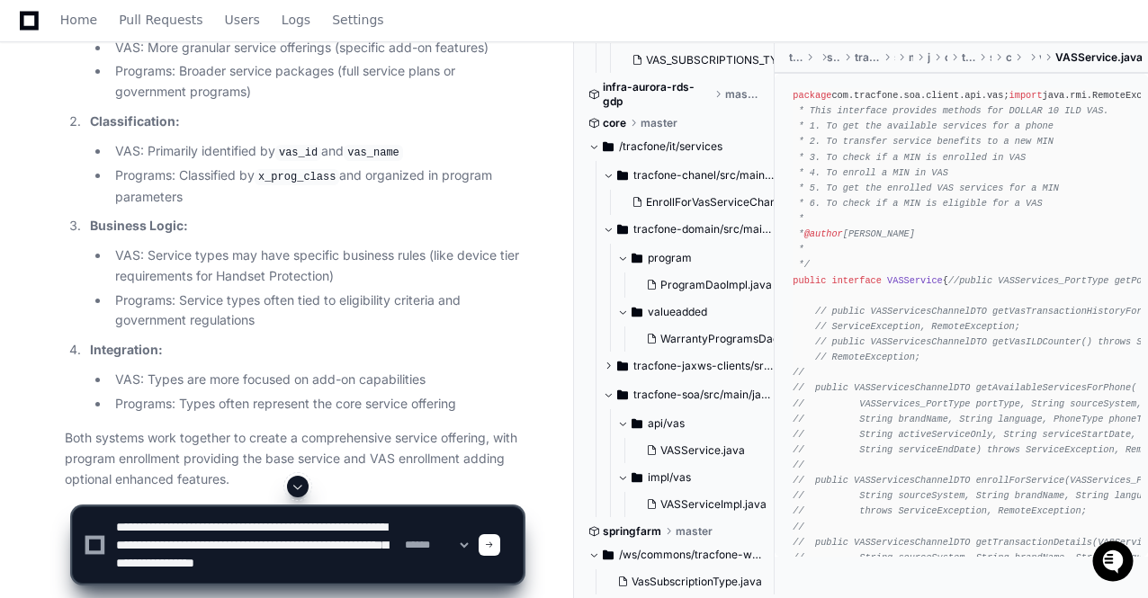
type textarea "**********"
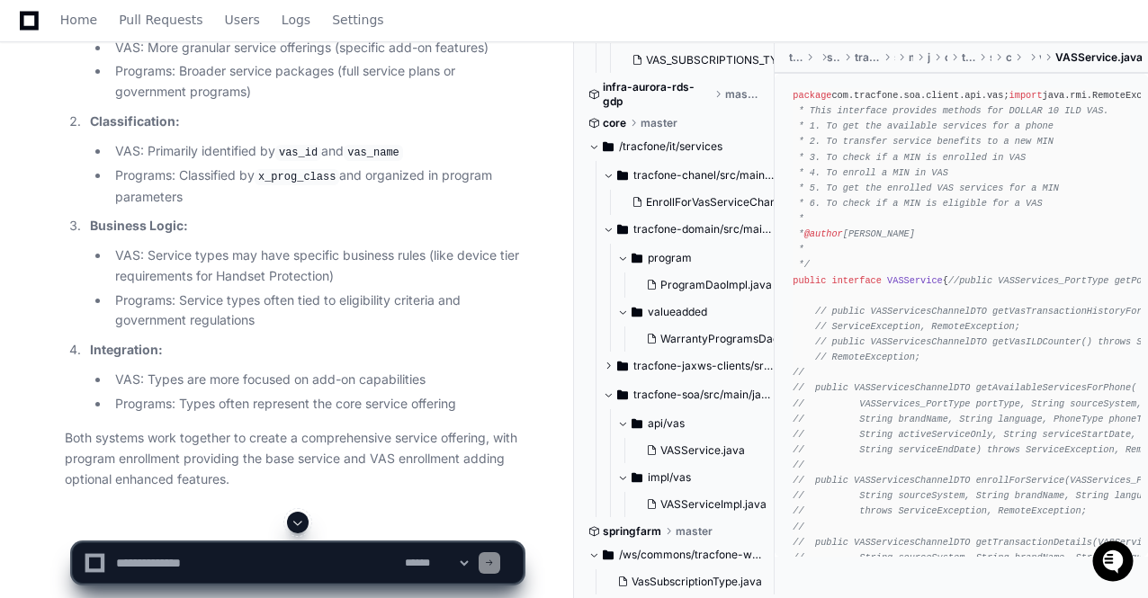
scroll to position [0, 0]
click at [297, 523] on span at bounding box center [298, 523] width 14 height 14
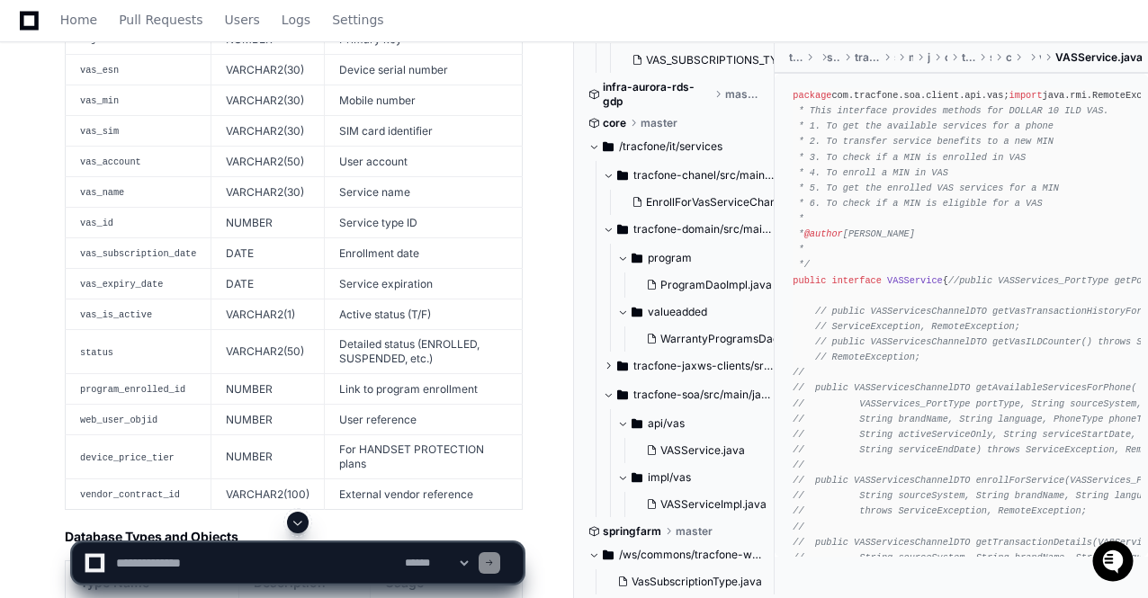
click at [297, 523] on span at bounding box center [298, 523] width 14 height 14
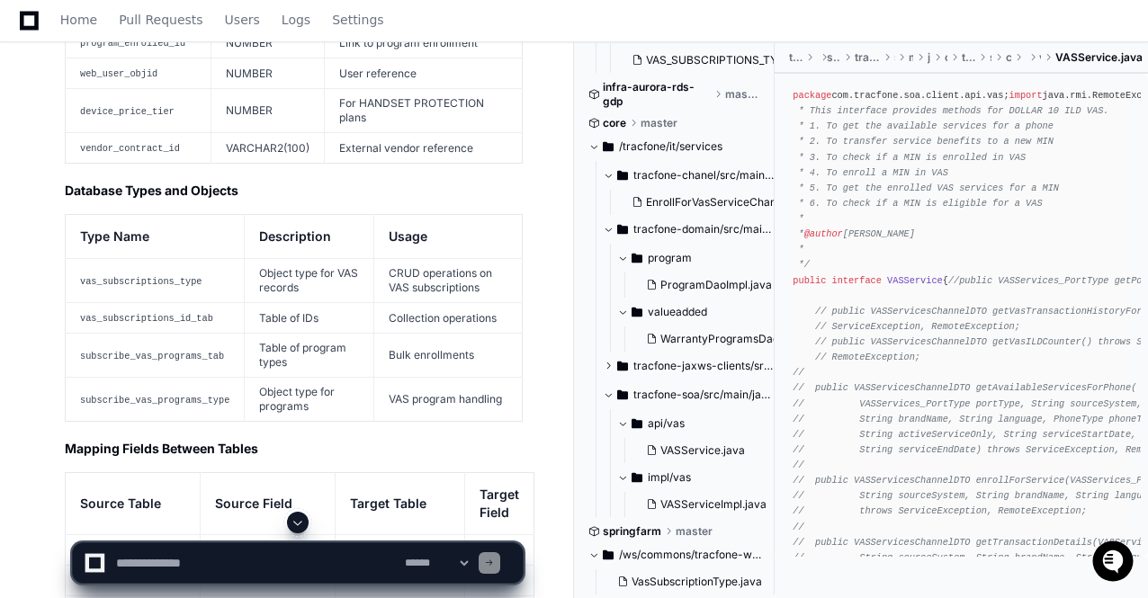
click at [297, 523] on span at bounding box center [298, 523] width 14 height 14
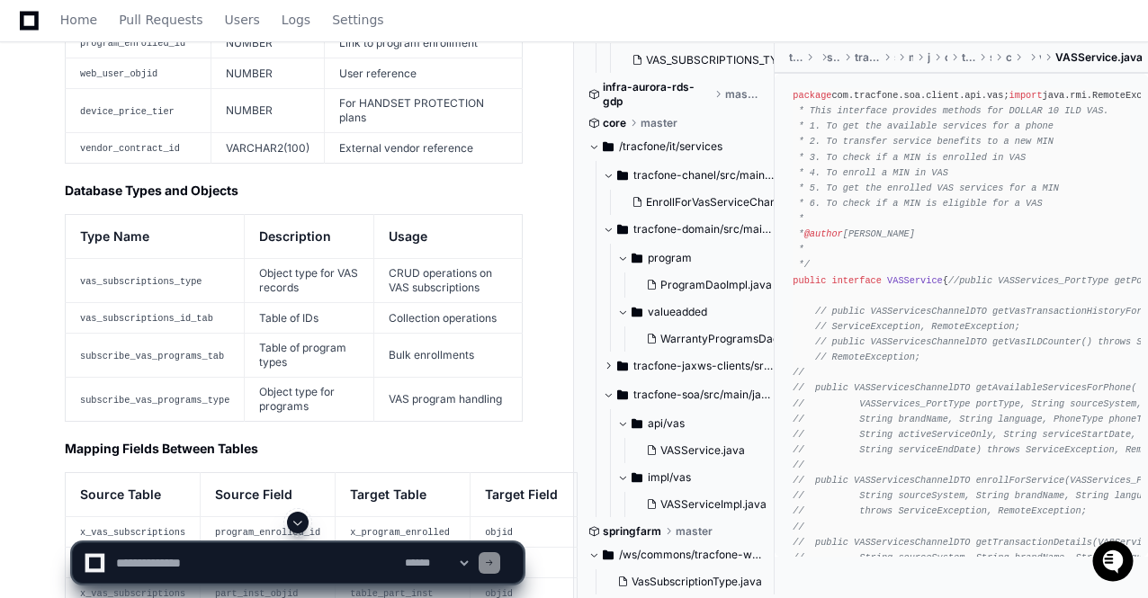
scroll to position [11725, 0]
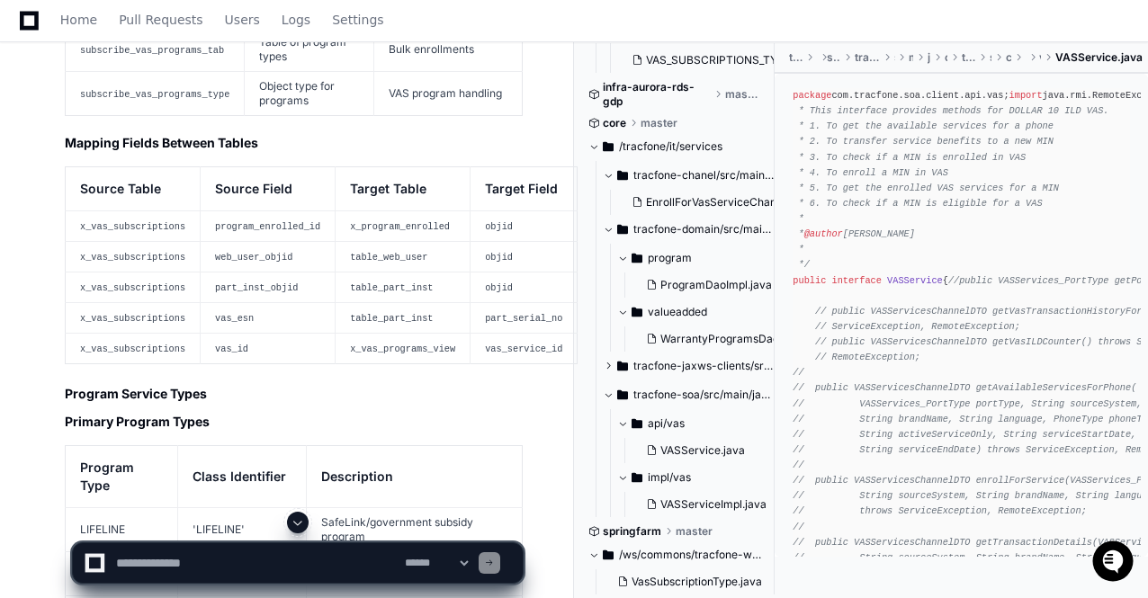
click at [297, 523] on span at bounding box center [298, 523] width 14 height 14
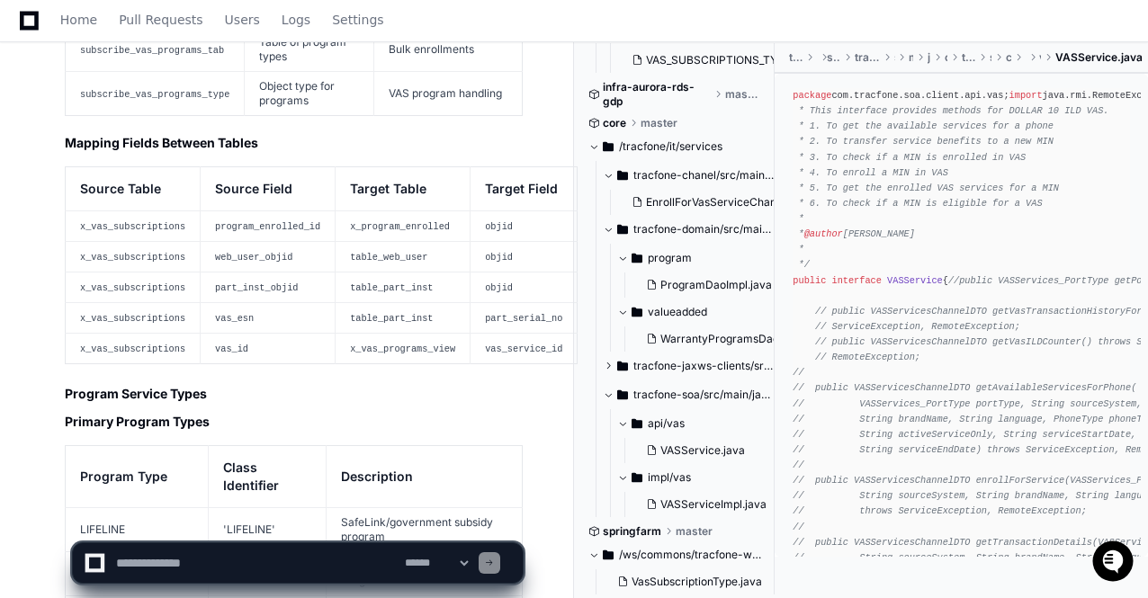
scroll to position [12029, 0]
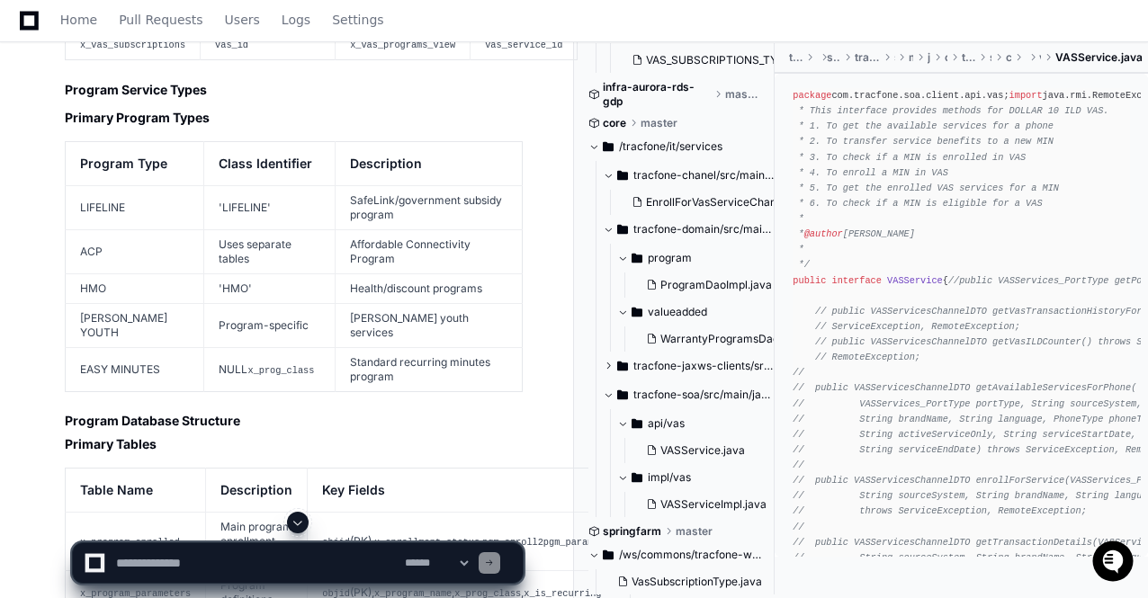
click at [297, 523] on span at bounding box center [298, 523] width 14 height 14
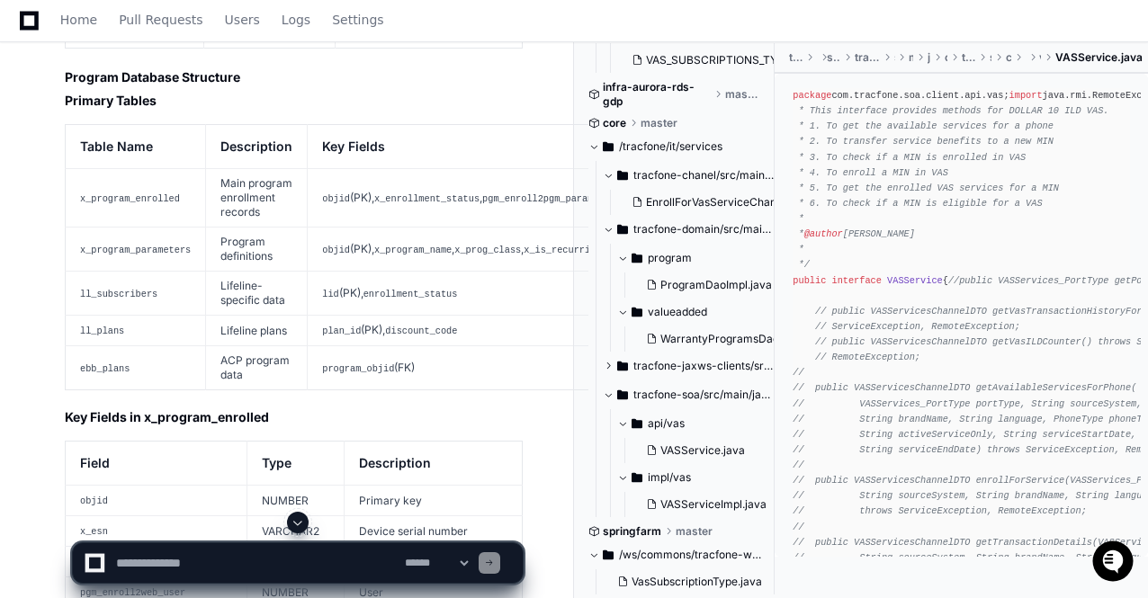
click at [297, 523] on span at bounding box center [298, 523] width 14 height 14
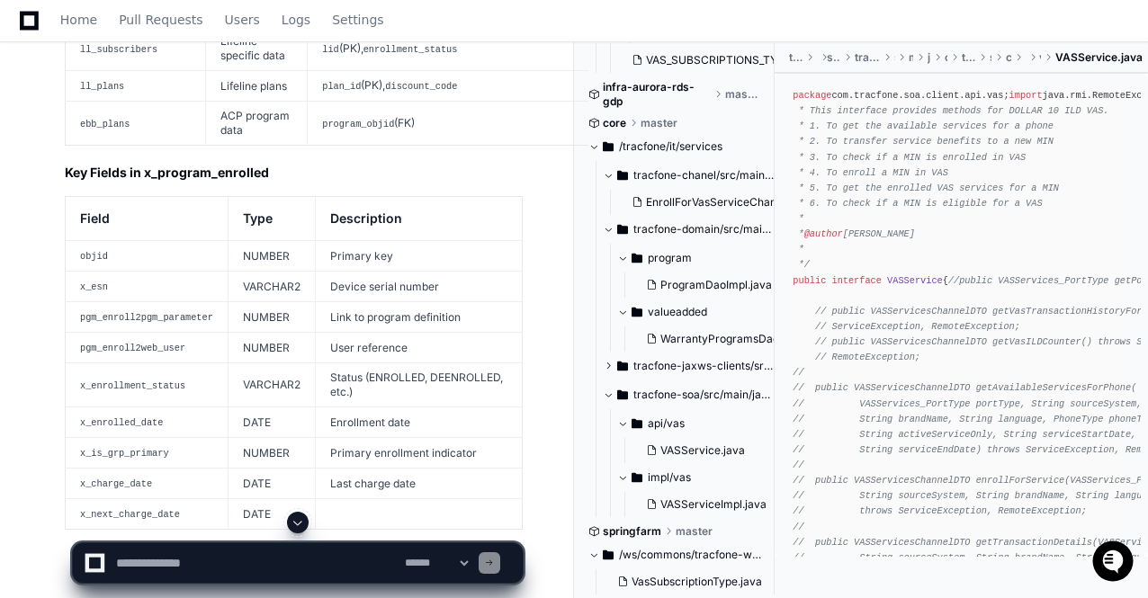
click at [297, 523] on span at bounding box center [298, 523] width 14 height 14
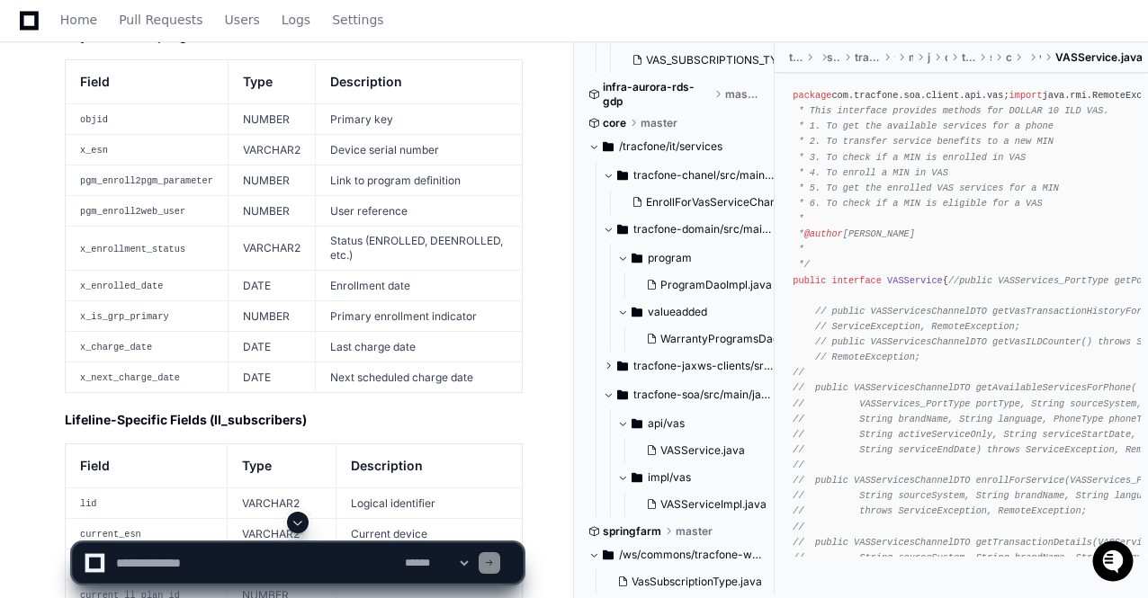
click at [297, 523] on span at bounding box center [298, 523] width 14 height 14
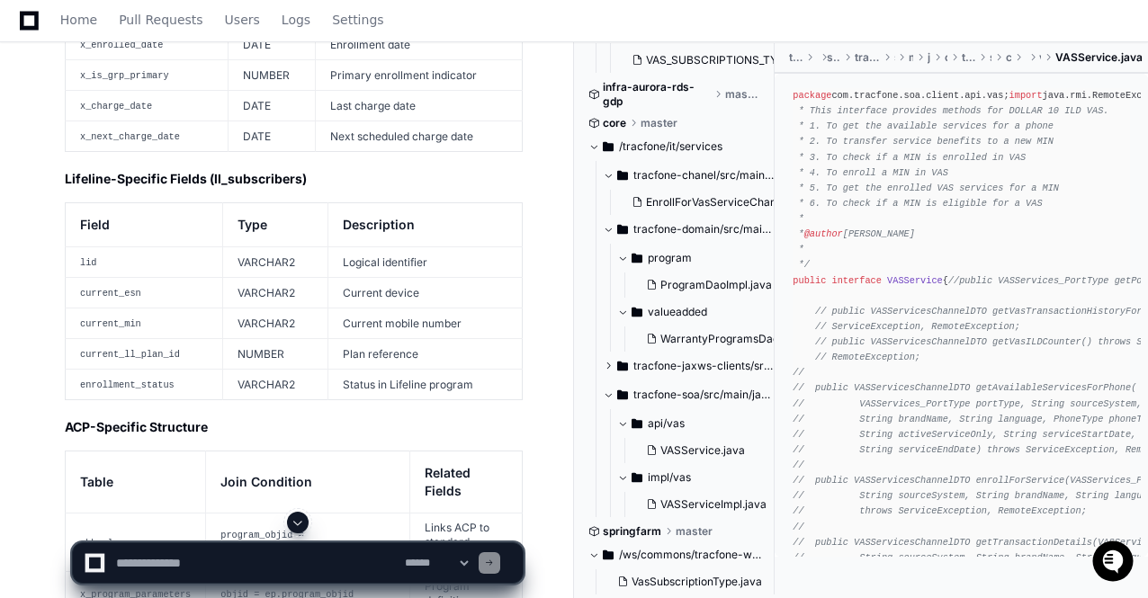
click at [297, 523] on span at bounding box center [298, 523] width 14 height 14
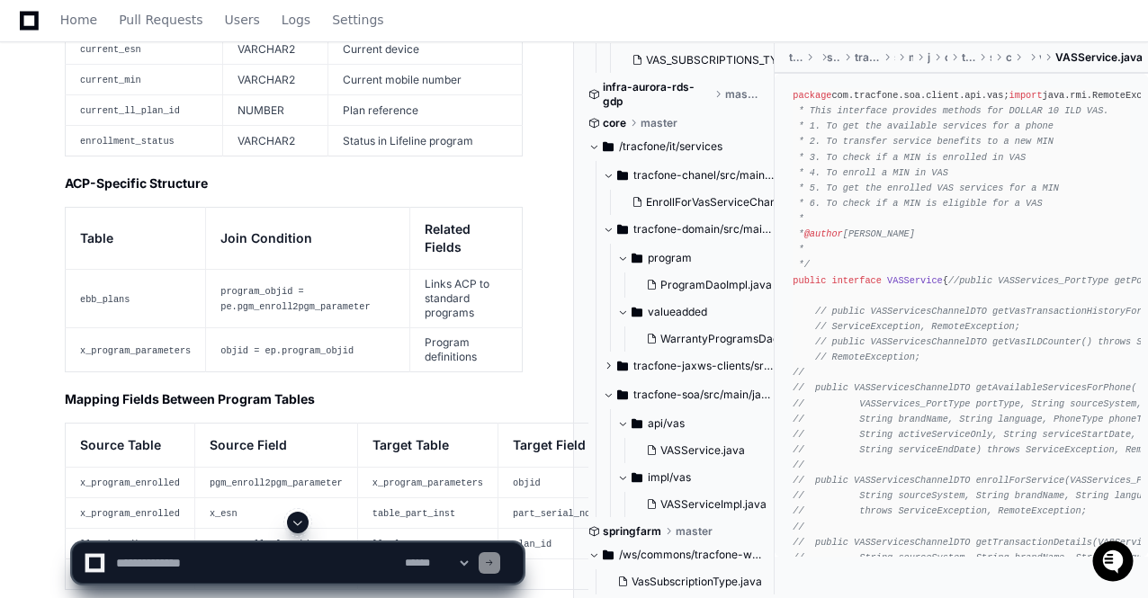
click at [297, 523] on span at bounding box center [298, 523] width 14 height 14
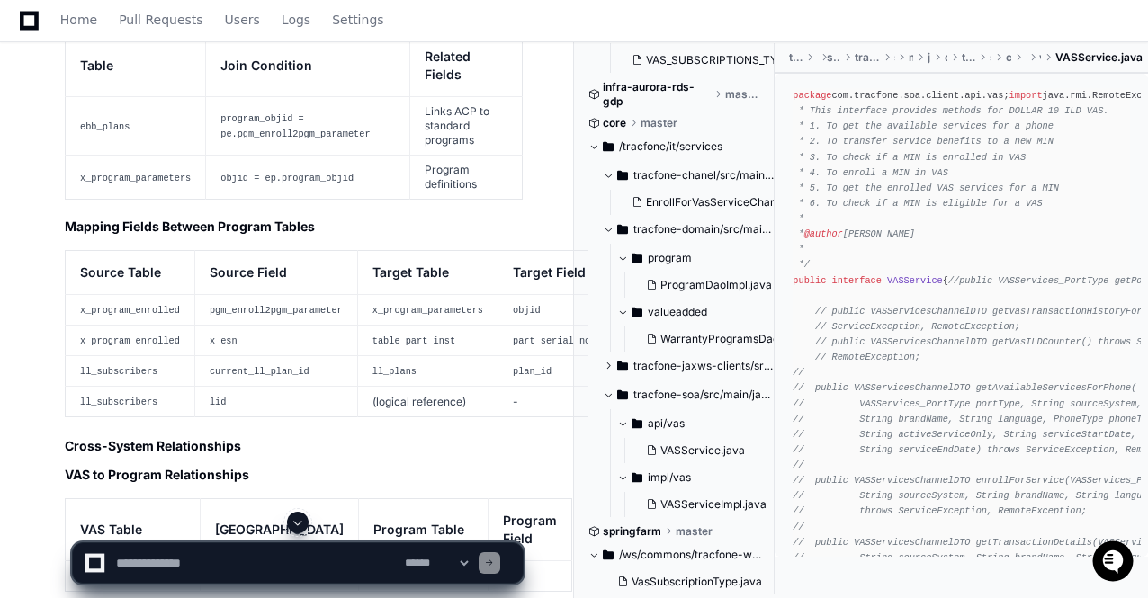
click at [297, 523] on span at bounding box center [298, 523] width 14 height 14
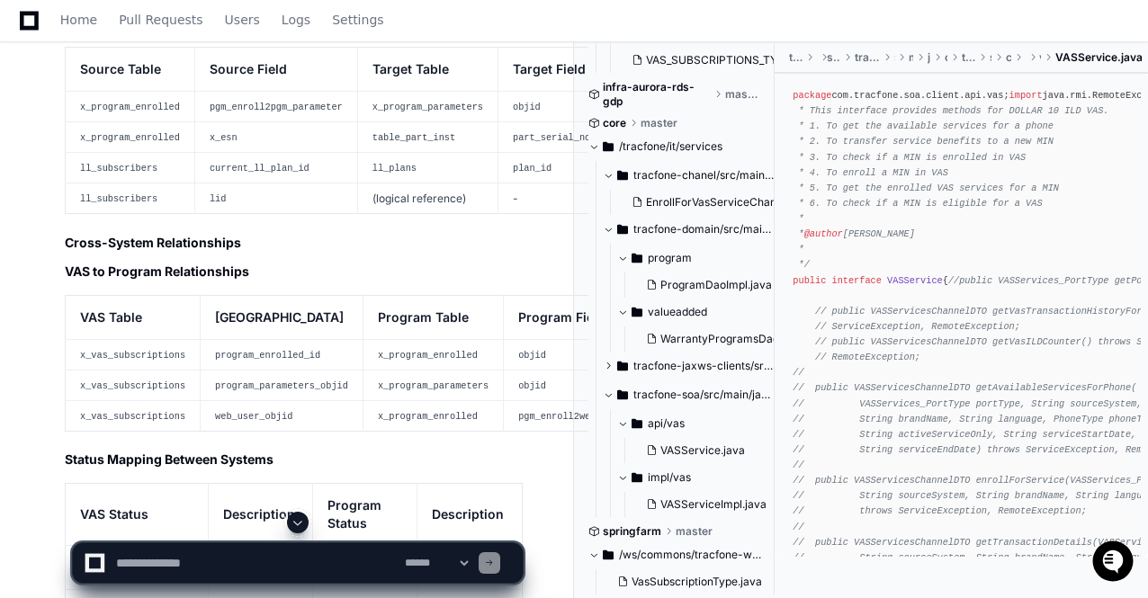
click at [297, 523] on span at bounding box center [298, 523] width 14 height 14
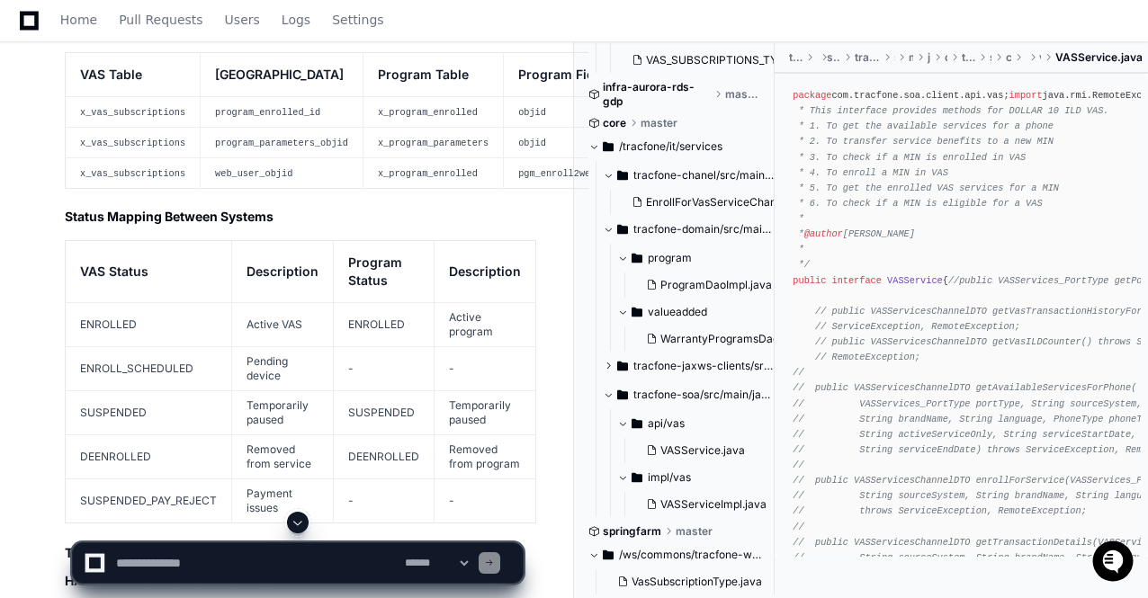
click at [297, 523] on span at bounding box center [298, 523] width 14 height 14
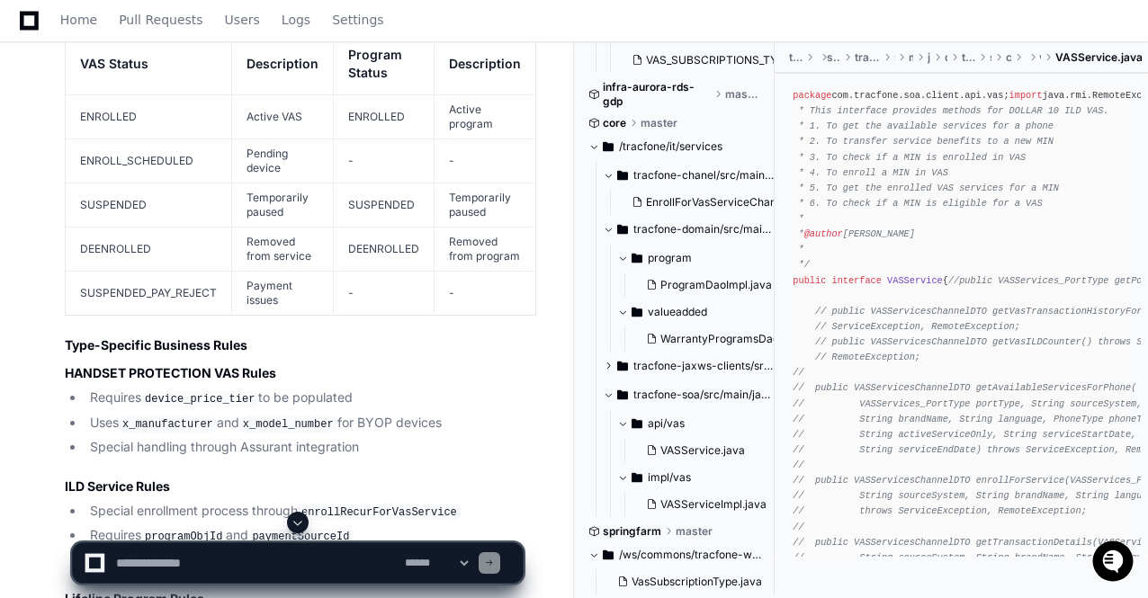
click at [297, 523] on span at bounding box center [298, 523] width 14 height 14
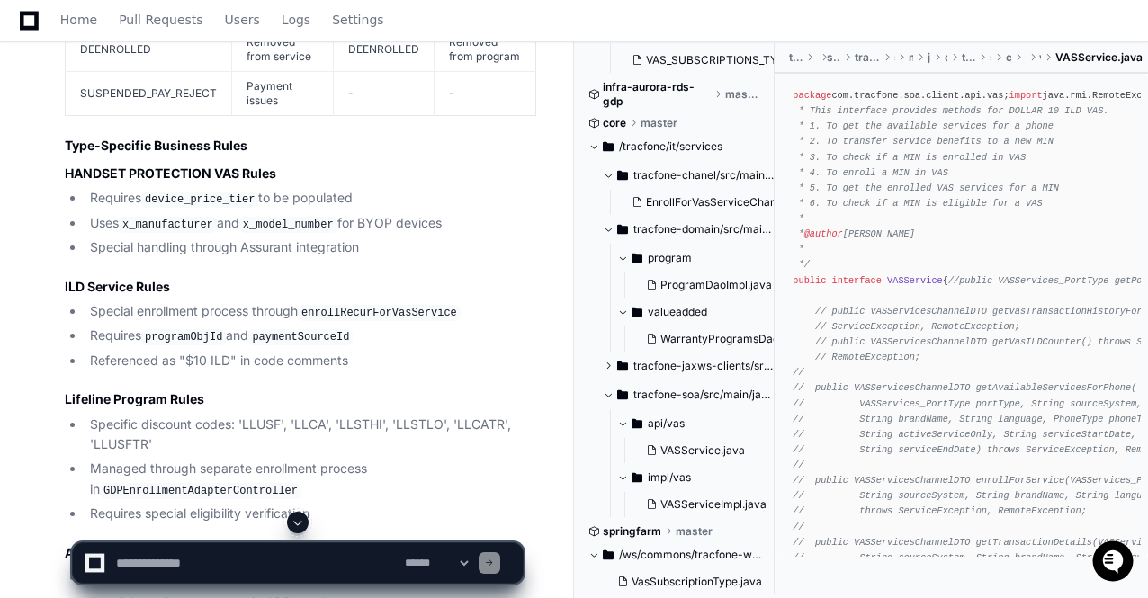
click at [297, 523] on span at bounding box center [298, 523] width 14 height 14
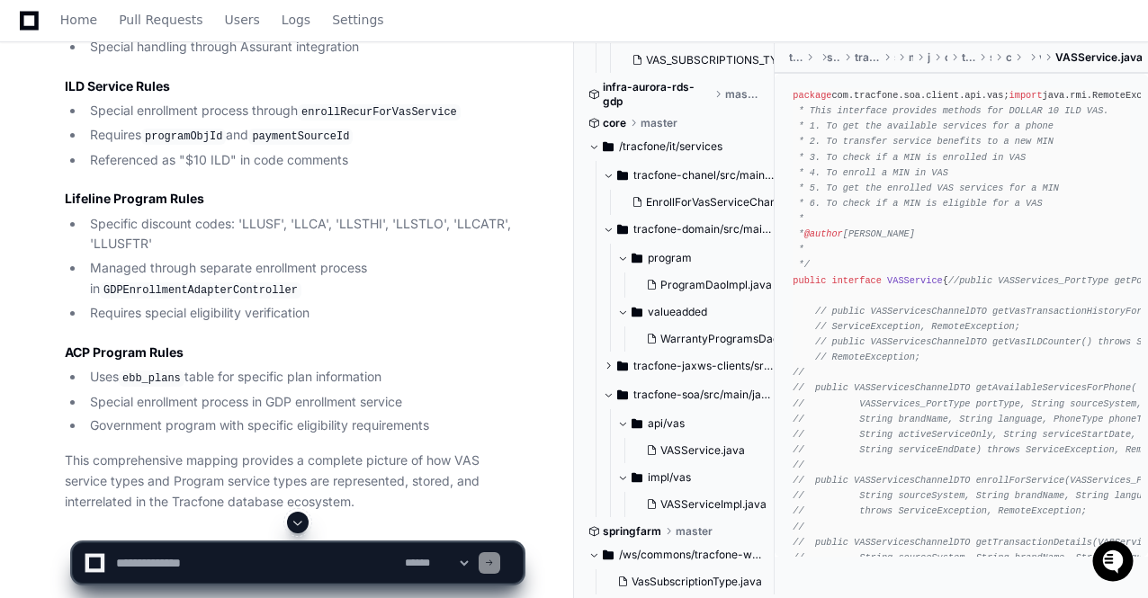
click at [297, 523] on span at bounding box center [298, 523] width 14 height 14
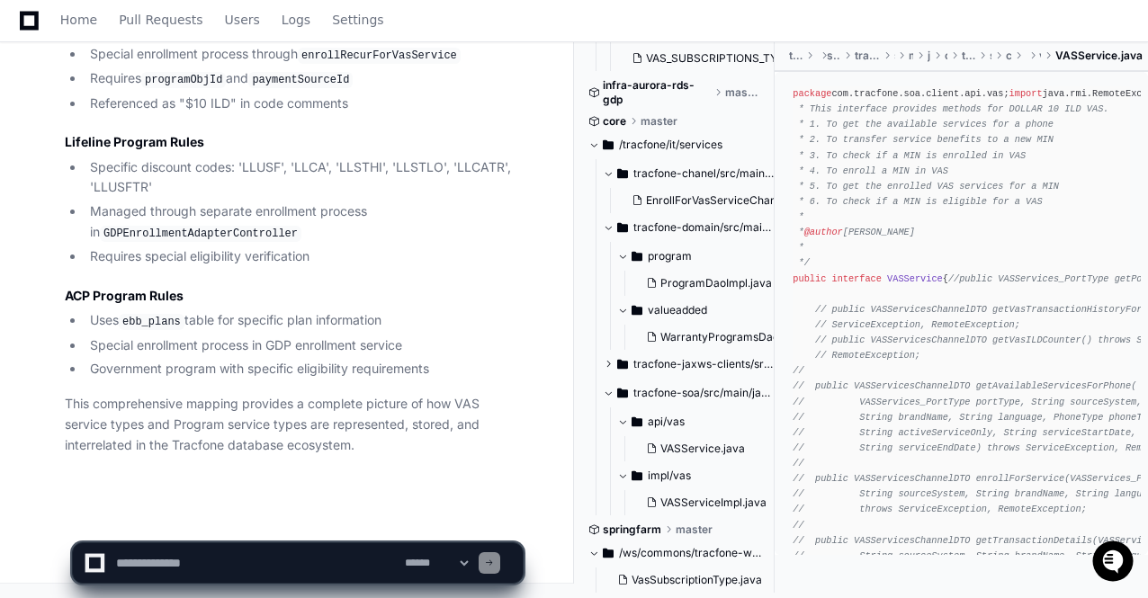
click at [326, 447] on p "This comprehensive mapping provides a complete picture of how VAS service types…" at bounding box center [294, 424] width 458 height 61
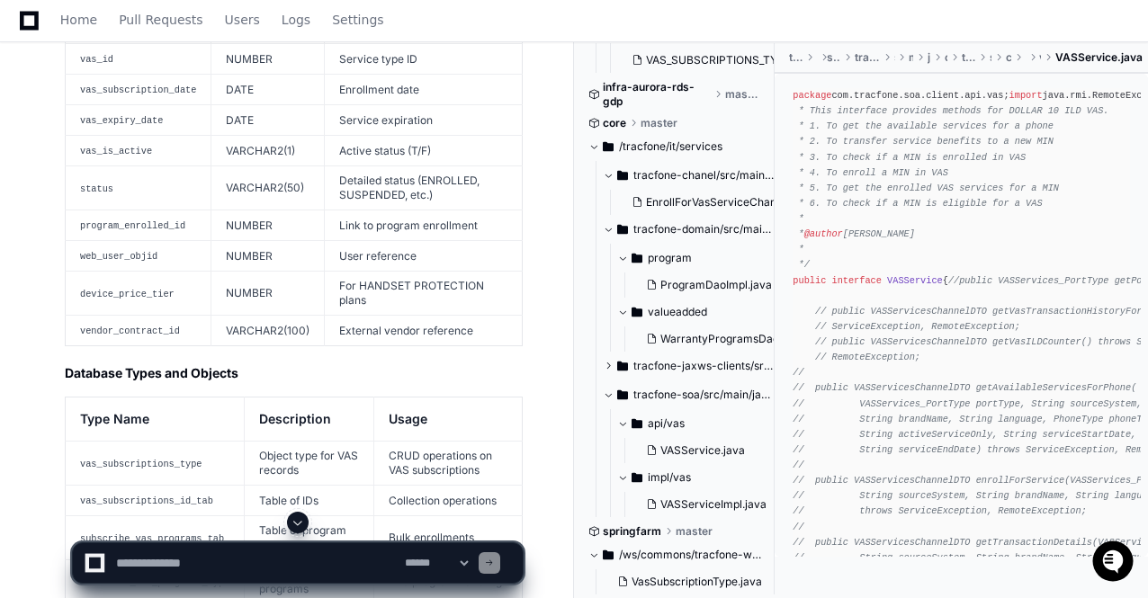
scroll to position [11272, 0]
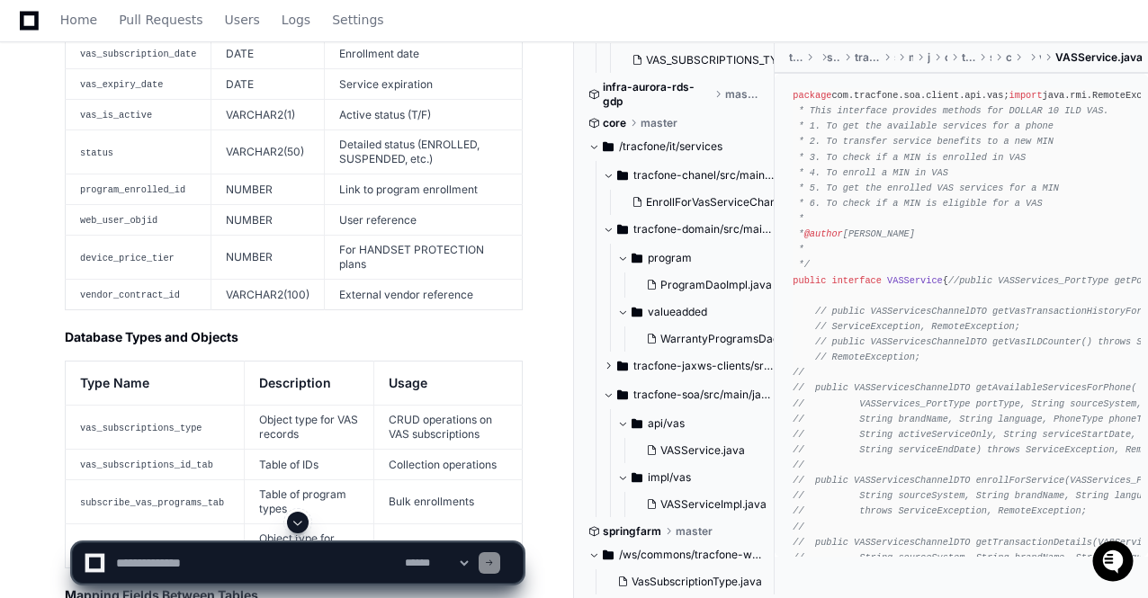
click at [295, 525] on span at bounding box center [298, 523] width 14 height 14
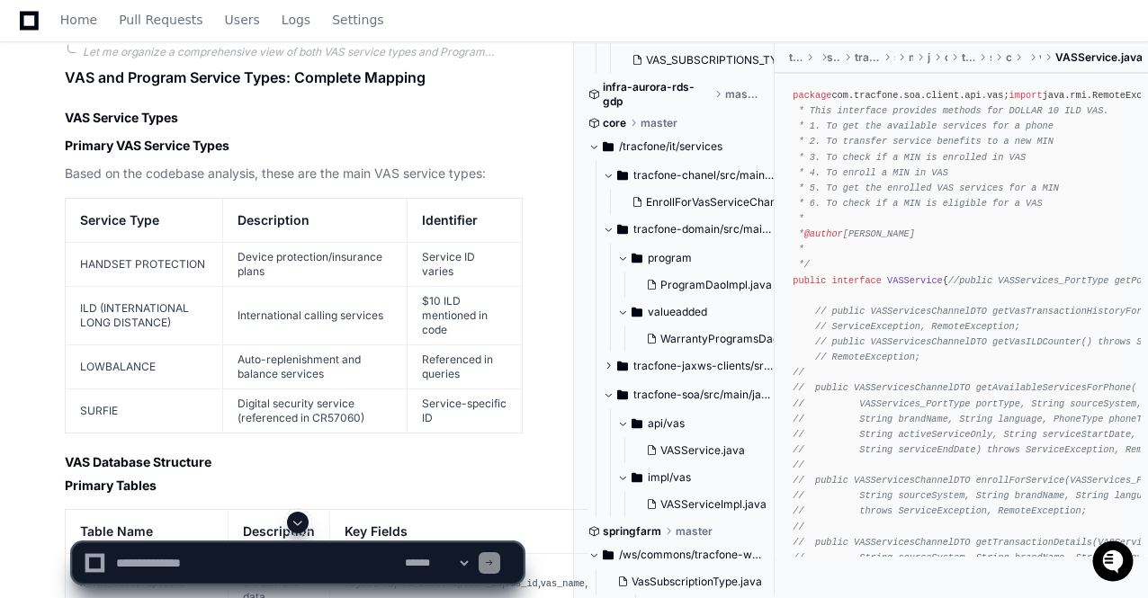
scroll to position [10121, 0]
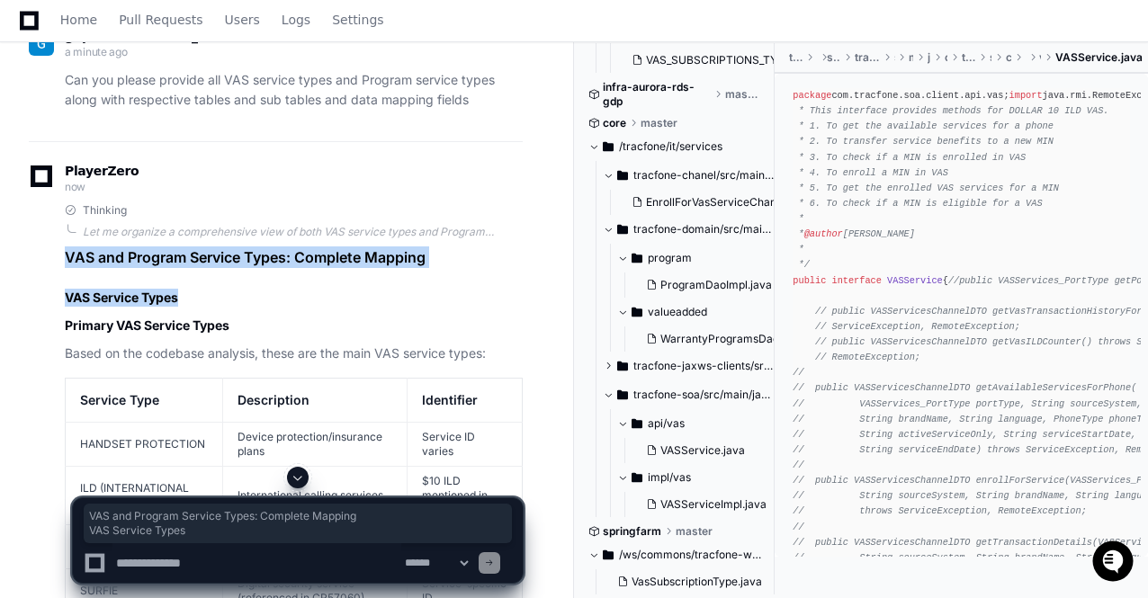
drag, startPoint x: 65, startPoint y: 366, endPoint x: 396, endPoint y: 384, distance: 331.6
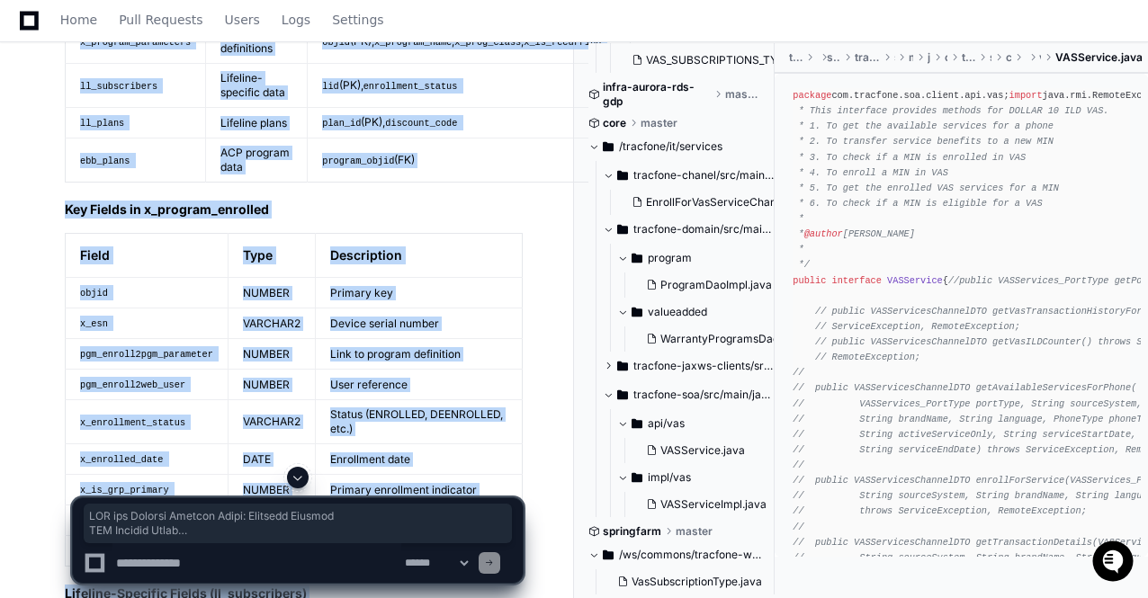
scroll to position [14402, 0]
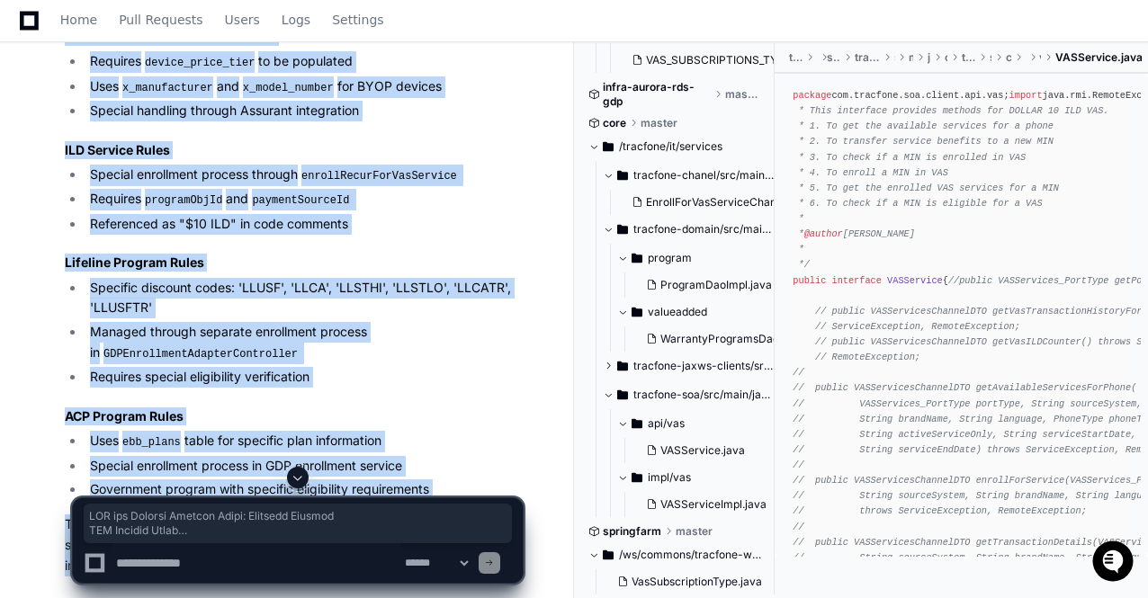
copy article "VAS and Program Service Types: Complete Mapping VAS Service Types Primary VAS S…"
click at [347, 388] on li "Requires special eligibility verification" at bounding box center [304, 377] width 438 height 21
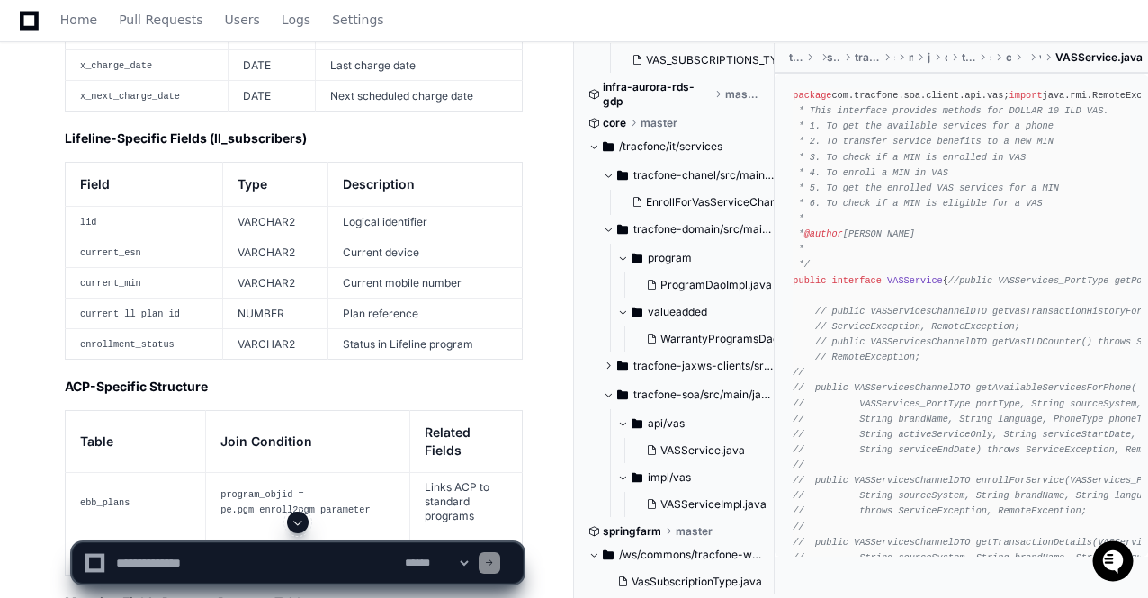
scroll to position [12928, 0]
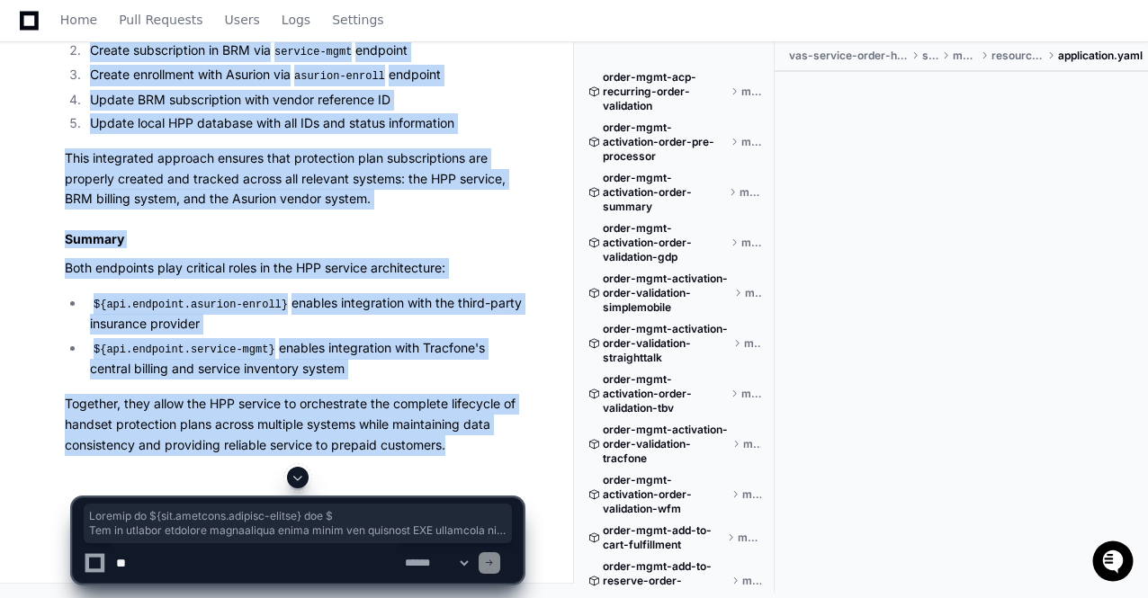
scroll to position [8117, 0]
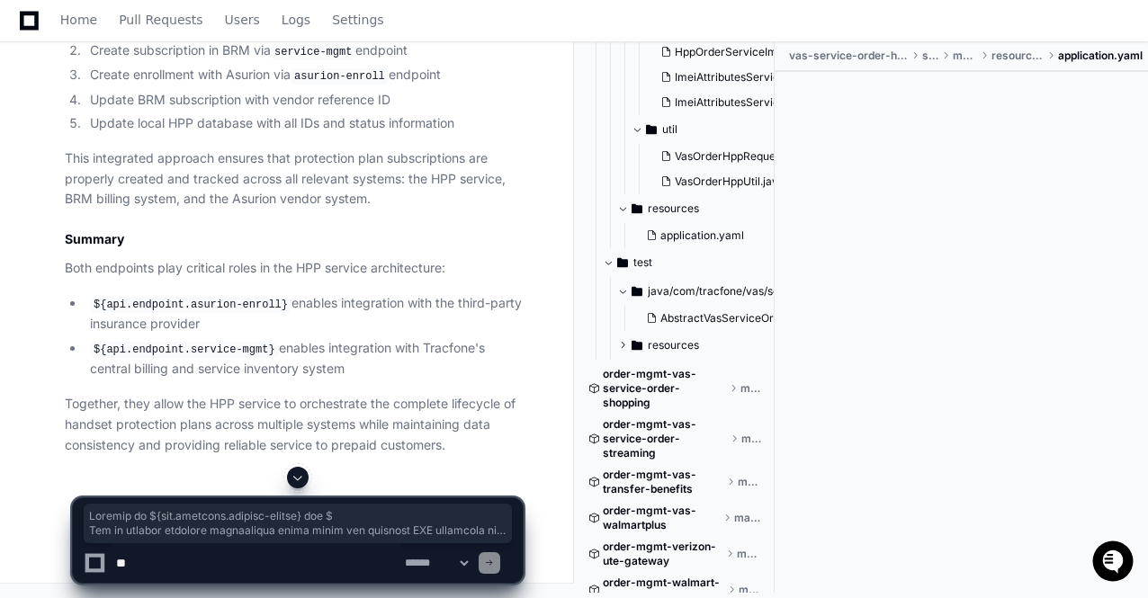
click at [180, 566] on textarea at bounding box center [256, 563] width 289 height 40
paste textarea "**********"
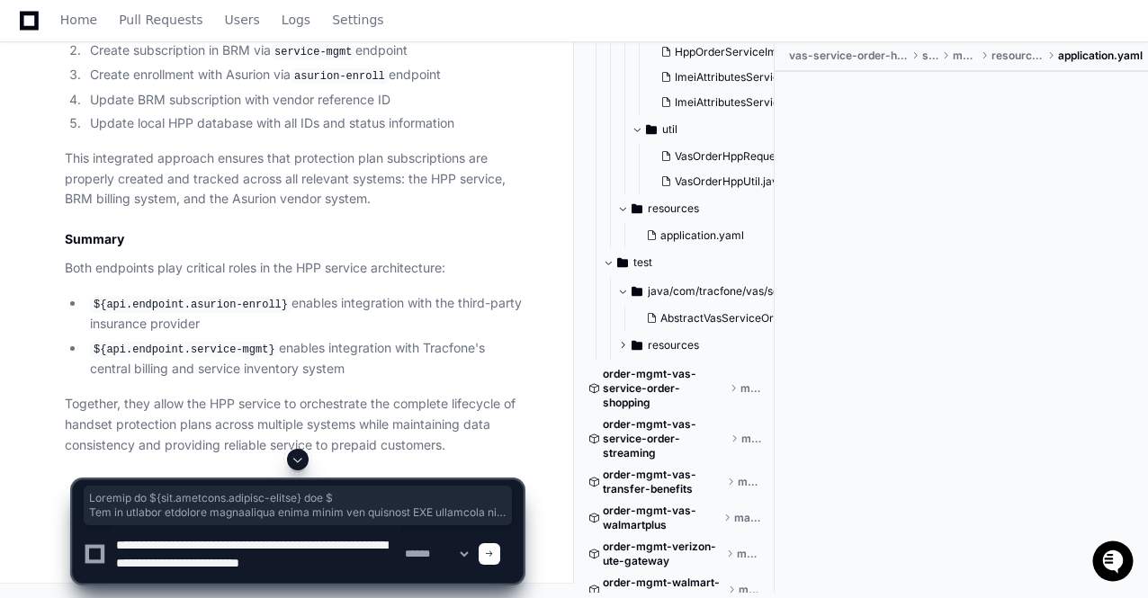
scroll to position [5, 0]
type textarea "**********"
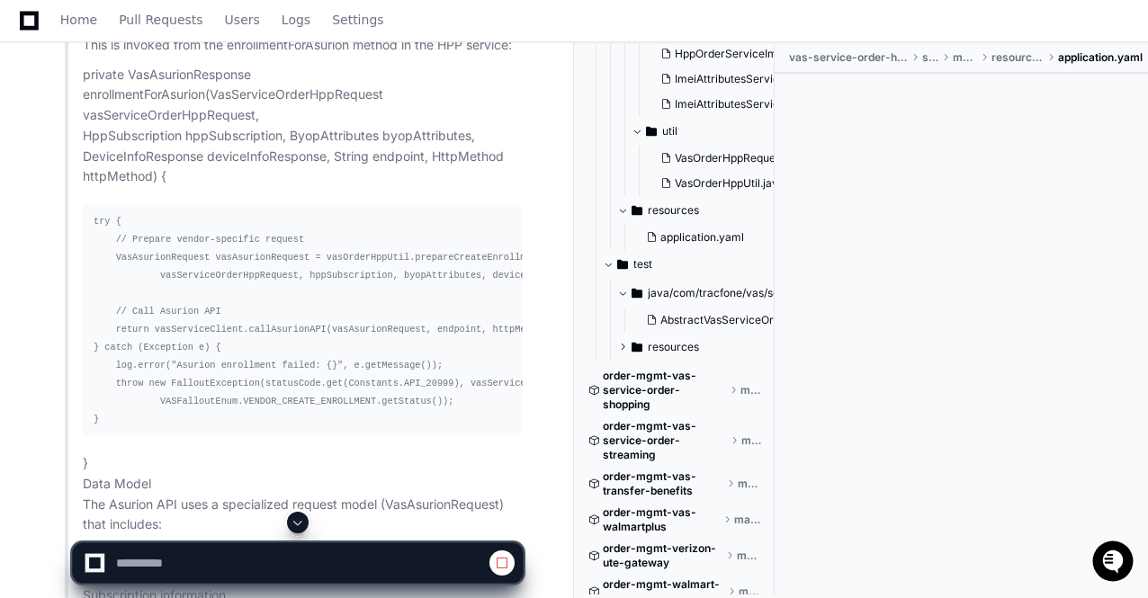
scroll to position [41625, 0]
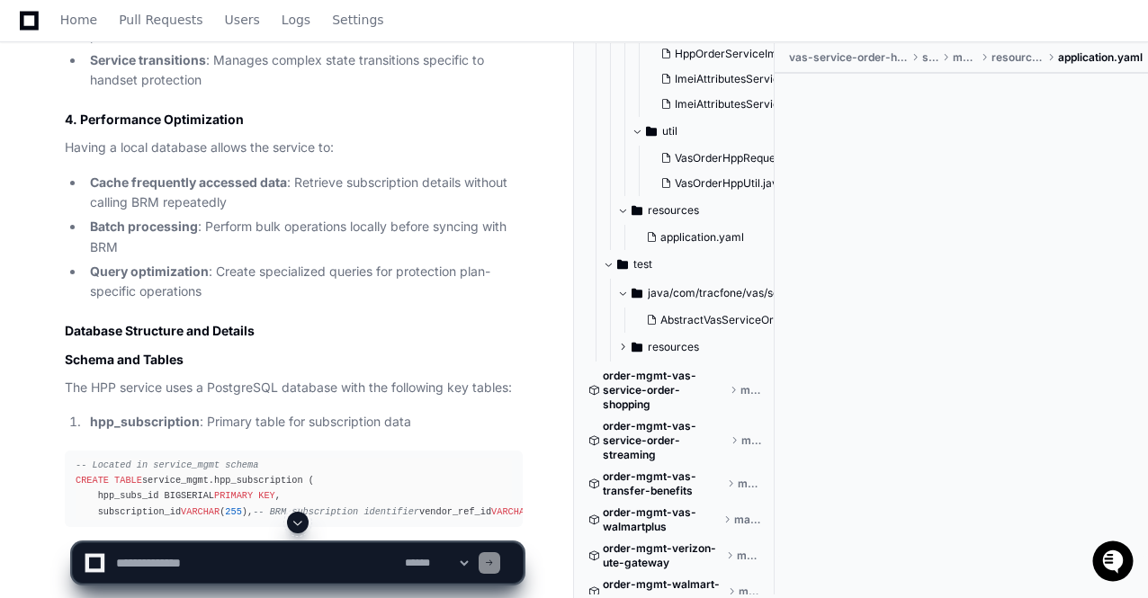
click at [300, 526] on span at bounding box center [298, 523] width 14 height 14
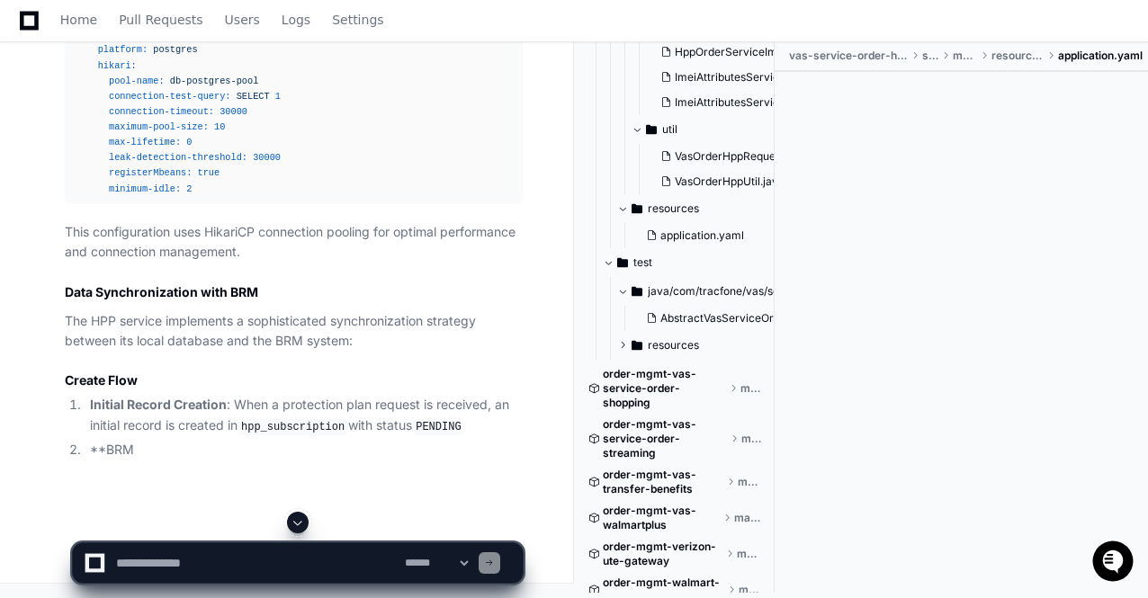
click at [300, 526] on span at bounding box center [298, 523] width 14 height 14
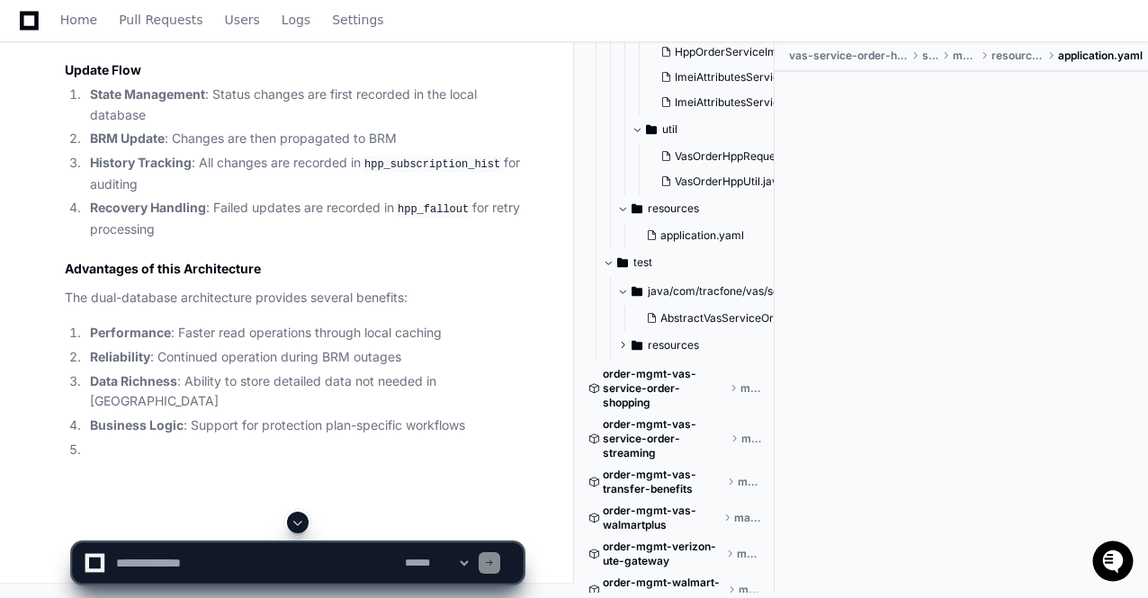
click at [300, 526] on span at bounding box center [298, 523] width 14 height 14
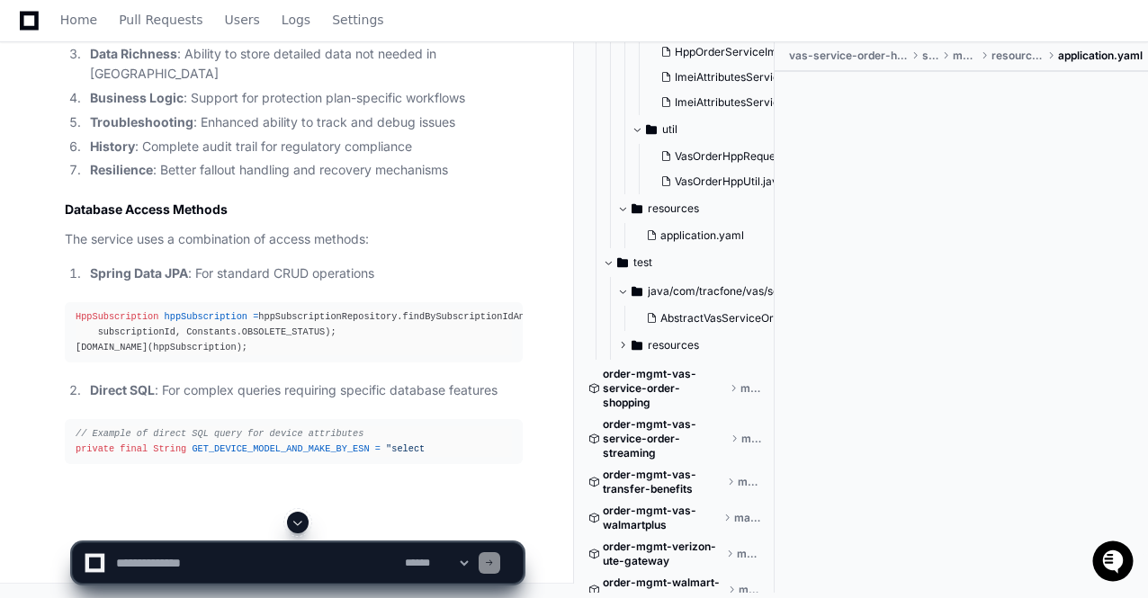
click at [300, 526] on span at bounding box center [298, 523] width 14 height 14
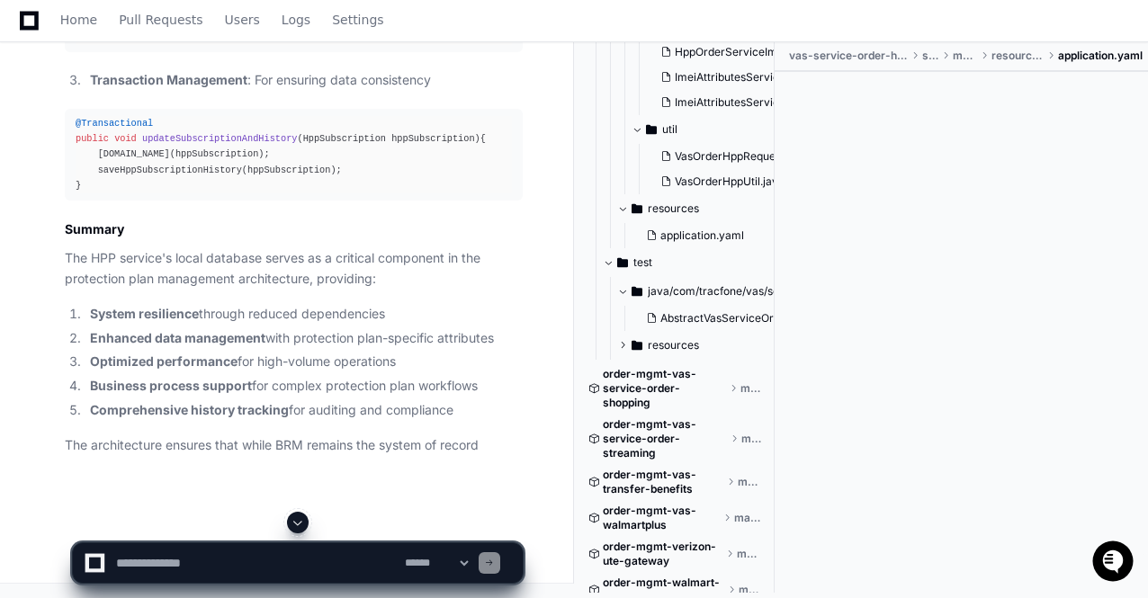
click at [300, 526] on span at bounding box center [298, 523] width 14 height 14
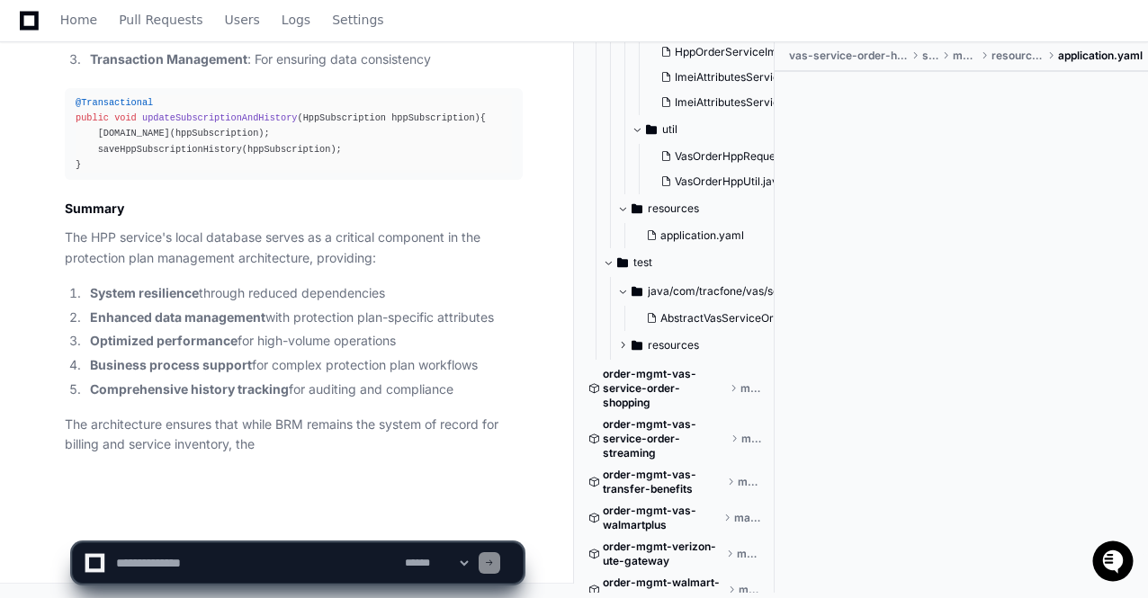
scroll to position [51248, 0]
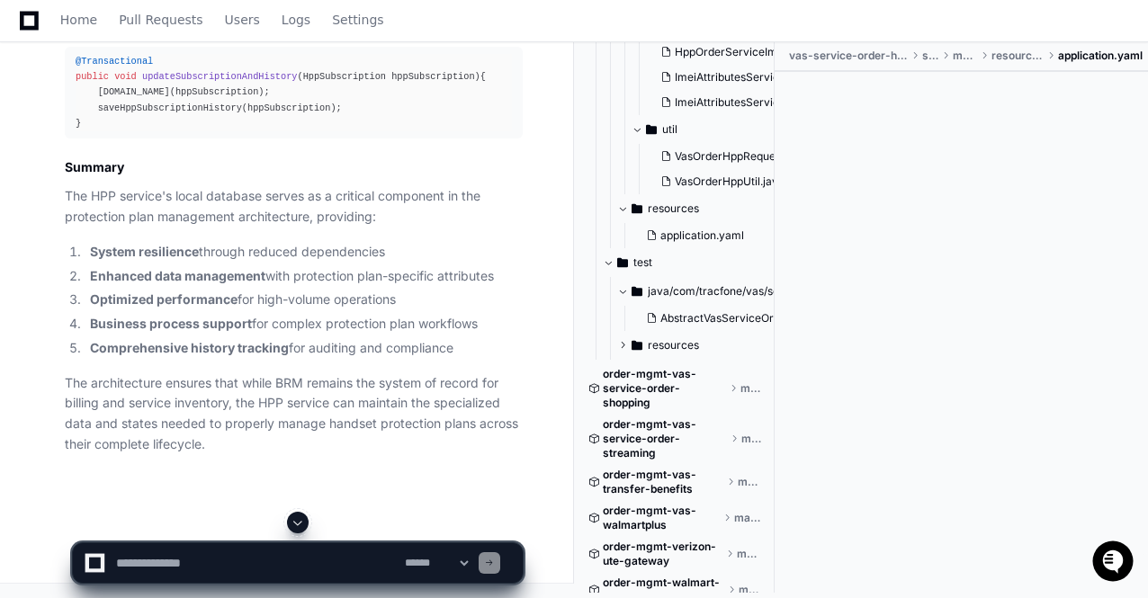
click at [369, 455] on p "The architecture ensures that while BRM remains the system of record for billin…" at bounding box center [294, 414] width 458 height 82
